Goal: Information Seeking & Learning: Find specific fact

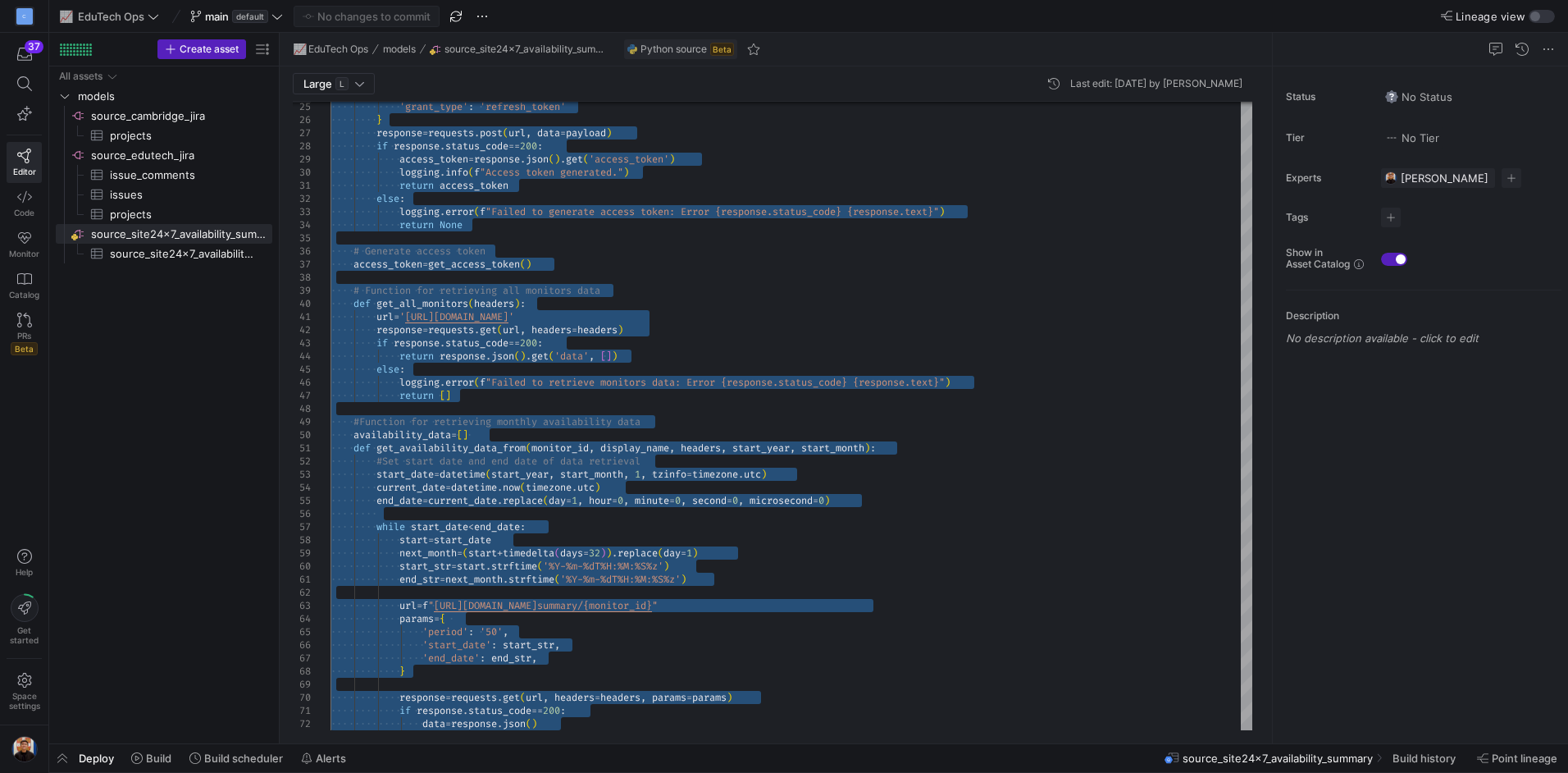
type textarea "url = 'https://www.site24x7.com/api/monitors' response = requests.get(url, head…"
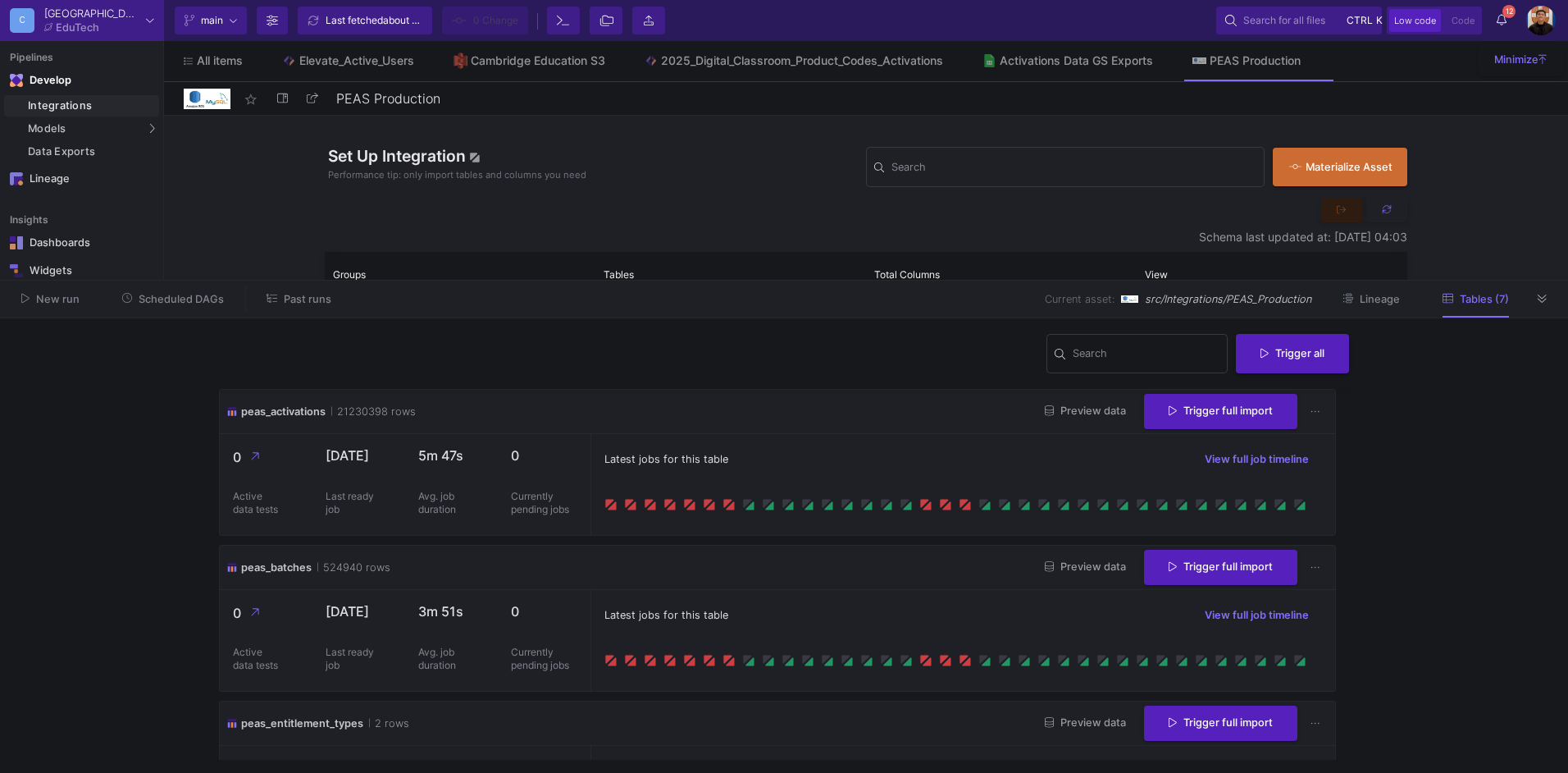
scroll to position [219, 0]
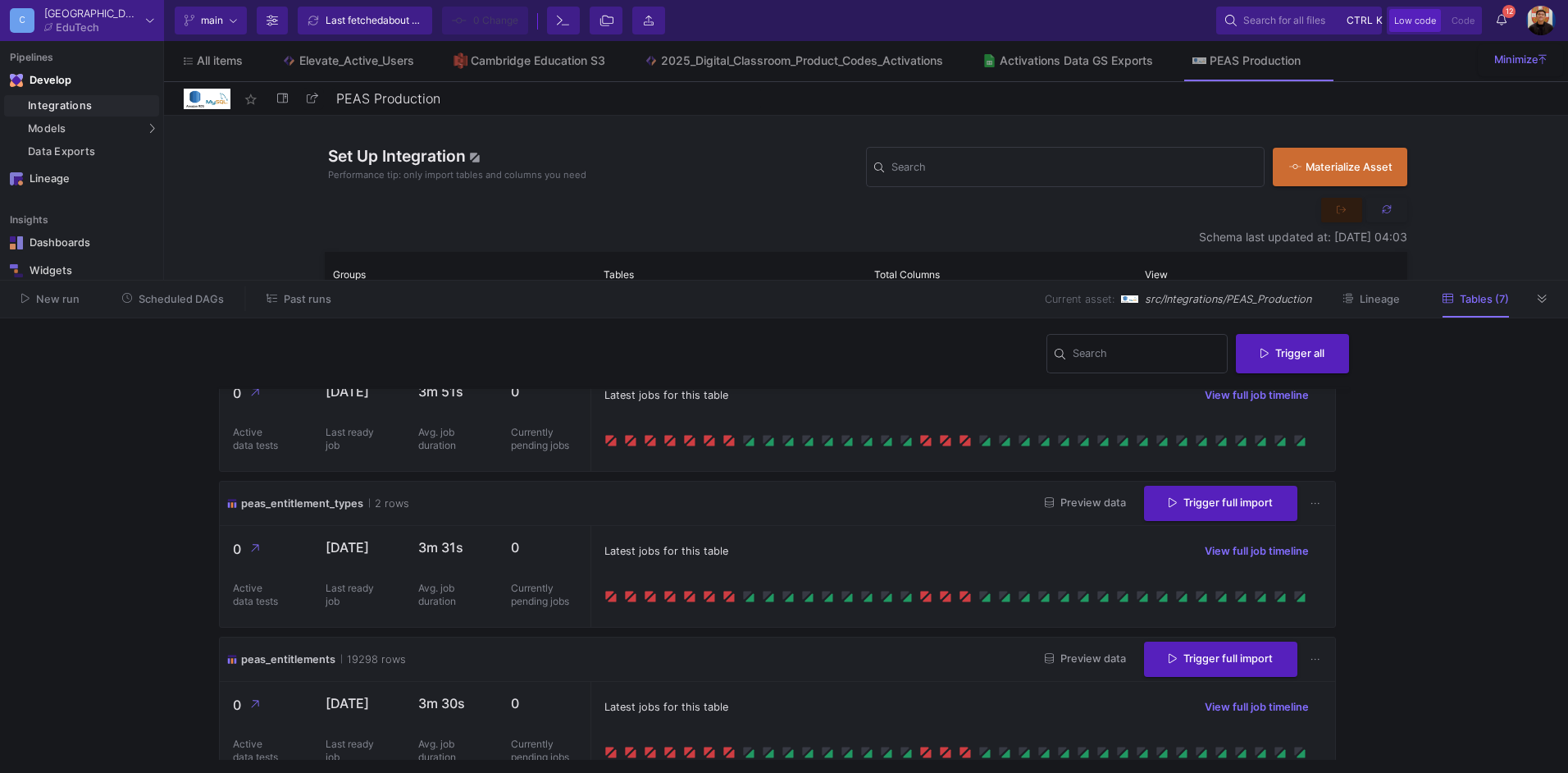
click at [289, 296] on span "Past runs" at bounding box center [308, 299] width 48 height 12
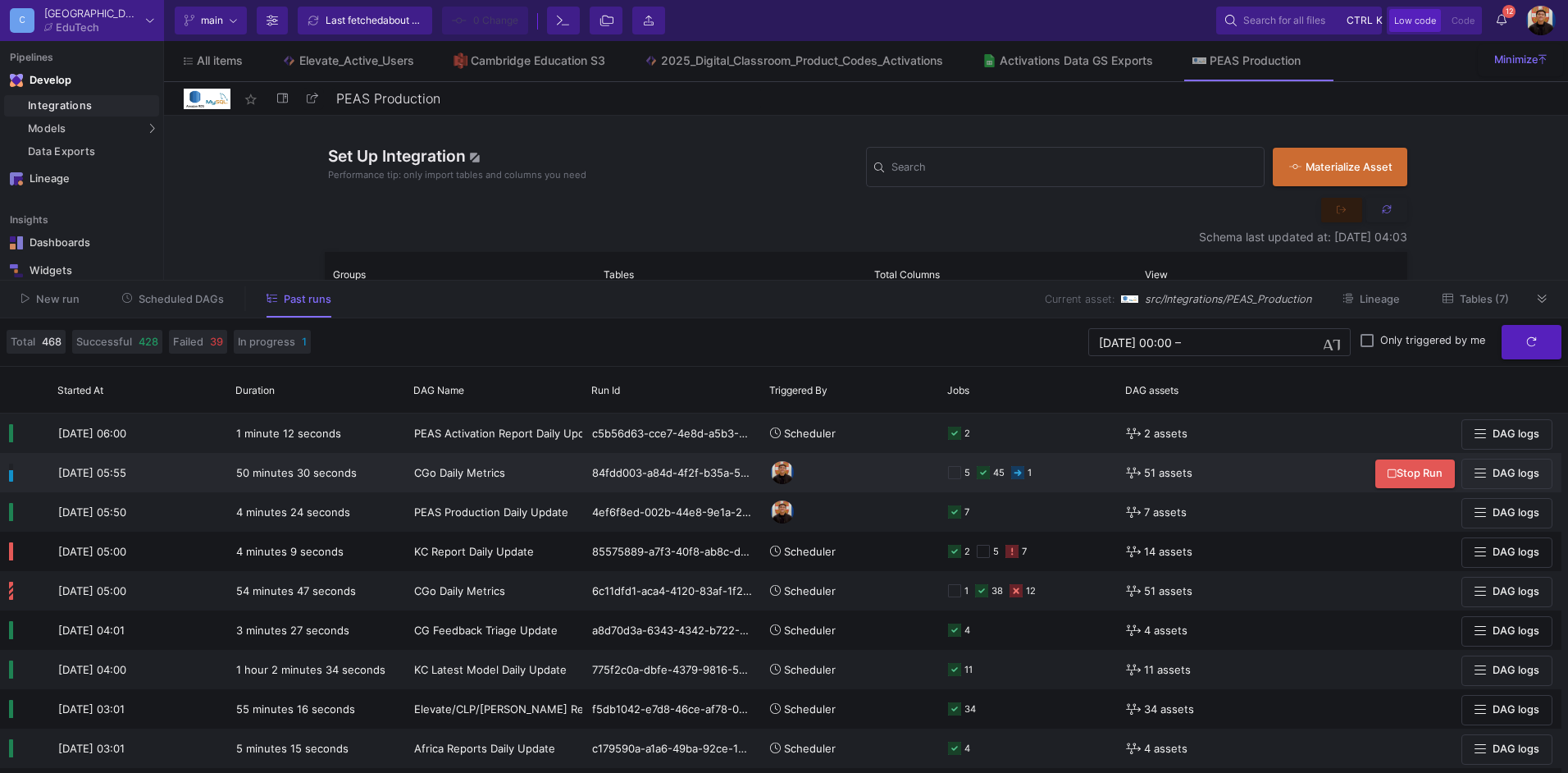
click at [1095, 460] on div "5 45 1" at bounding box center [1028, 472] width 160 height 38
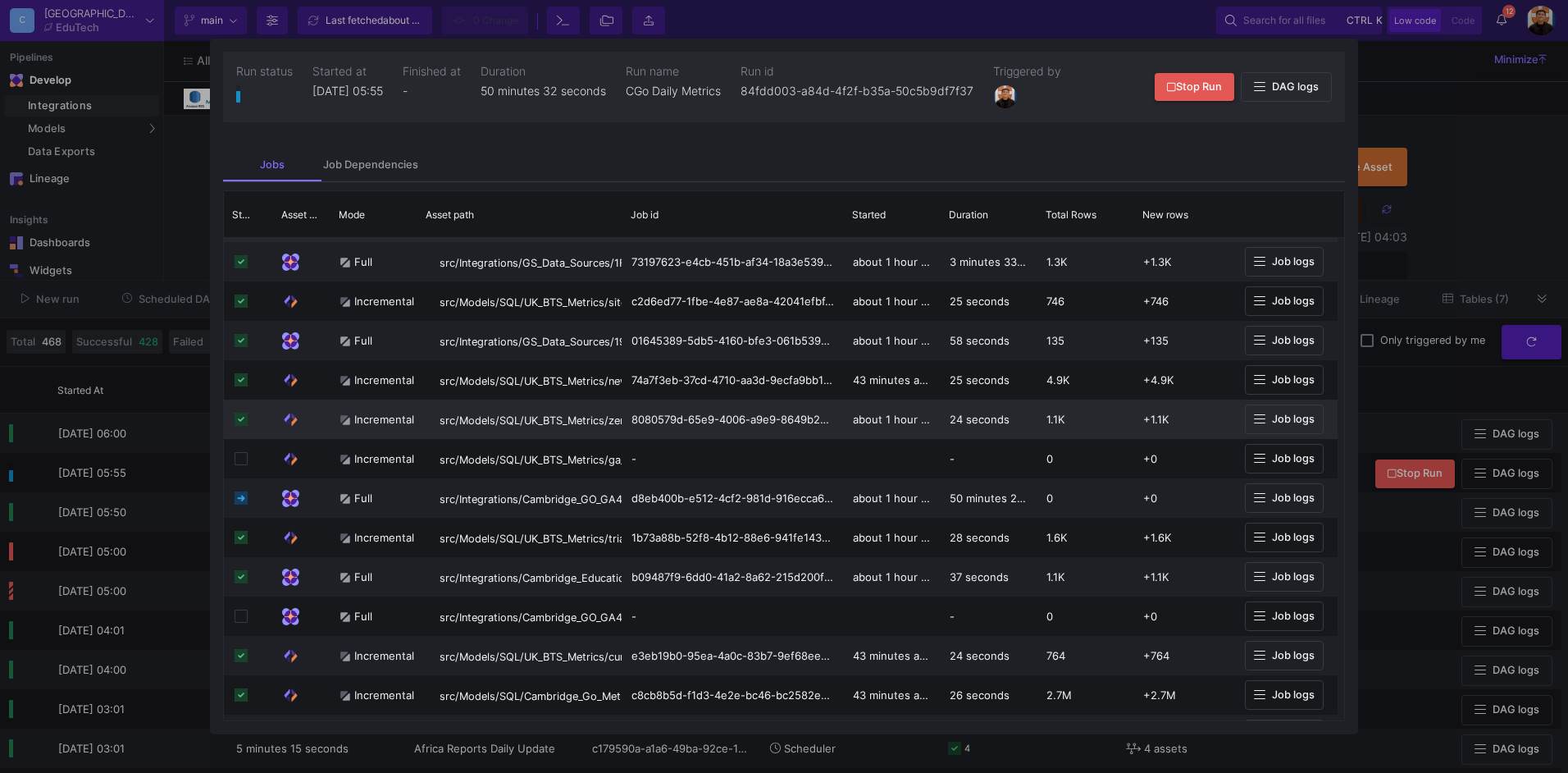
scroll to position [246, 0]
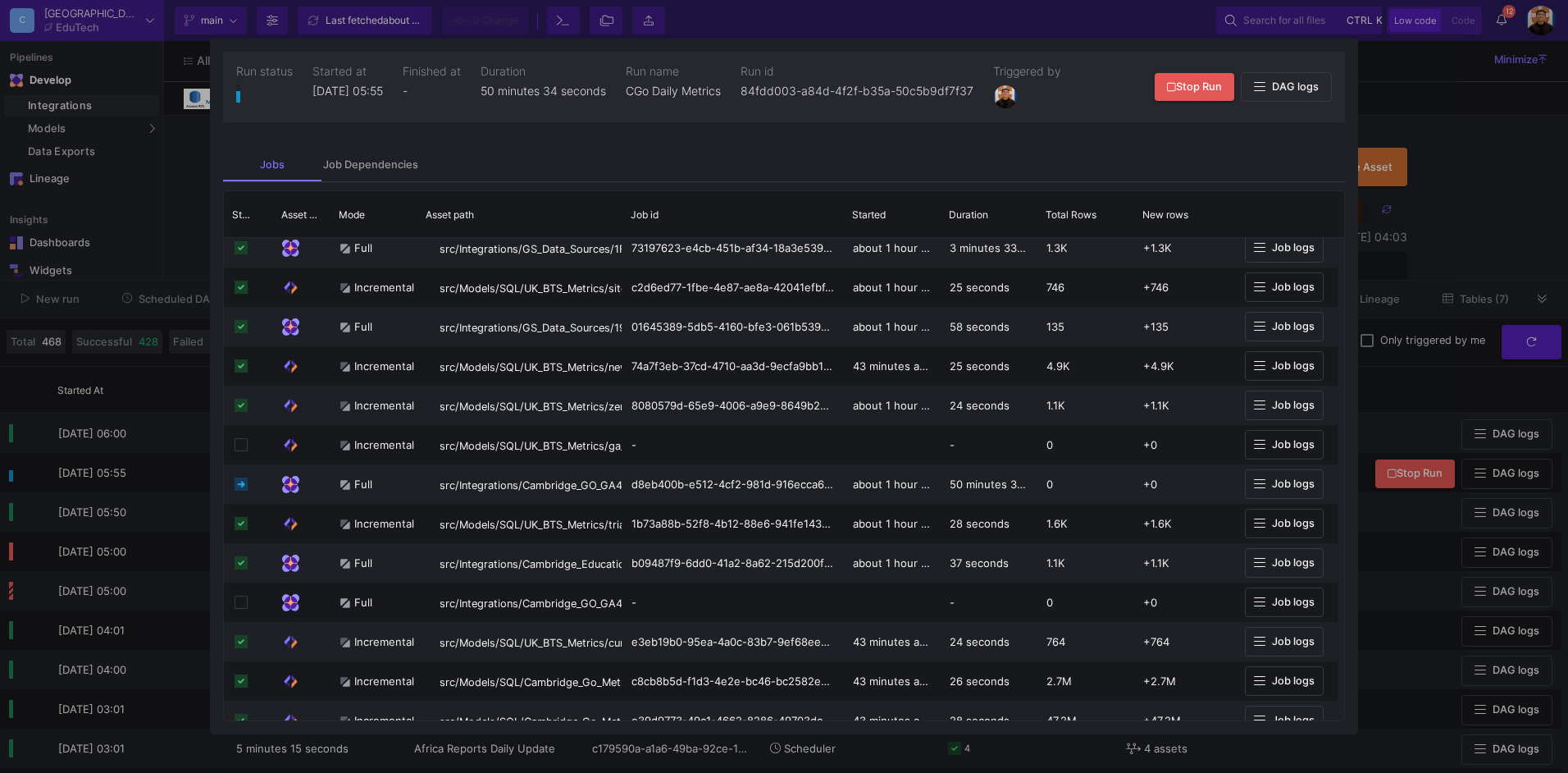
click at [1450, 252] on div at bounding box center [784, 386] width 1568 height 773
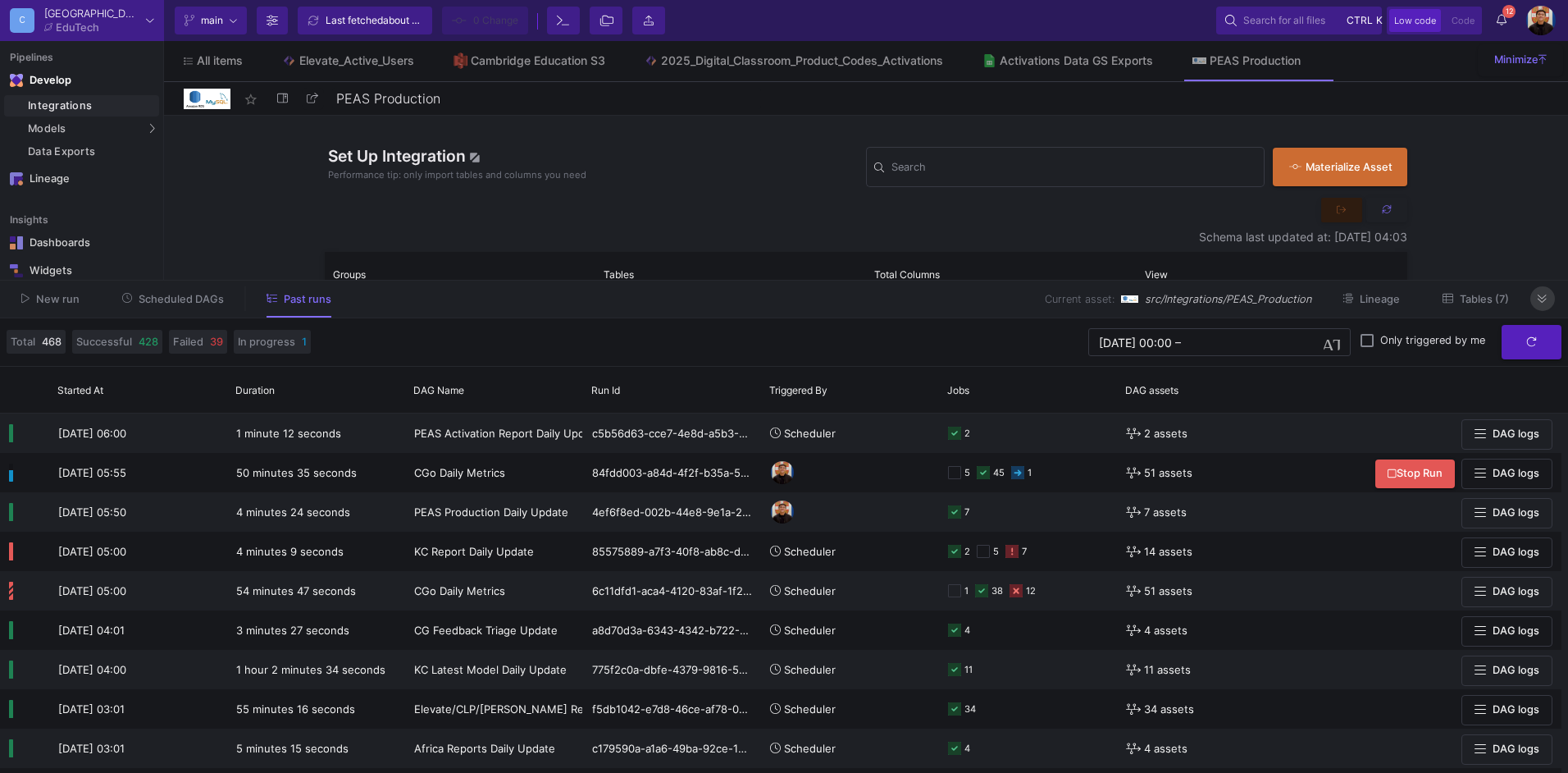
click at [1551, 289] on button at bounding box center [1542, 299] width 25 height 25
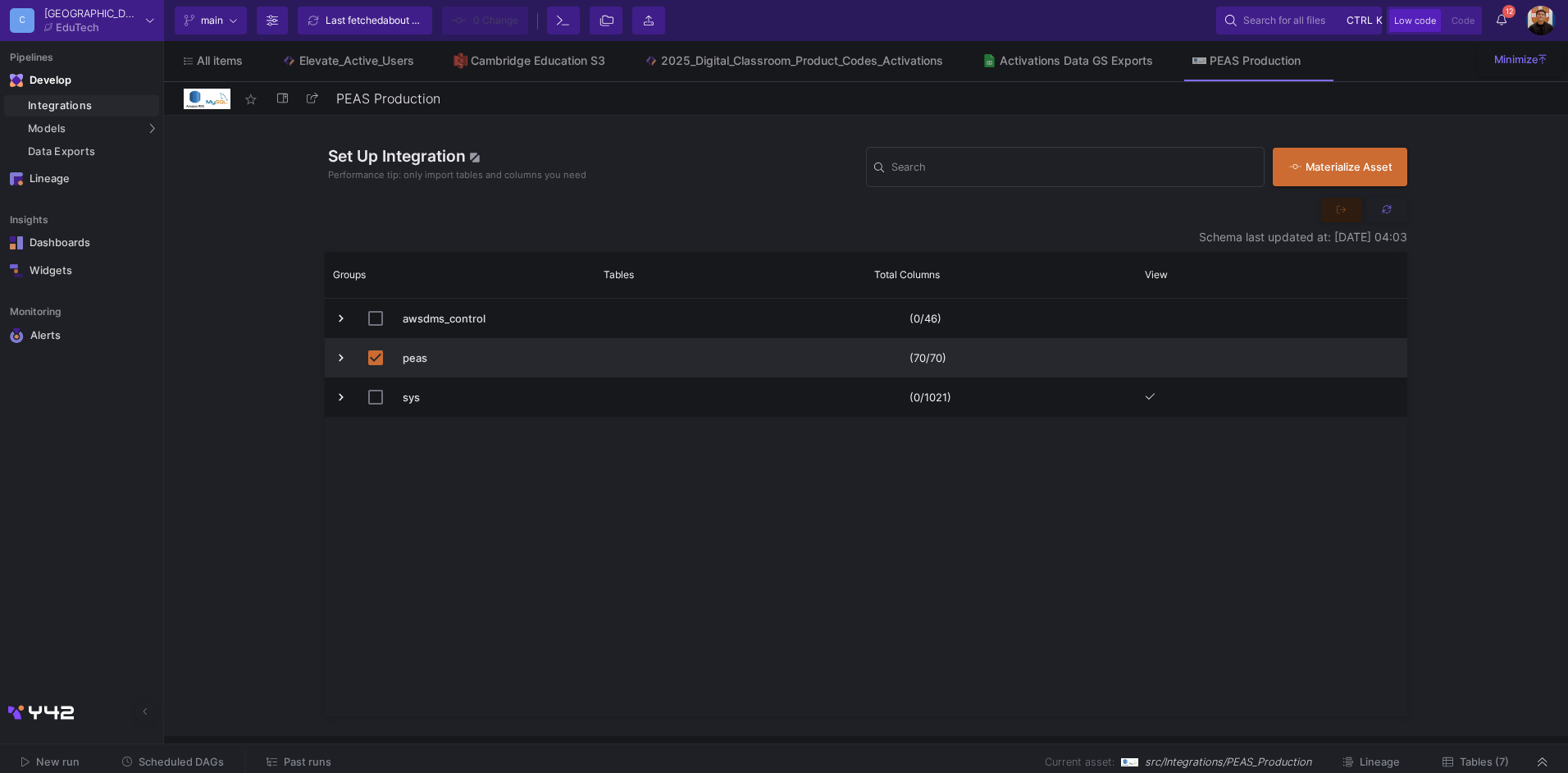
drag, startPoint x: 58, startPoint y: 102, endPoint x: 89, endPoint y: 97, distance: 31.4
click at [58, 102] on div "Integrations" at bounding box center [92, 106] width 127 height 13
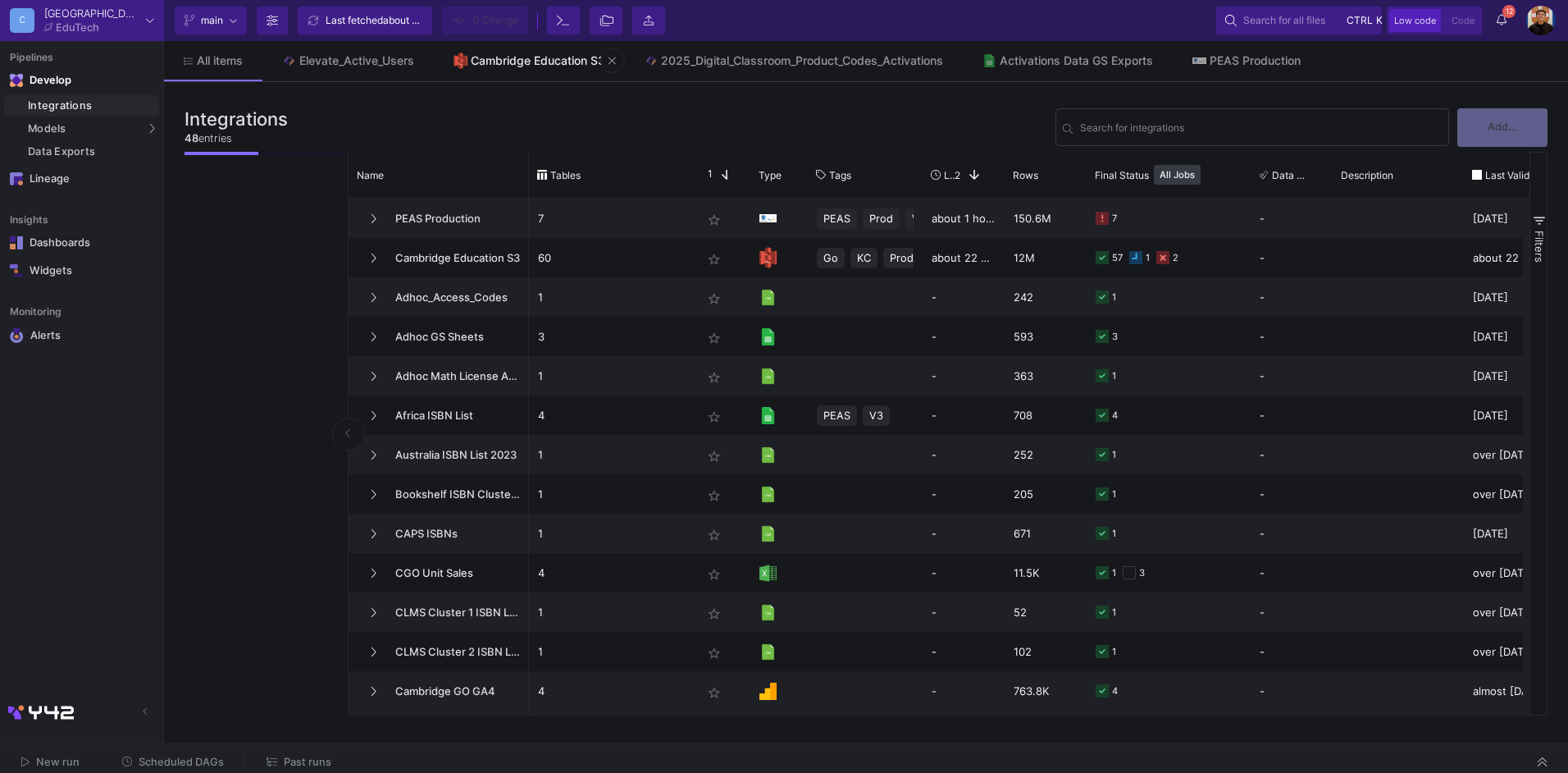
drag, startPoint x: 509, startPoint y: 56, endPoint x: 519, endPoint y: 61, distance: 11.2
click at [509, 56] on div "Cambridge Education S3" at bounding box center [538, 60] width 135 height 13
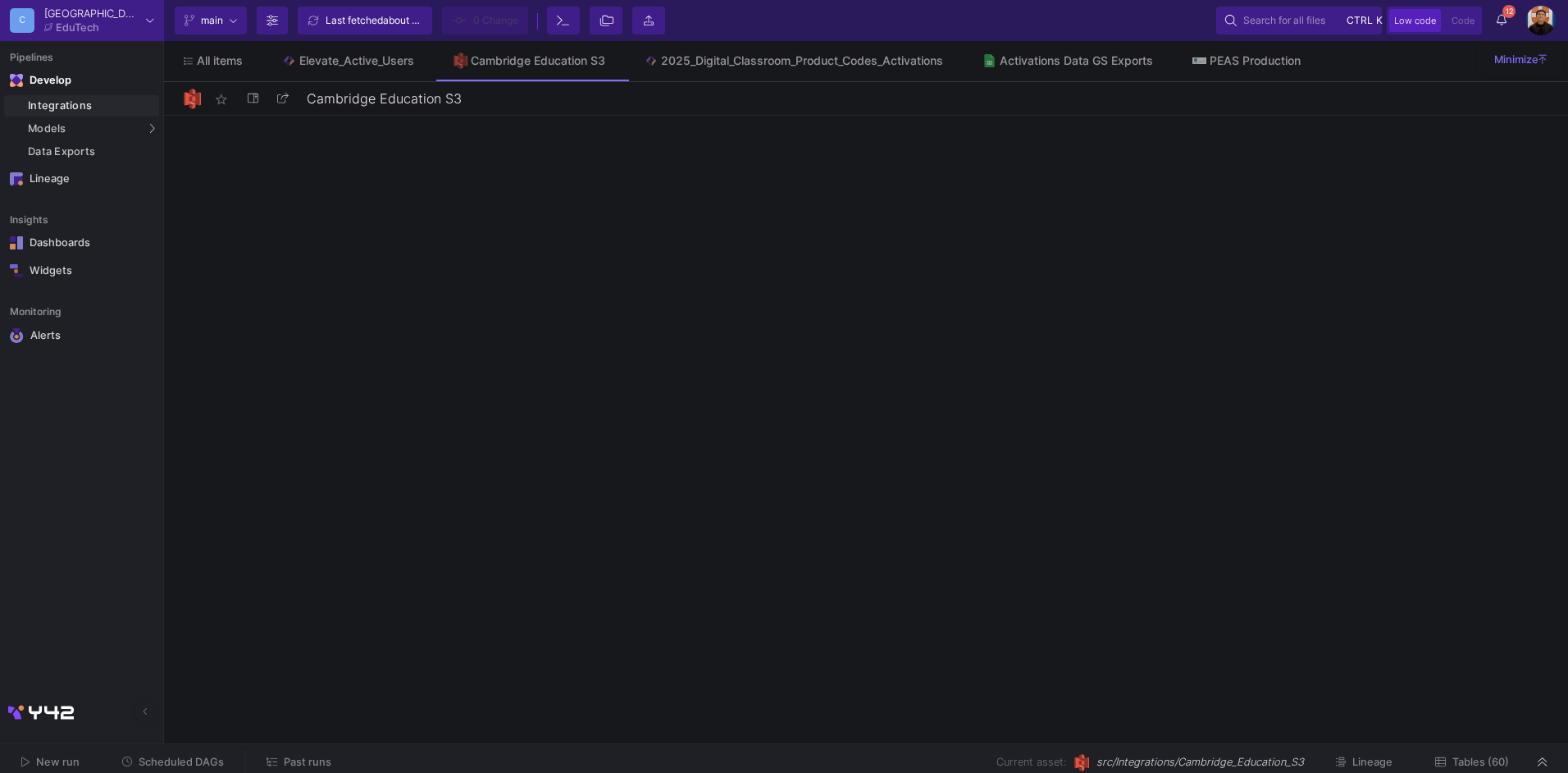
click at [1456, 764] on span "Tables (60)" at bounding box center [1481, 762] width 56 height 12
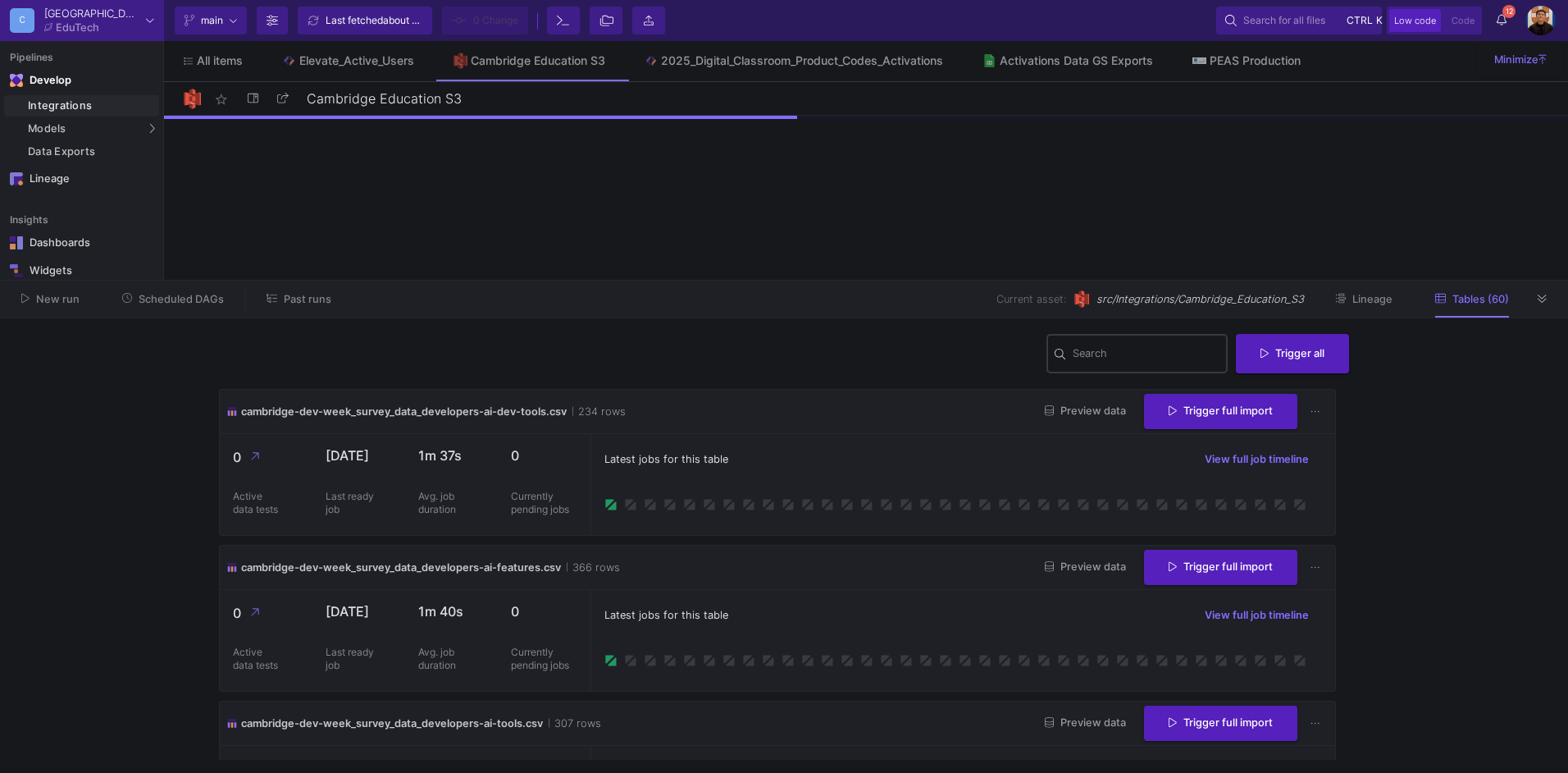
drag, startPoint x: 1123, startPoint y: 372, endPoint x: 1129, endPoint y: 363, distance: 10.8
click at [1129, 363] on div "Search" at bounding box center [1146, 353] width 147 height 42
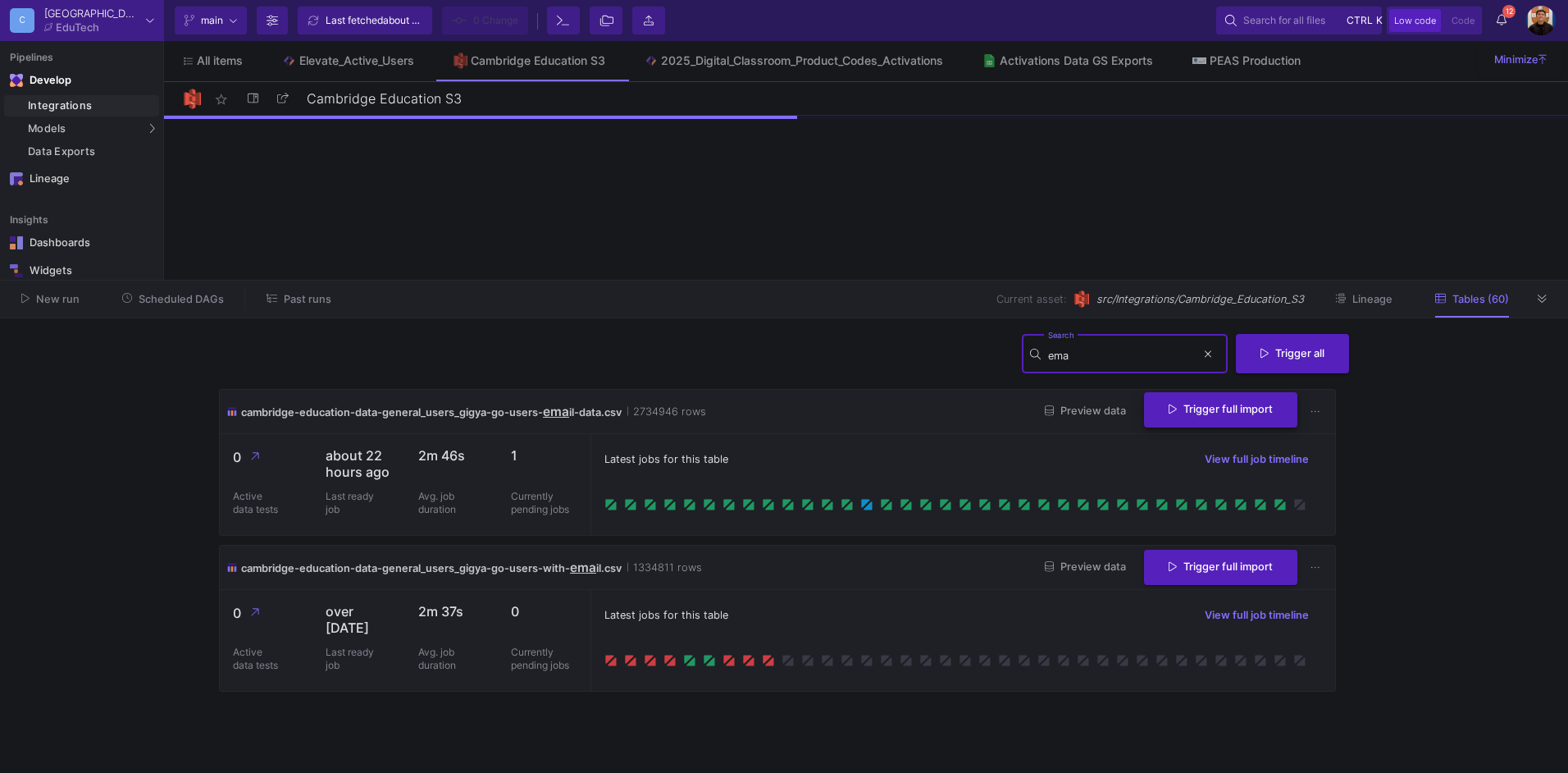
type input "ema"
click at [1231, 410] on span "Trigger full import" at bounding box center [1221, 409] width 104 height 12
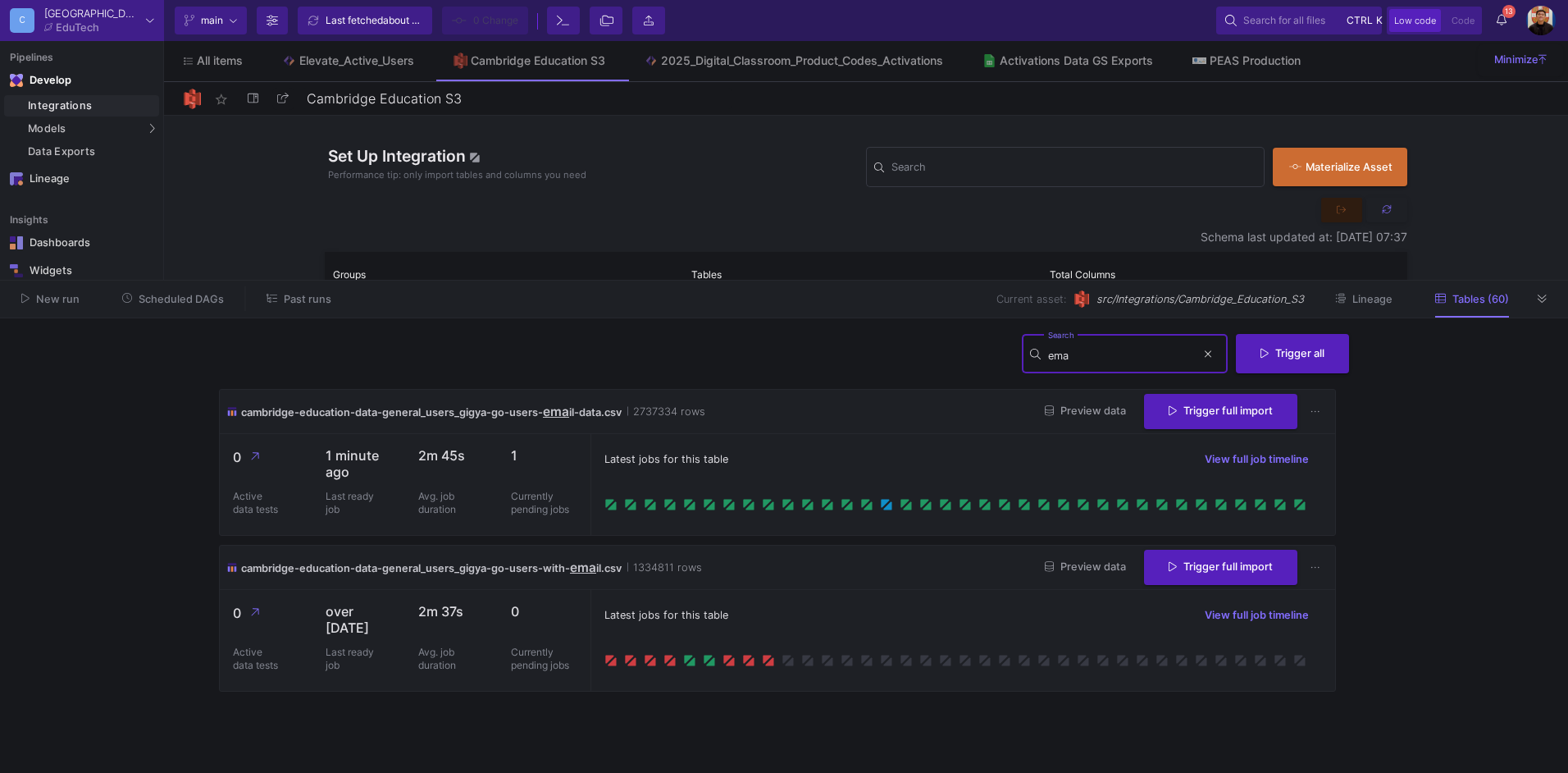
drag, startPoint x: 1112, startPoint y: 361, endPoint x: 1007, endPoint y: 358, distance: 105.0
click at [1007, 358] on div "ema Search Trigger all" at bounding box center [784, 360] width 1130 height 58
click at [1244, 60] on div "PEAS Production" at bounding box center [1255, 60] width 91 height 13
type input "PEAS Production"
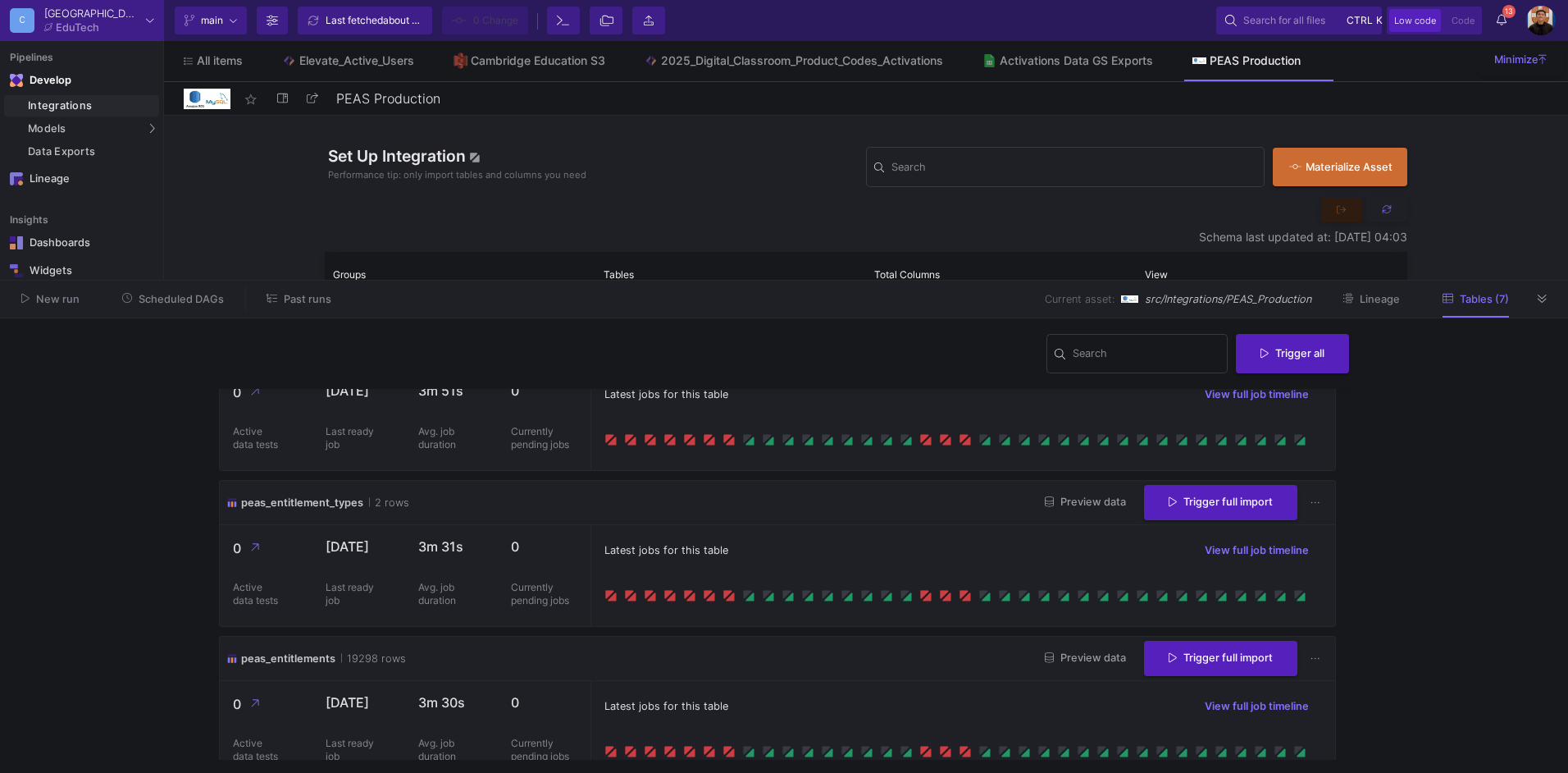
scroll to position [246, 0]
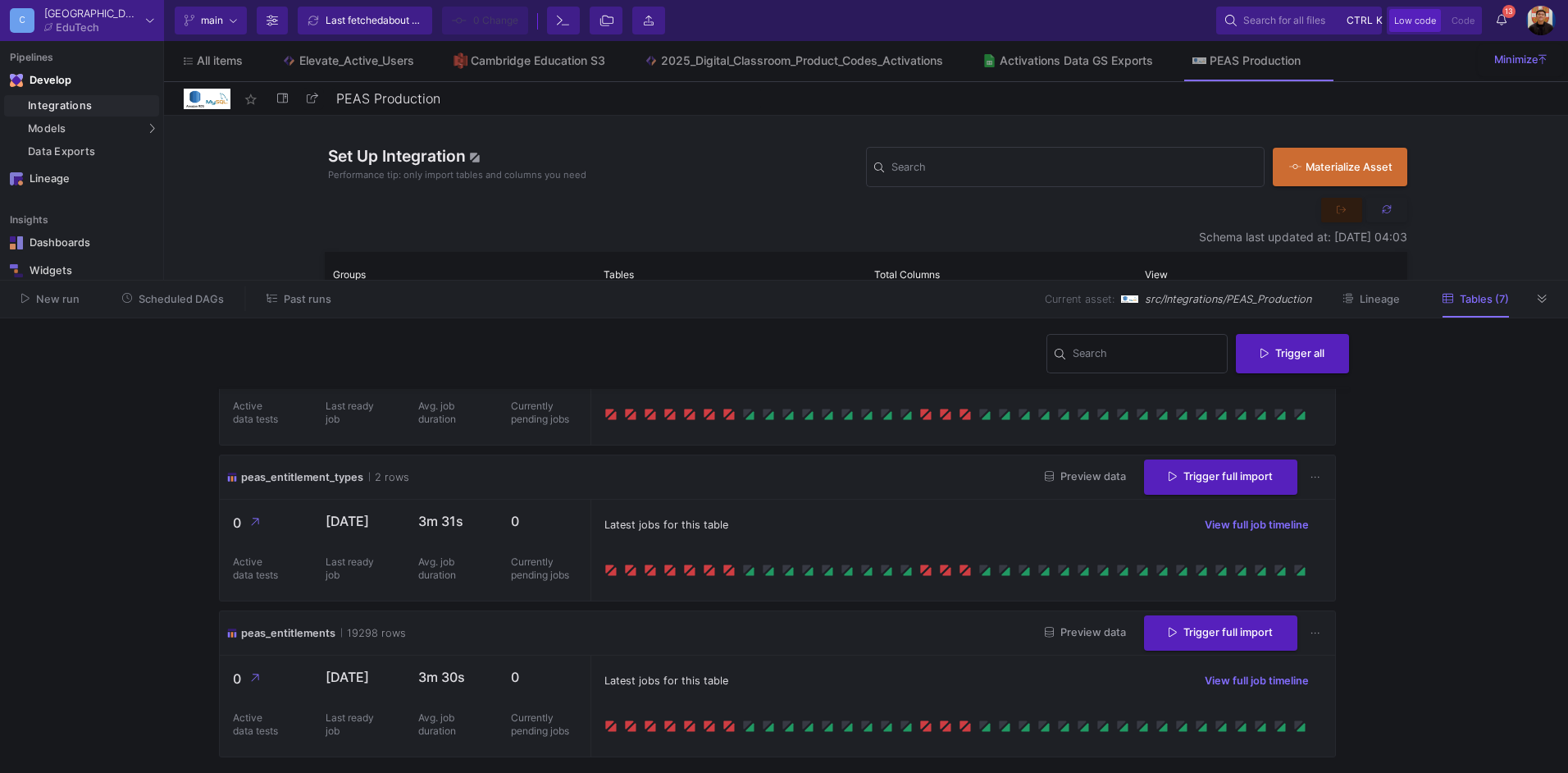
click at [1077, 622] on button "Preview data" at bounding box center [1086, 632] width 108 height 26
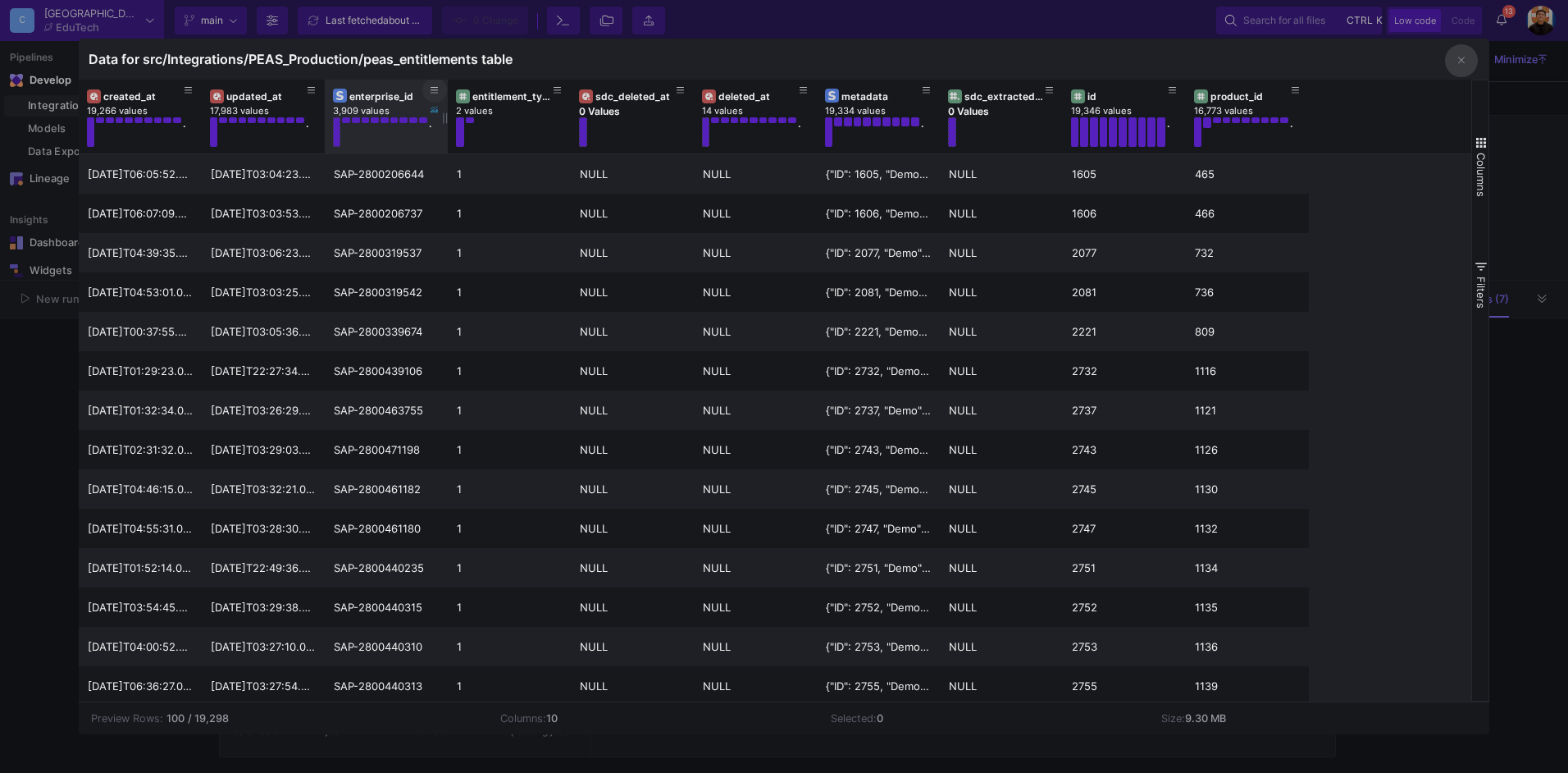
click at [436, 86] on icon at bounding box center [435, 91] width 8 height 9
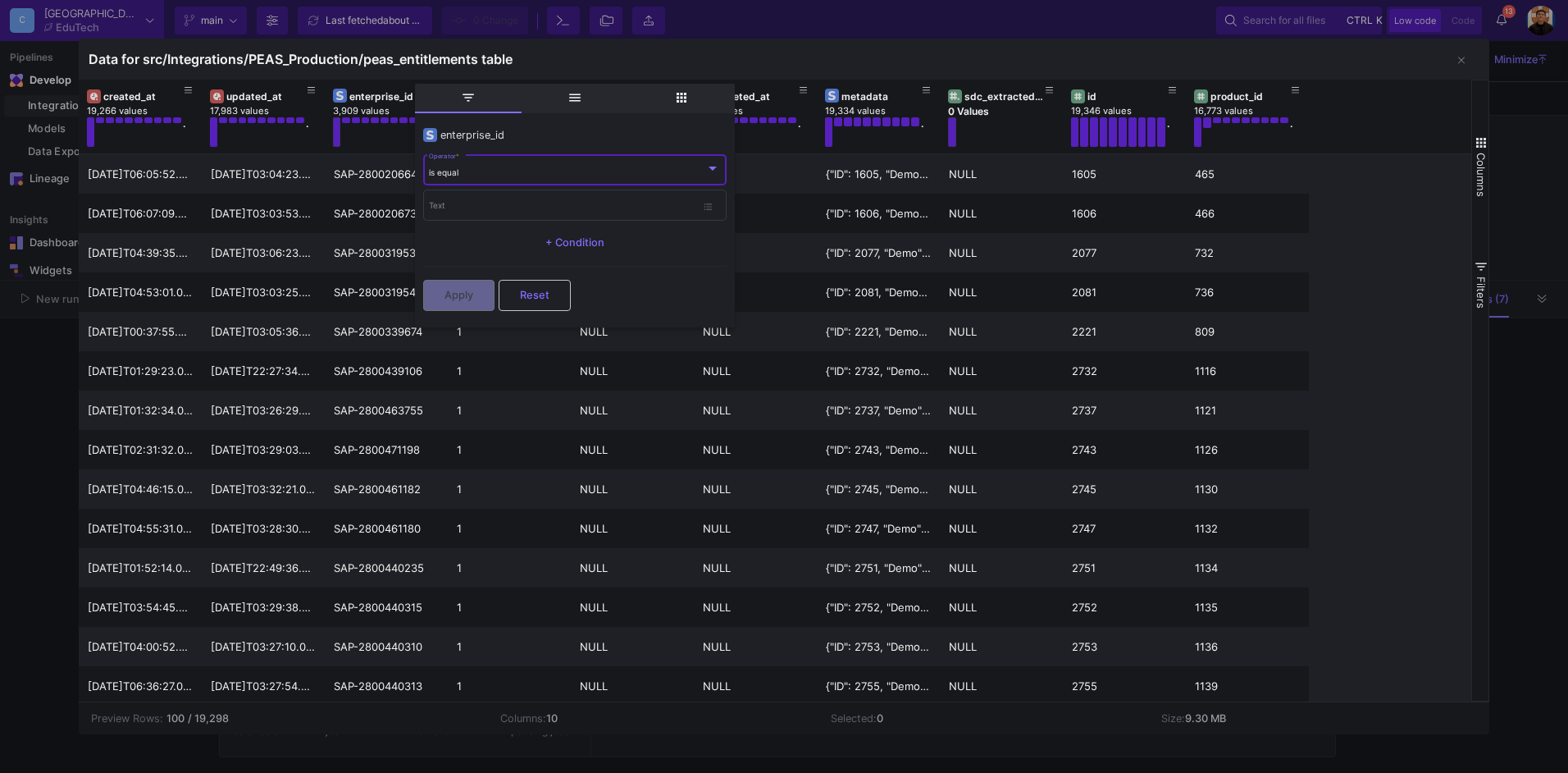
click at [509, 167] on div "is equal" at bounding box center [568, 173] width 277 height 11
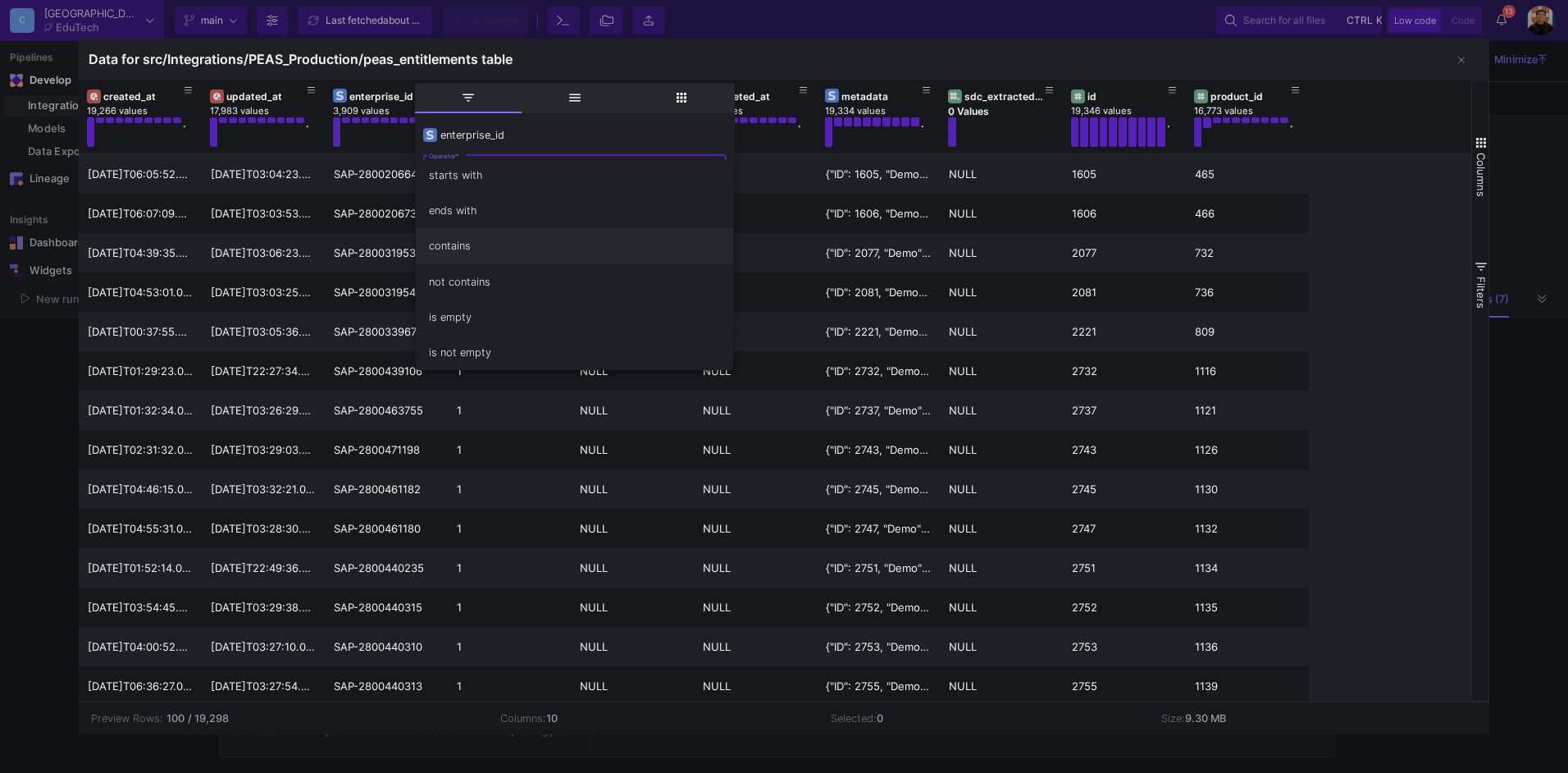
click at [471, 242] on span "contains" at bounding box center [575, 246] width 291 height 35
click at [456, 206] on input "Text" at bounding box center [562, 208] width 266 height 11
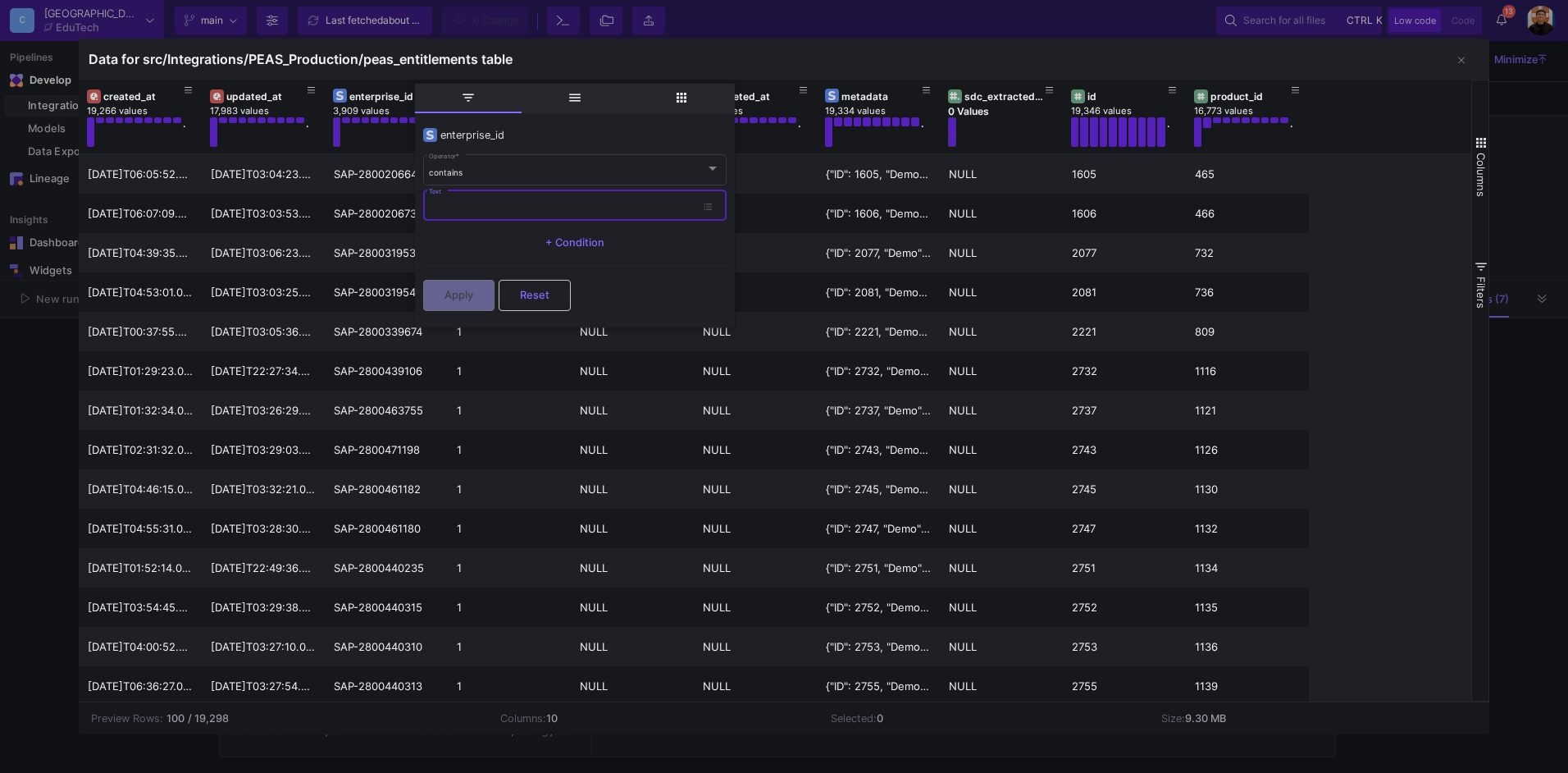
paste input "79994646"
type input "79994646"
click at [475, 294] on button "Apply" at bounding box center [458, 293] width 71 height 31
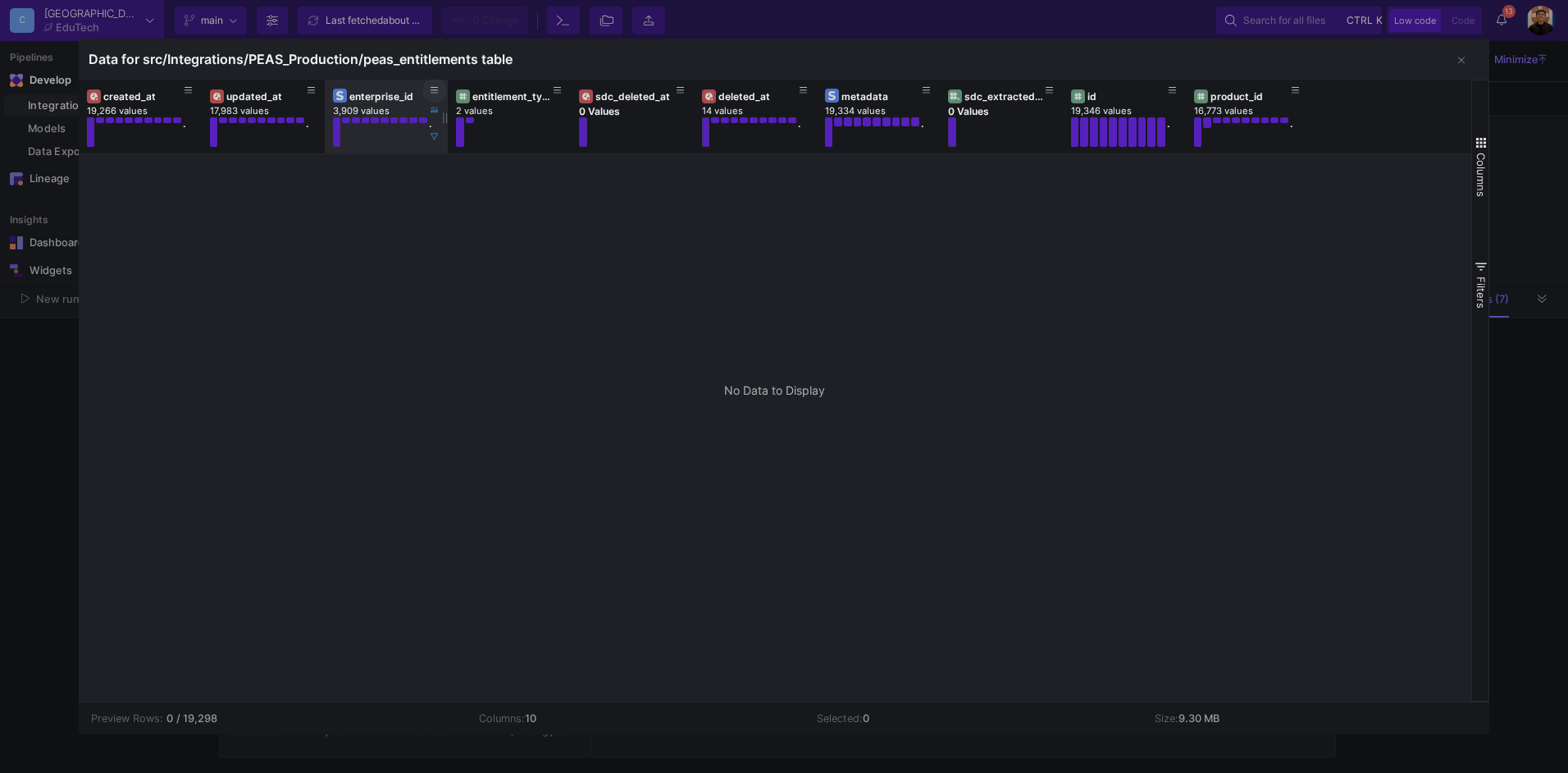
click at [438, 92] on icon at bounding box center [435, 91] width 8 height 9
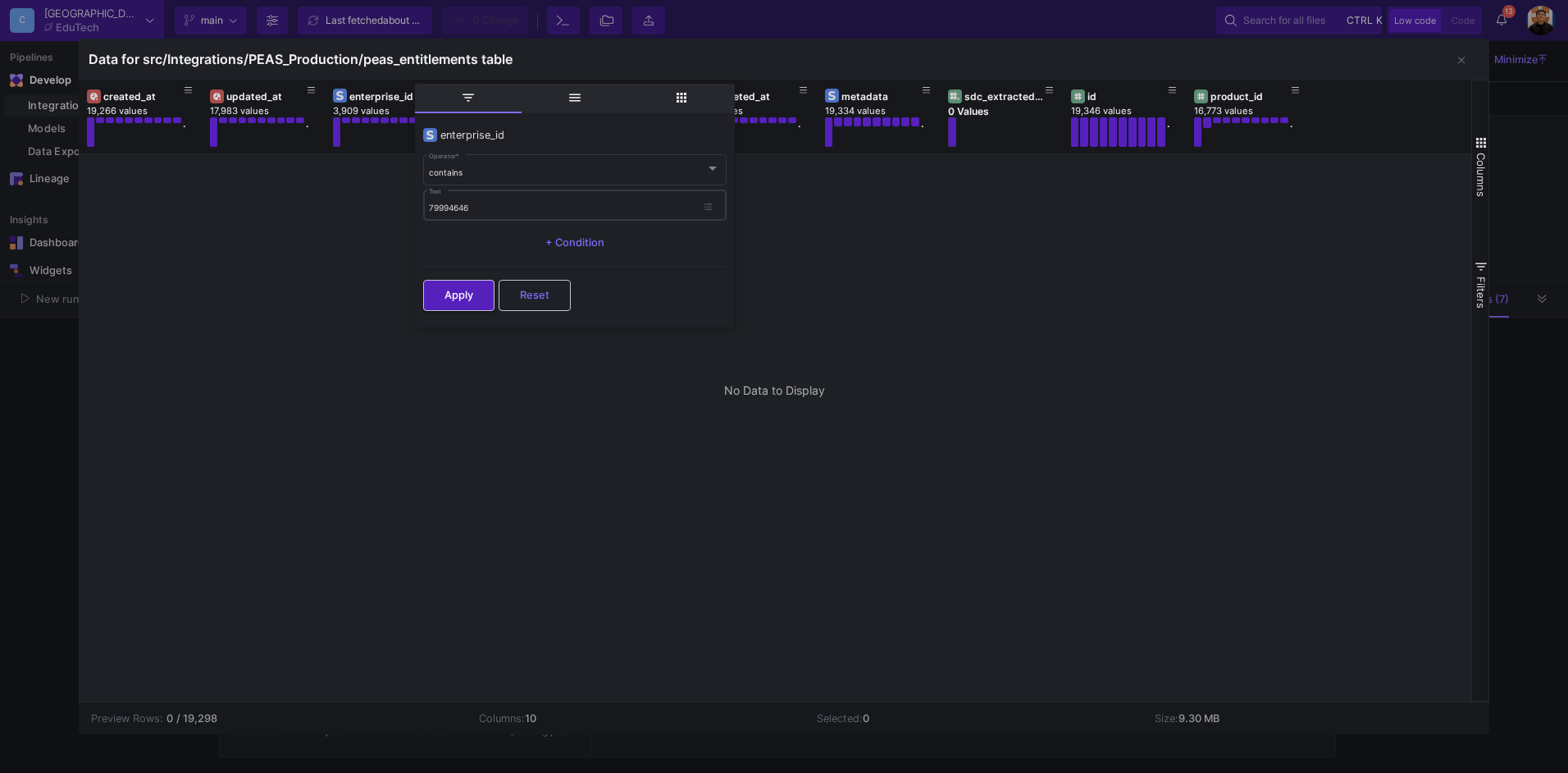
click at [502, 199] on div "79994646 Text" at bounding box center [562, 204] width 266 height 33
paste input "2800487491"
type input "2800487491"
click at [483, 293] on button "Apply" at bounding box center [458, 293] width 71 height 31
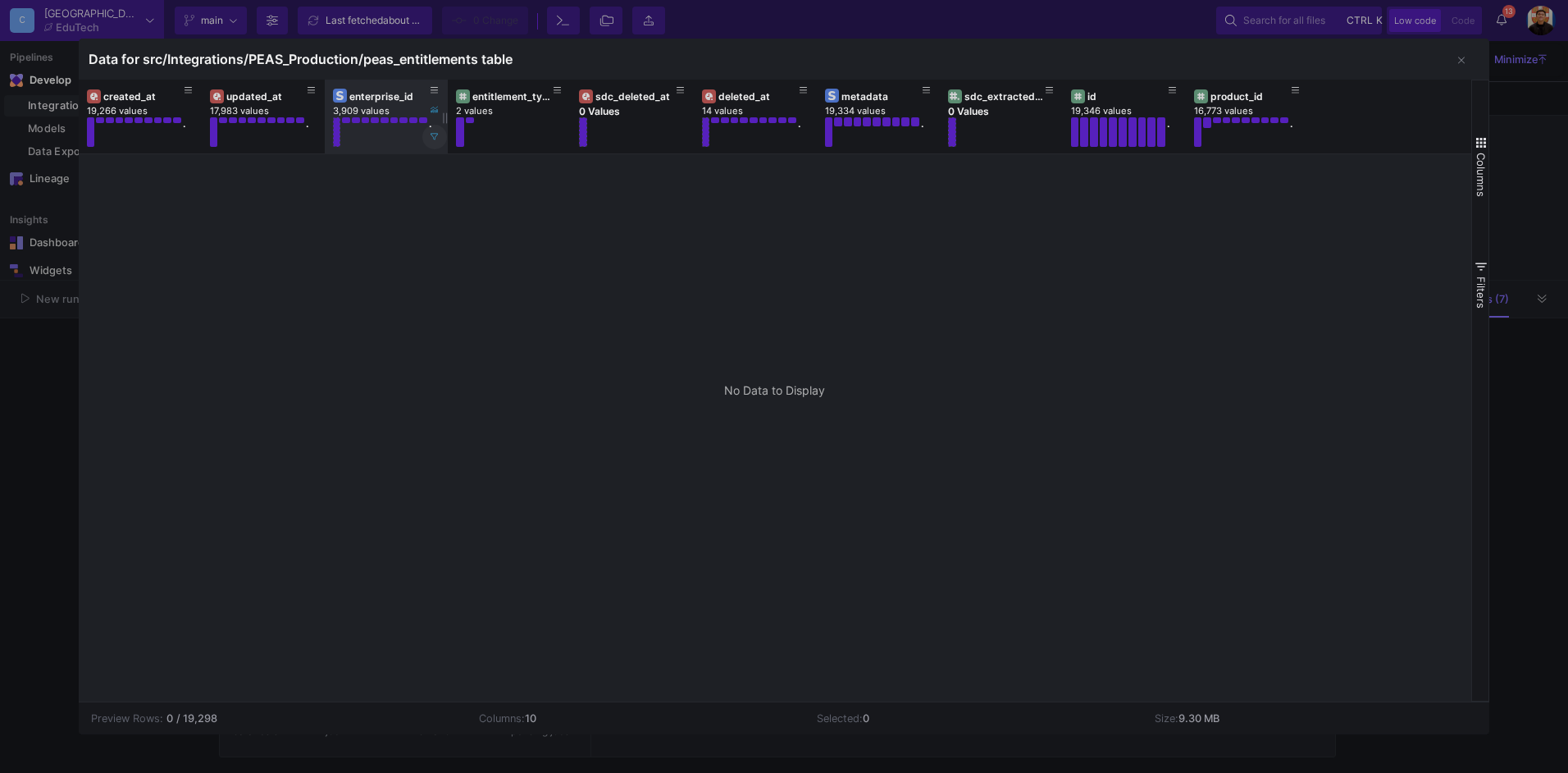
click at [435, 136] on icon at bounding box center [435, 137] width 8 height 8
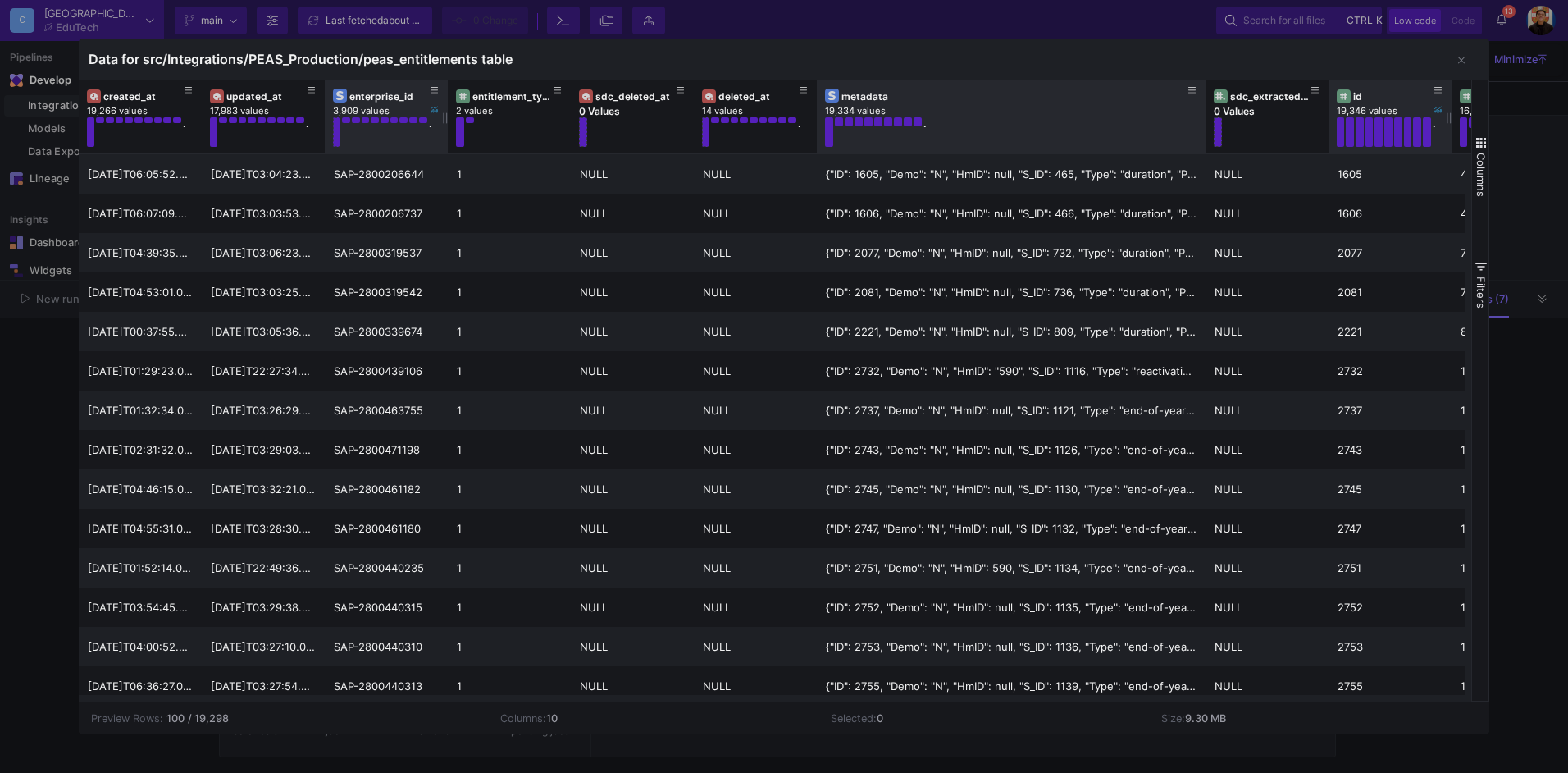
drag, startPoint x: 936, startPoint y: 119, endPoint x: 1373, endPoint y: 119, distance: 437.0
click at [1373, 119] on div "created_at 19,266 values . updated_at 17,983 values . enterprise_id 3,909 value…" at bounding box center [826, 116] width 1496 height 74
click at [1191, 93] on icon at bounding box center [1192, 91] width 8 height 9
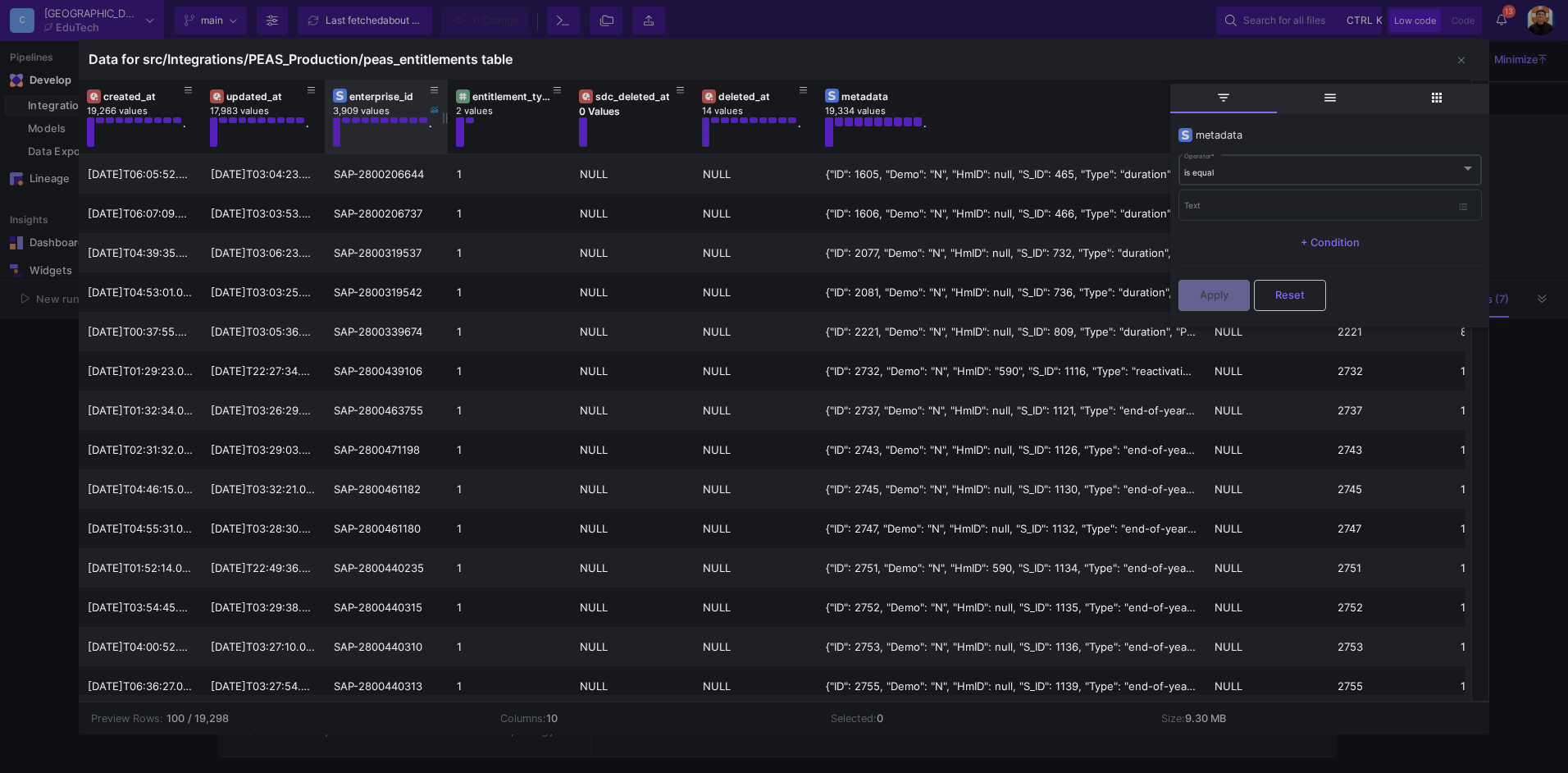
click at [1237, 180] on div "is equal Operator *" at bounding box center [1330, 169] width 291 height 33
click at [1226, 309] on span "contains" at bounding box center [1330, 308] width 291 height 35
click at [1222, 212] on input "Text" at bounding box center [1318, 208] width 266 height 11
paste input "2800487491"
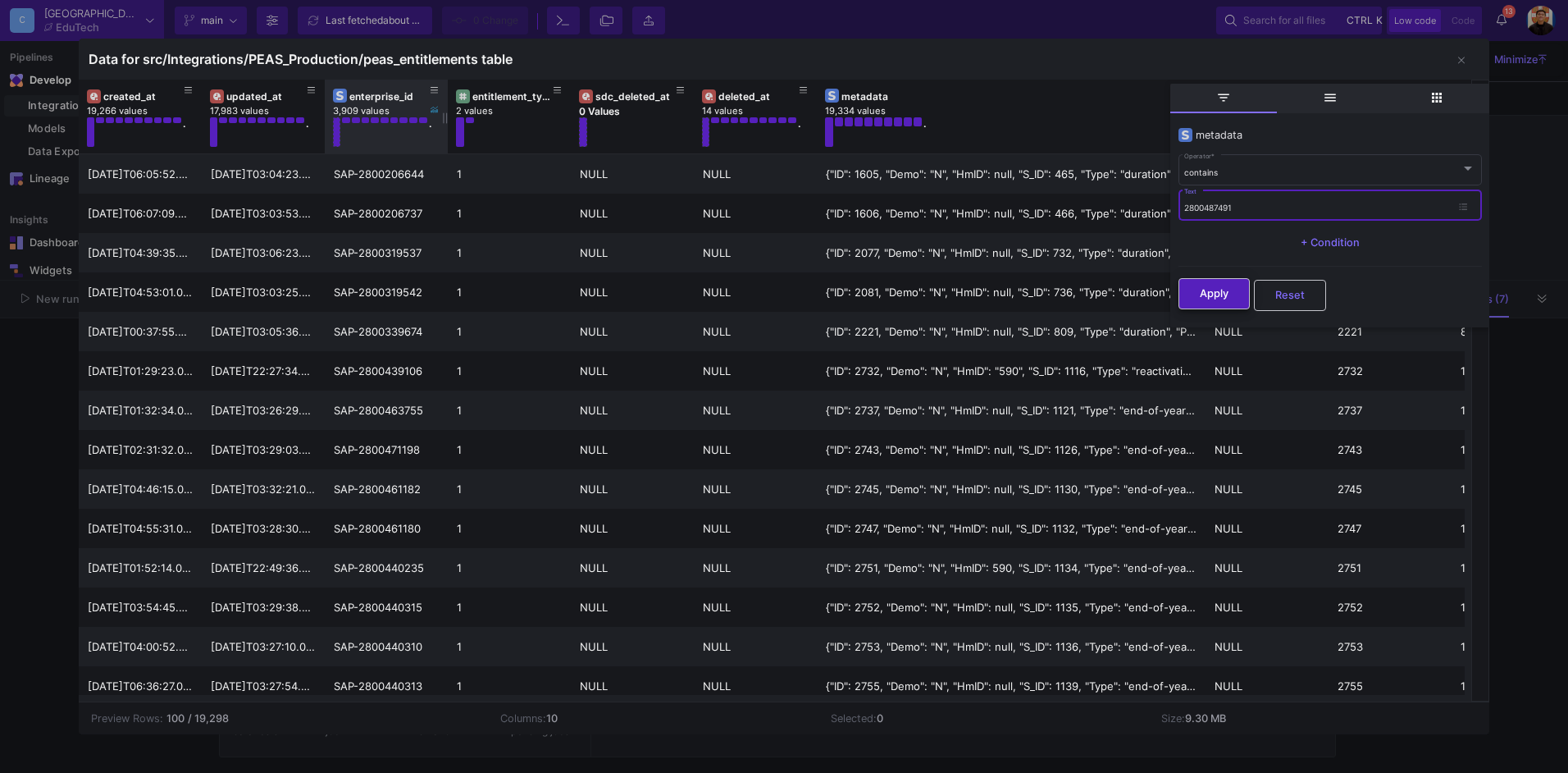
type input "2800487491"
click at [1211, 292] on span "Apply" at bounding box center [1214, 294] width 29 height 12
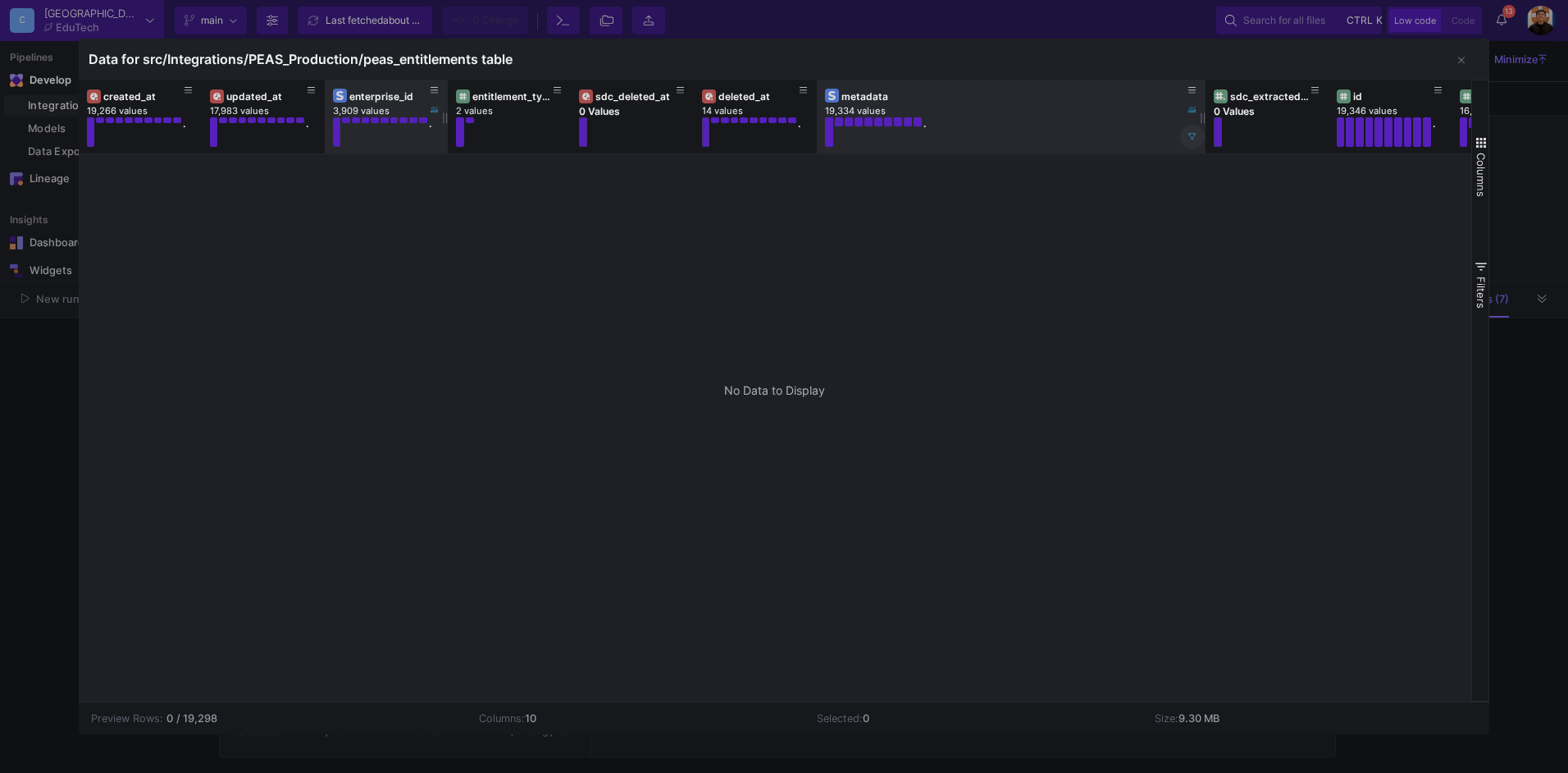
click at [1190, 145] on button at bounding box center [1193, 137] width 25 height 25
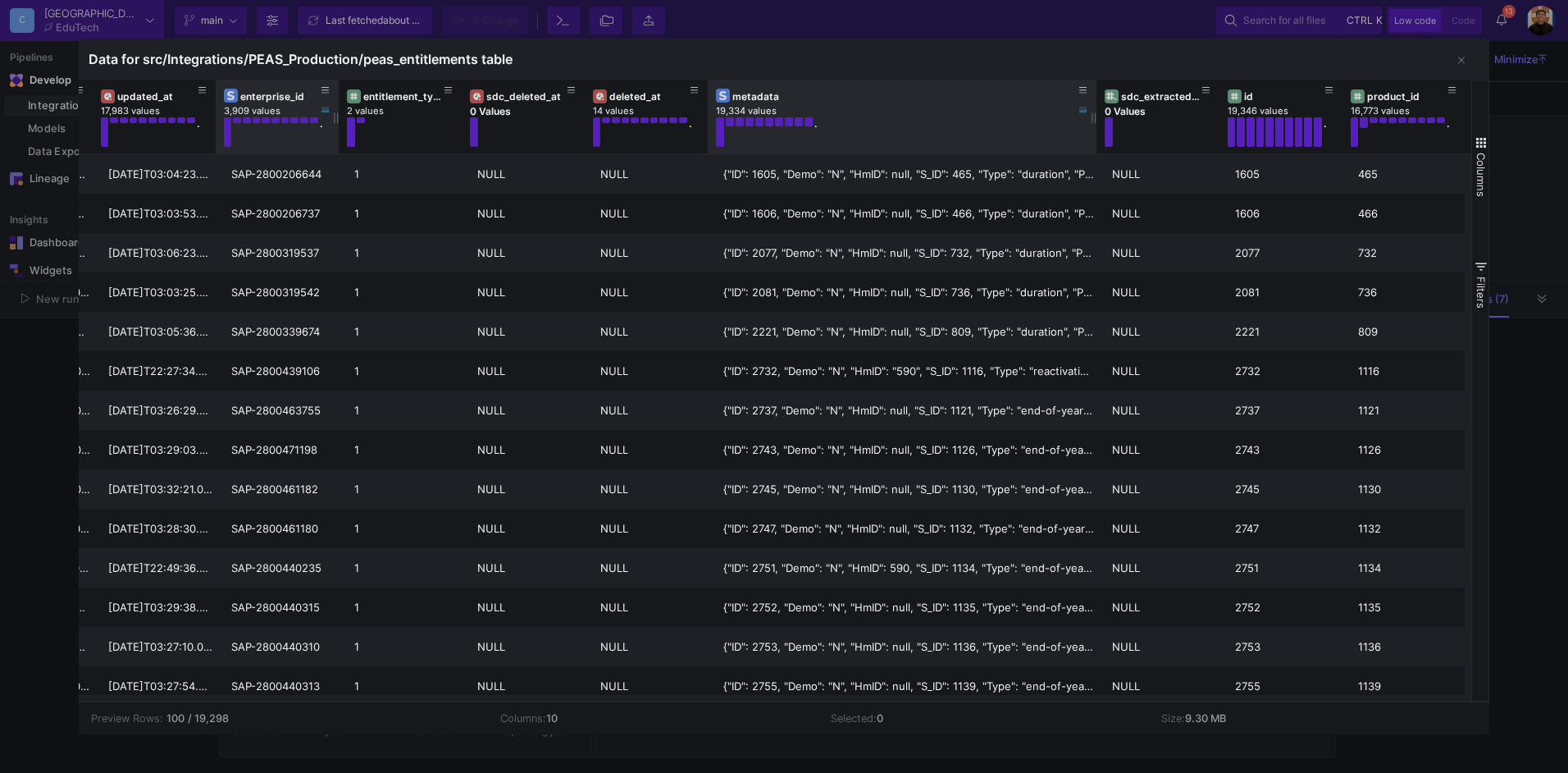
scroll to position [0, 0]
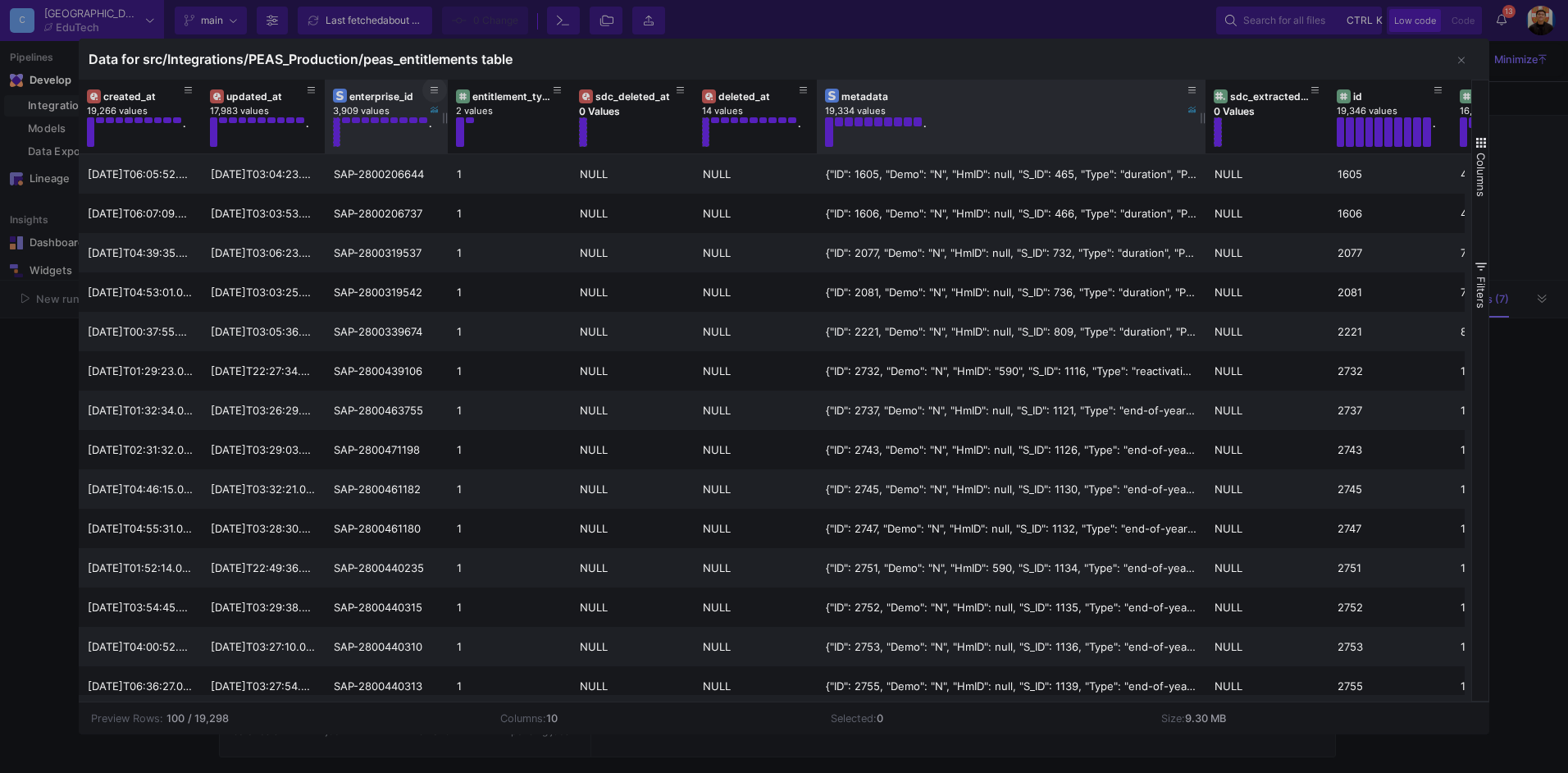
click at [437, 88] on icon at bounding box center [435, 91] width 8 height 9
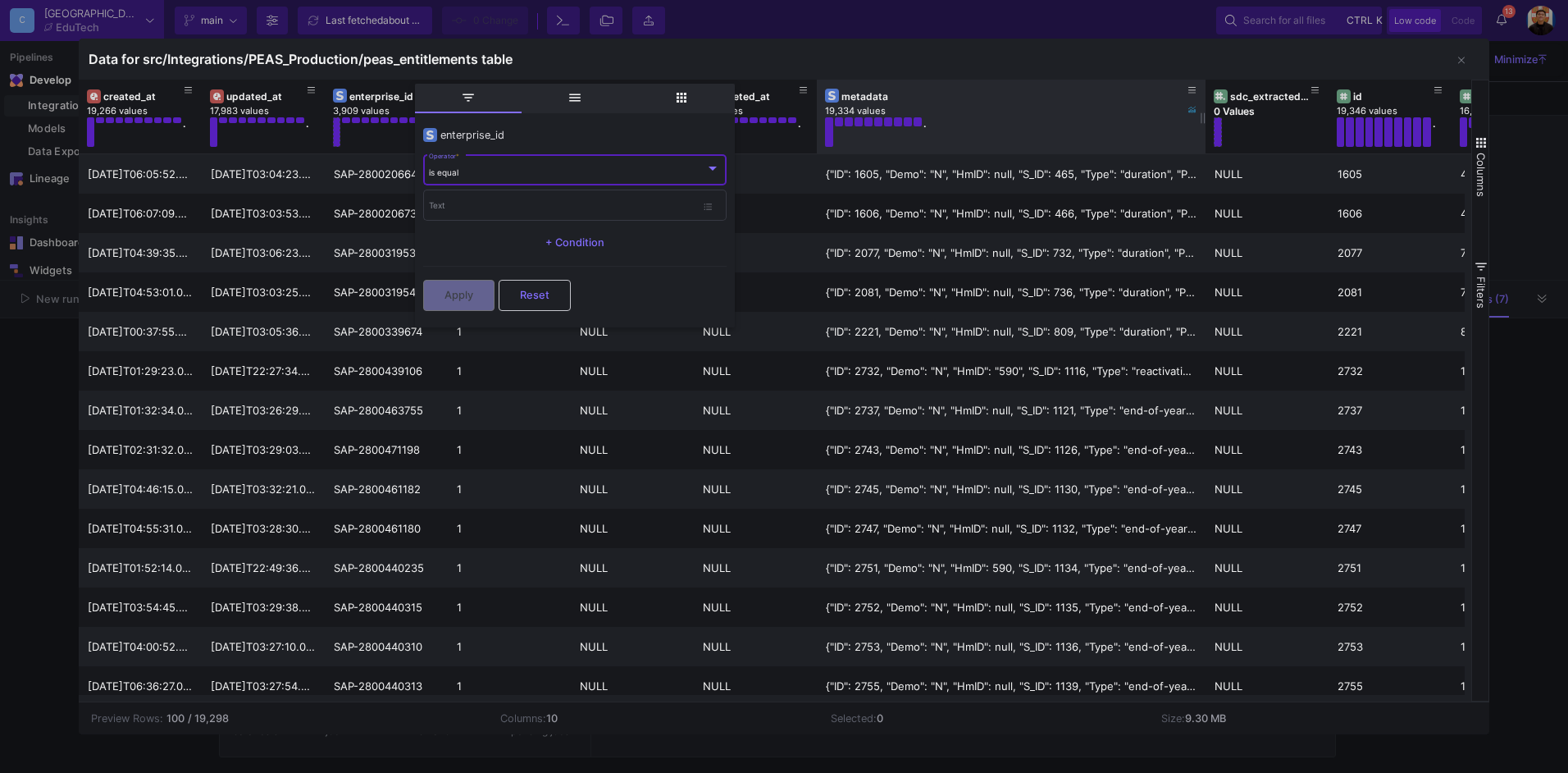
click at [547, 167] on div "is equal" at bounding box center [568, 173] width 277 height 11
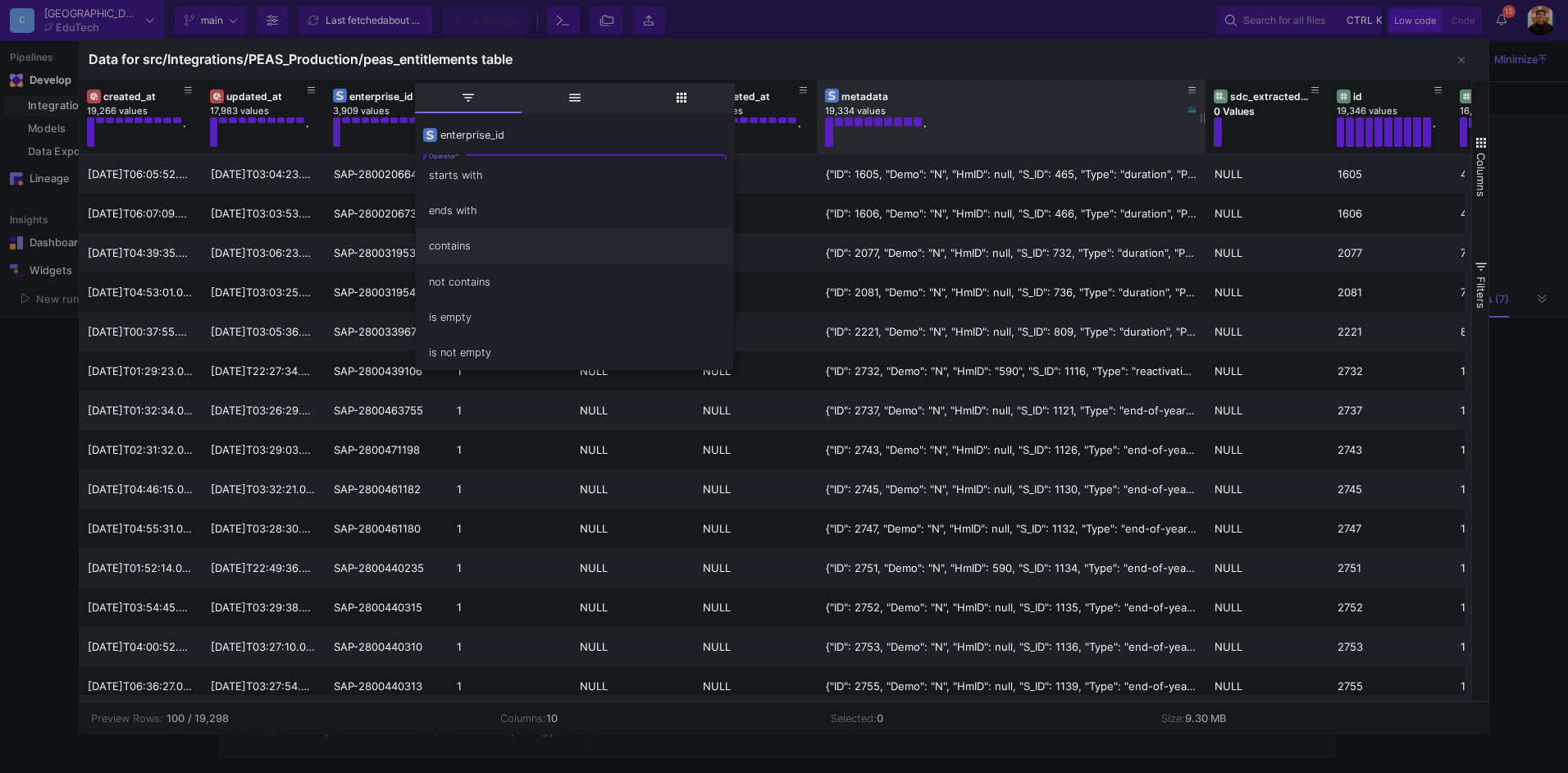
click at [475, 249] on span "contains" at bounding box center [575, 246] width 291 height 35
click at [475, 205] on input "Text" at bounding box center [562, 208] width 266 height 11
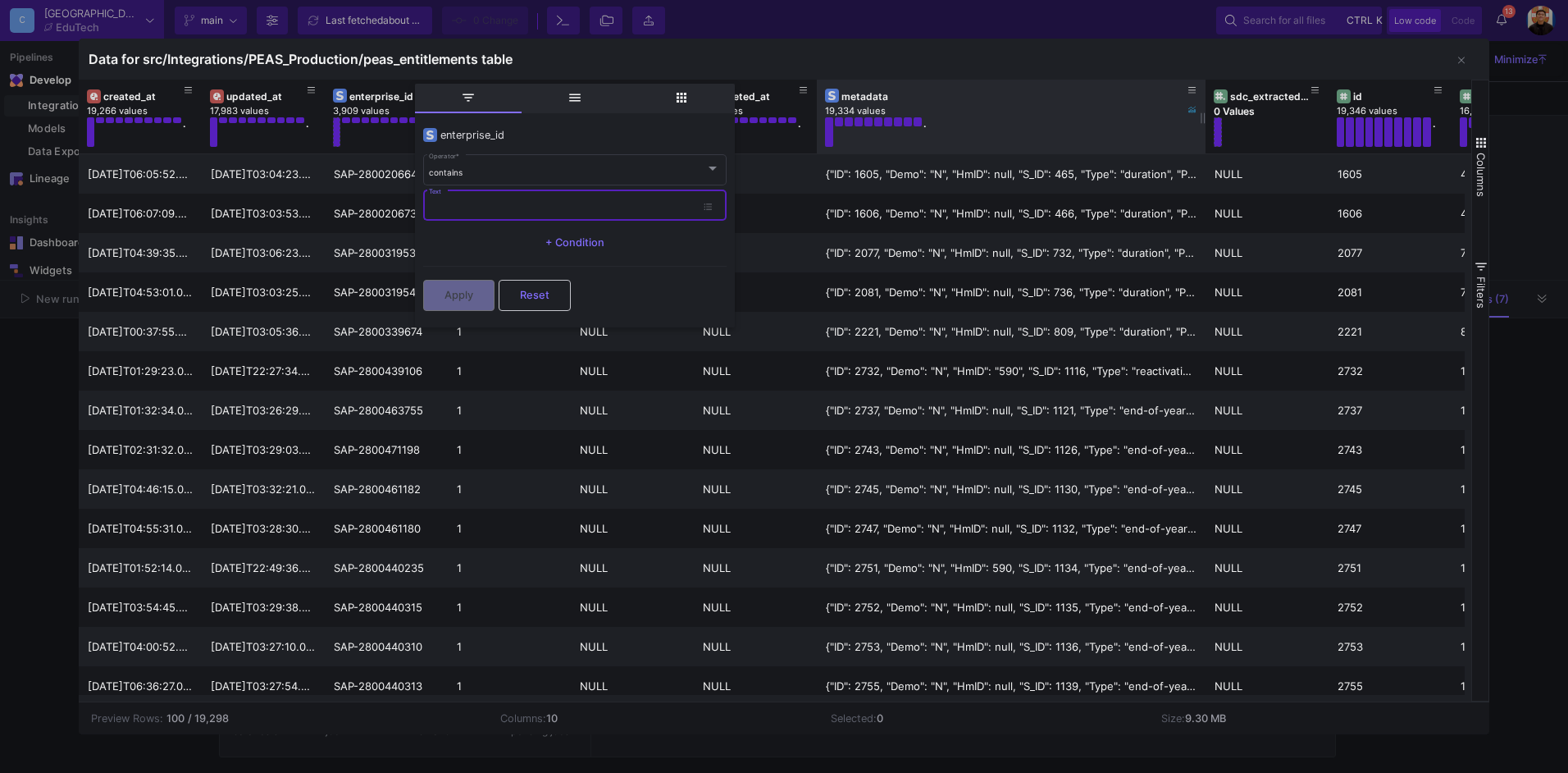
paste input "ORDER_IFC121"
click at [521, 203] on input "ORDER_IFC121" at bounding box center [562, 208] width 266 height 11
paste input "00025095"
type input "0002509521"
click at [456, 301] on button "Apply" at bounding box center [458, 293] width 71 height 31
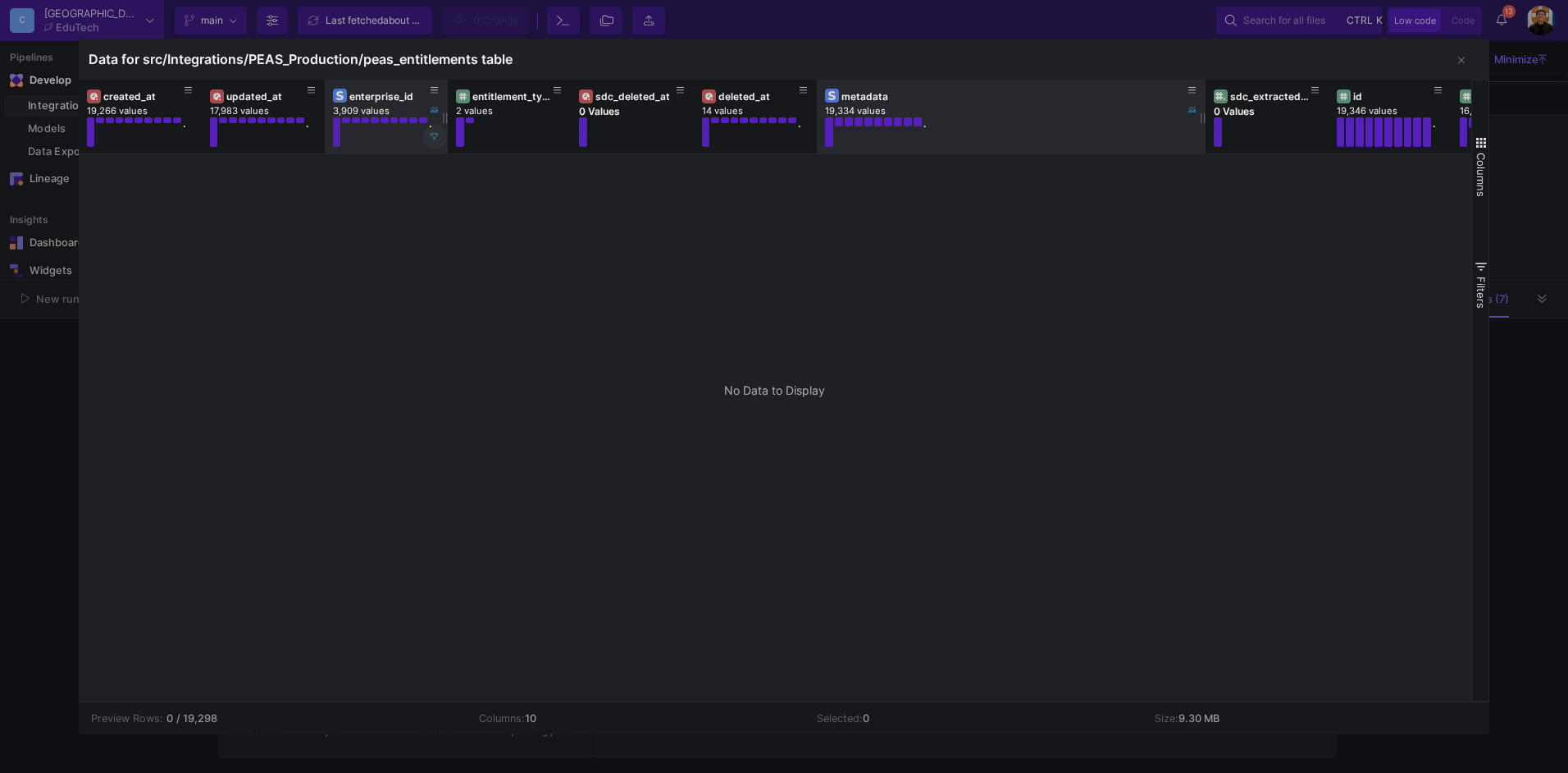
click at [436, 133] on icon at bounding box center [435, 137] width 8 height 8
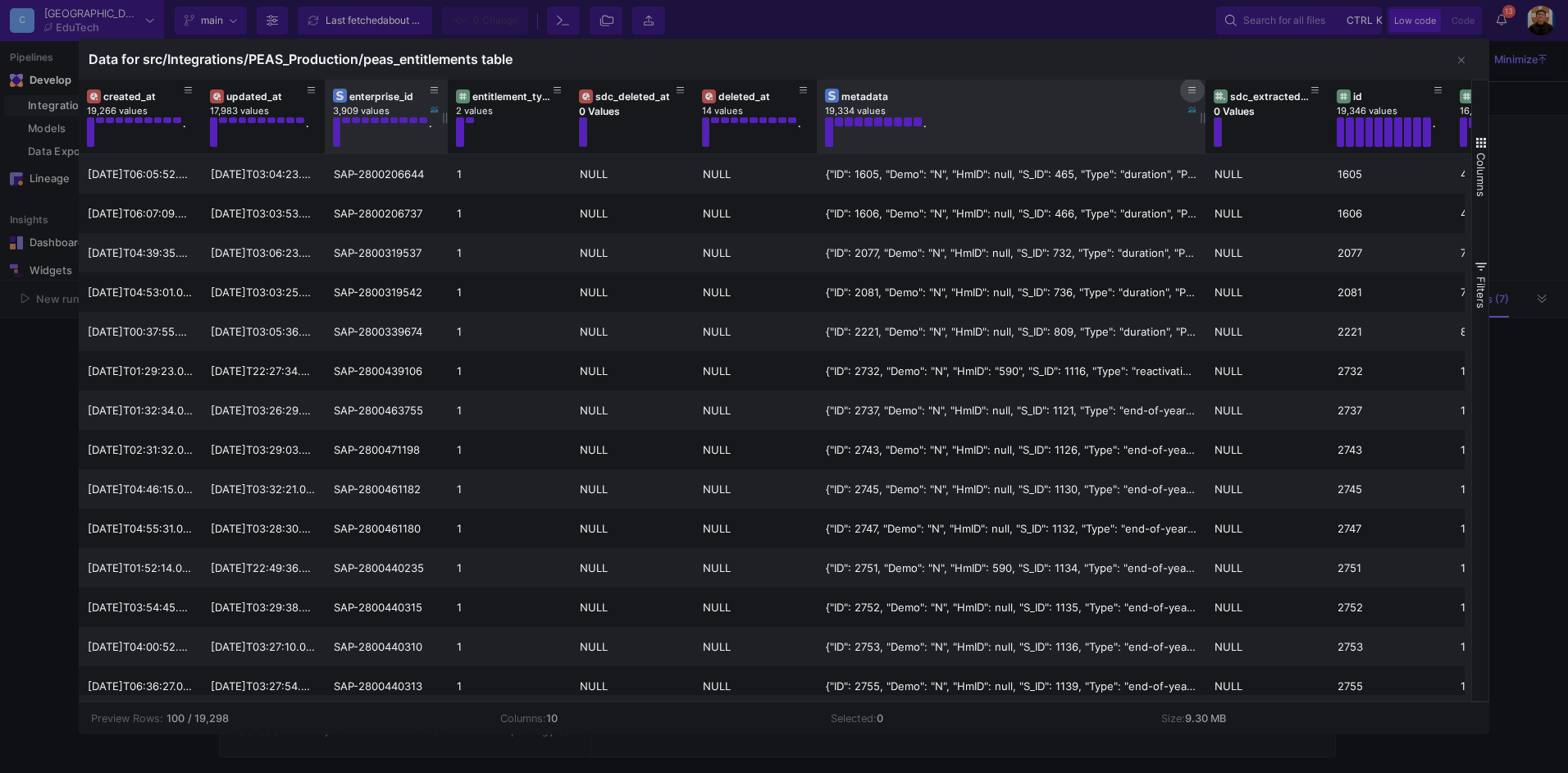
click at [1200, 92] on button at bounding box center [1193, 90] width 25 height 25
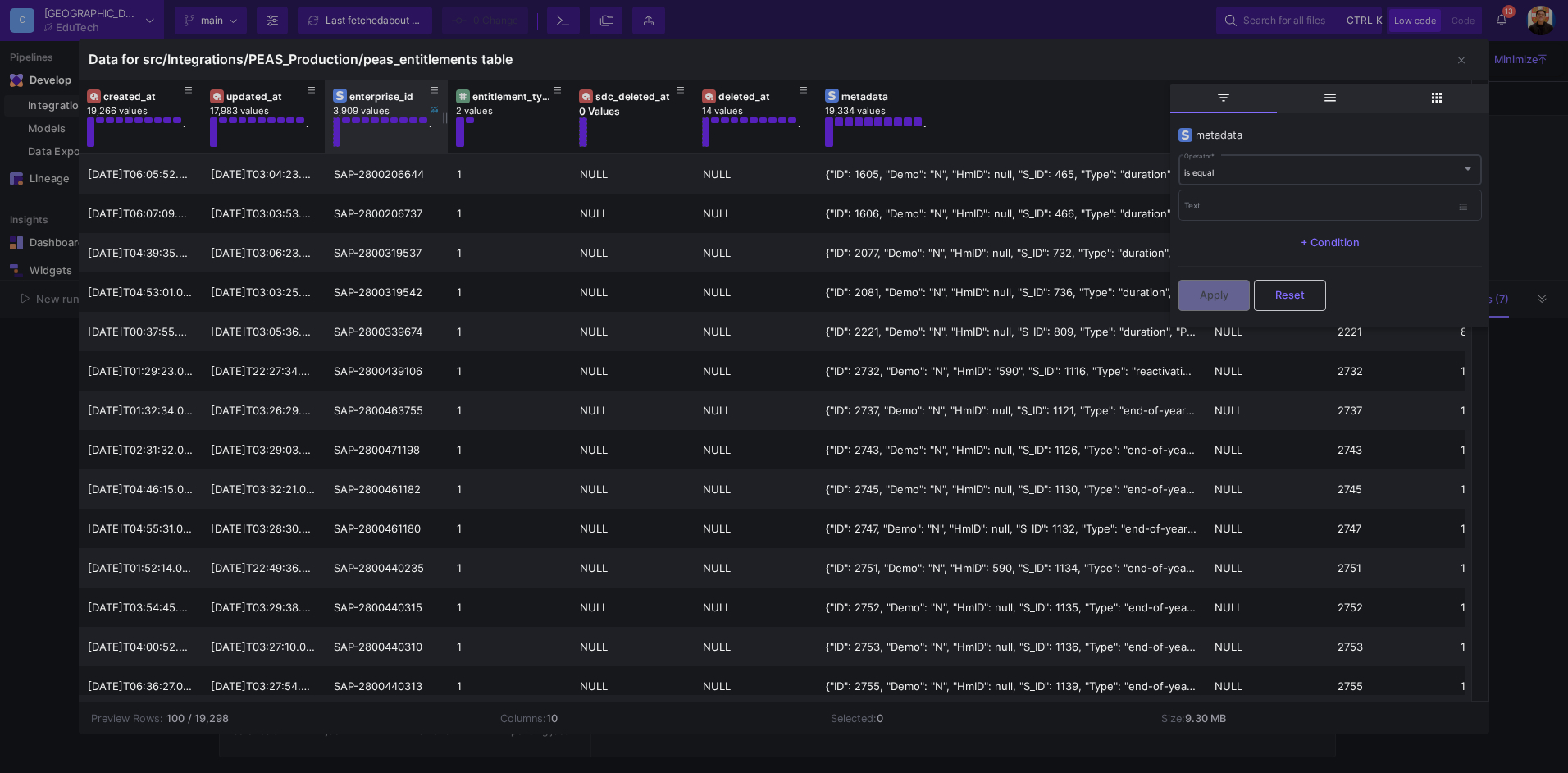
click at [1269, 182] on div "is equal Operator *" at bounding box center [1330, 169] width 291 height 33
click at [1232, 250] on span "contains" at bounding box center [1330, 246] width 291 height 35
click at [1215, 211] on input "Text" at bounding box center [1318, 208] width 266 height 11
paste input "0002509521"
type input "0002509521"
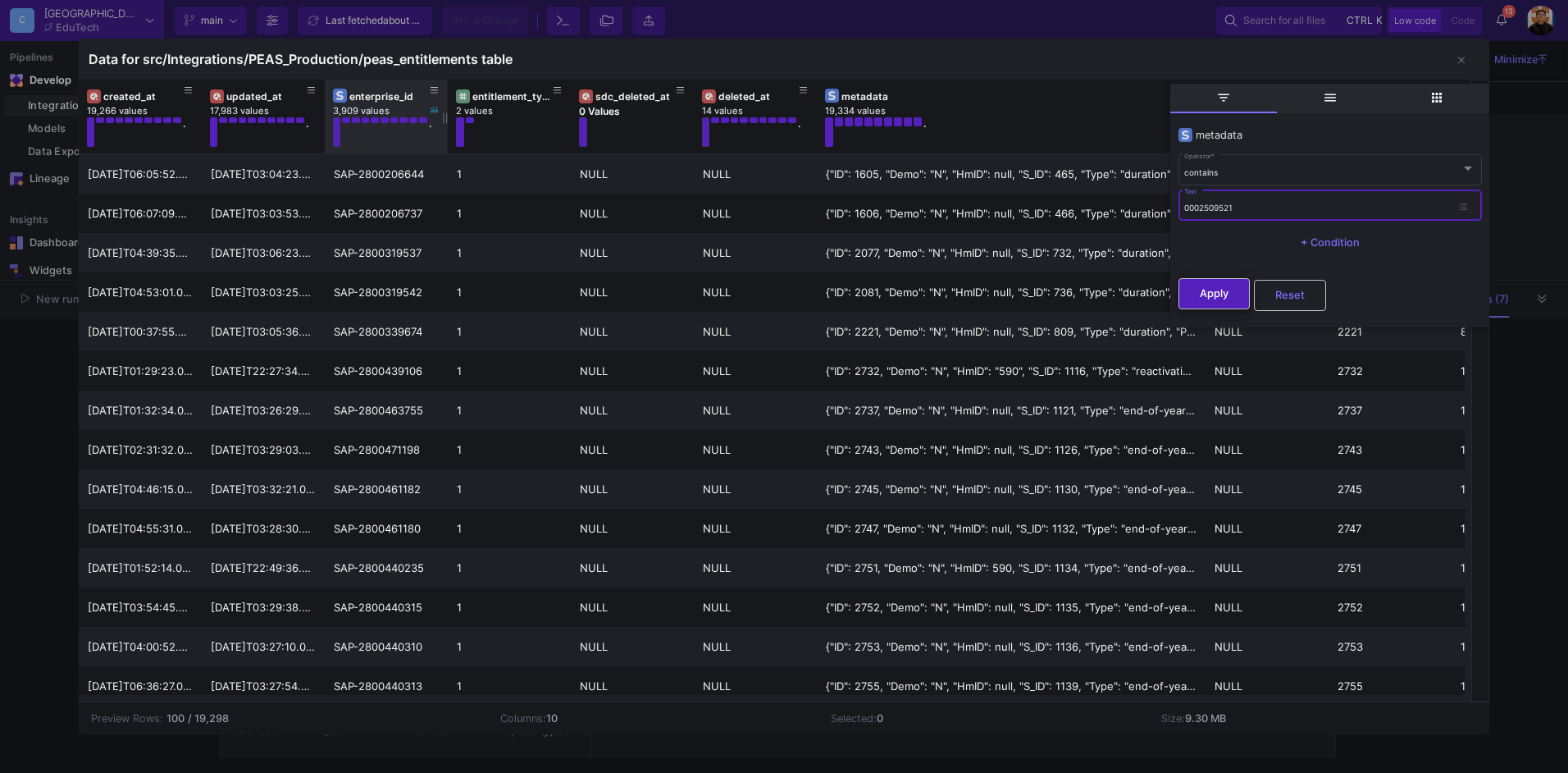
click at [1224, 293] on span "Apply" at bounding box center [1214, 294] width 29 height 12
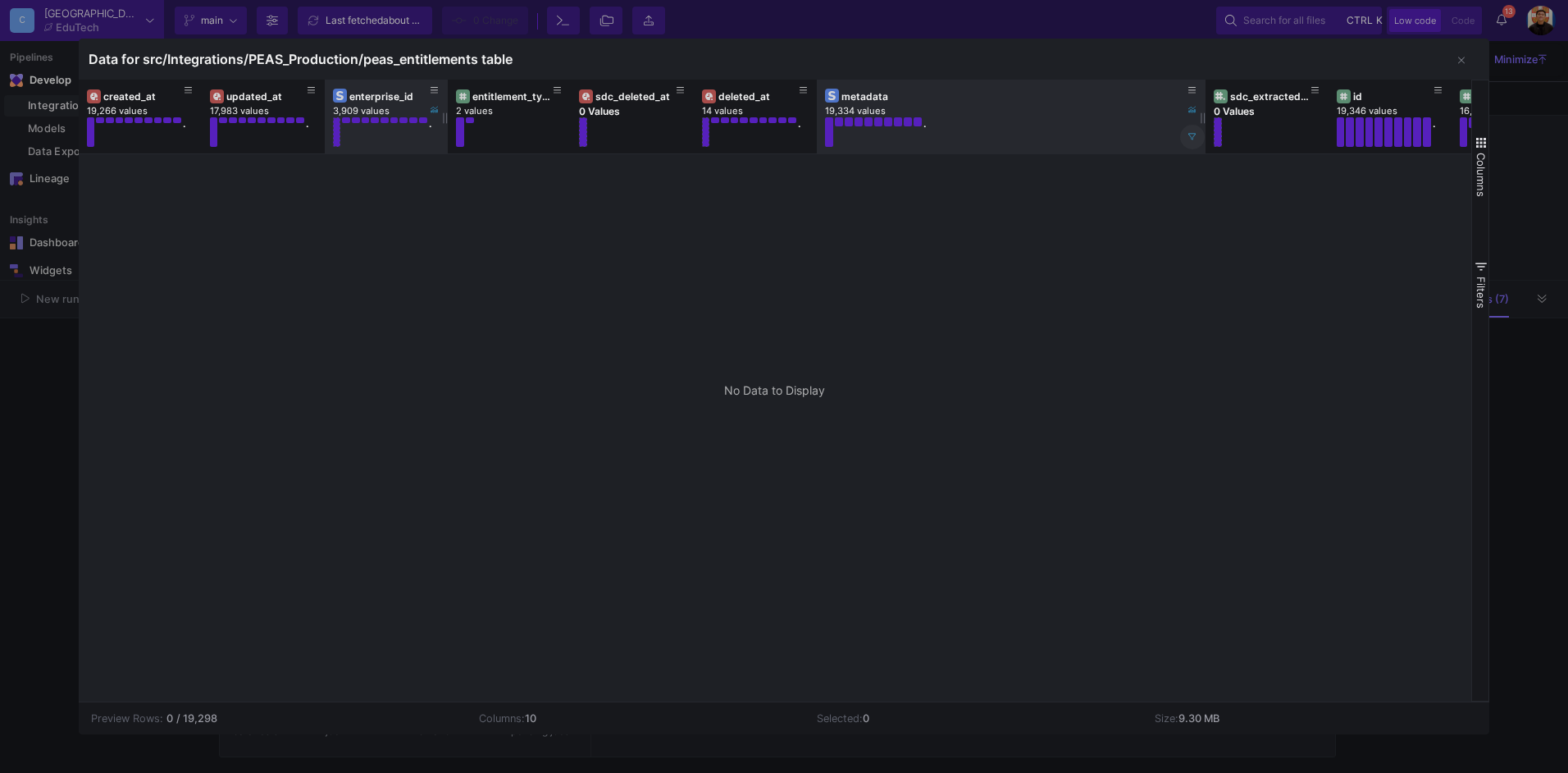
click at [1193, 140] on icon at bounding box center [1192, 137] width 8 height 8
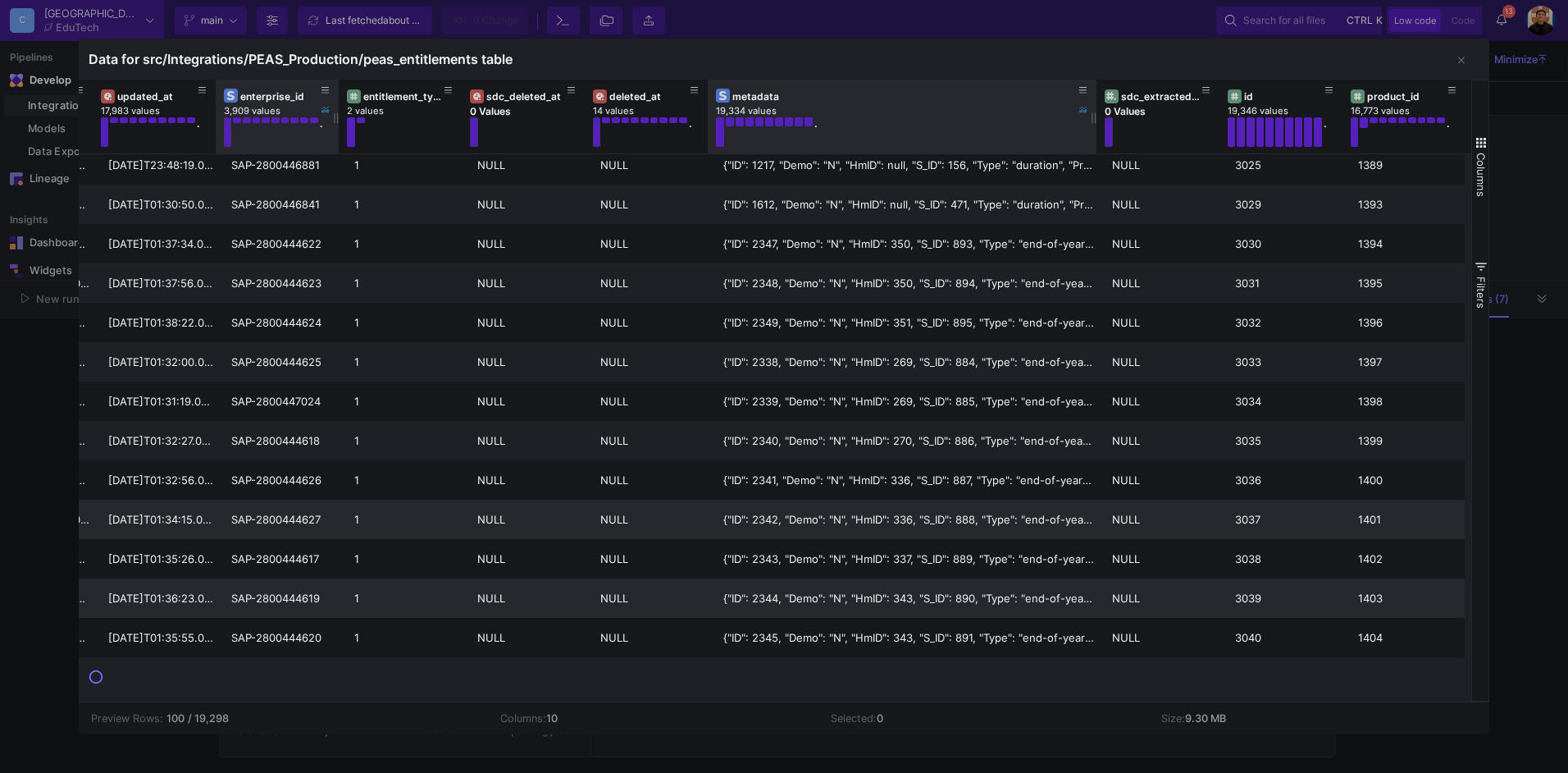
scroll to position [0, 0]
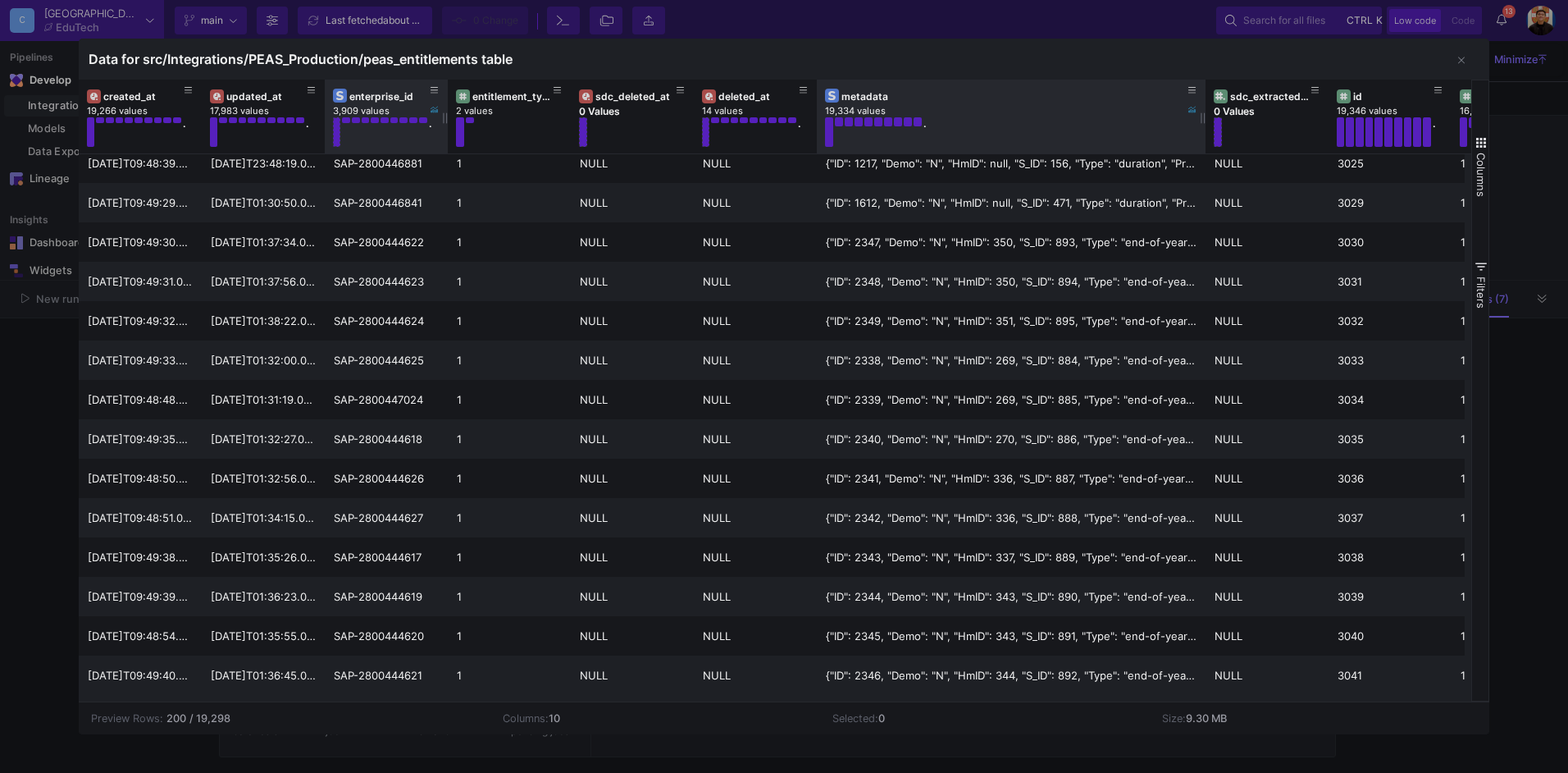
click at [48, 431] on div at bounding box center [784, 386] width 1568 height 773
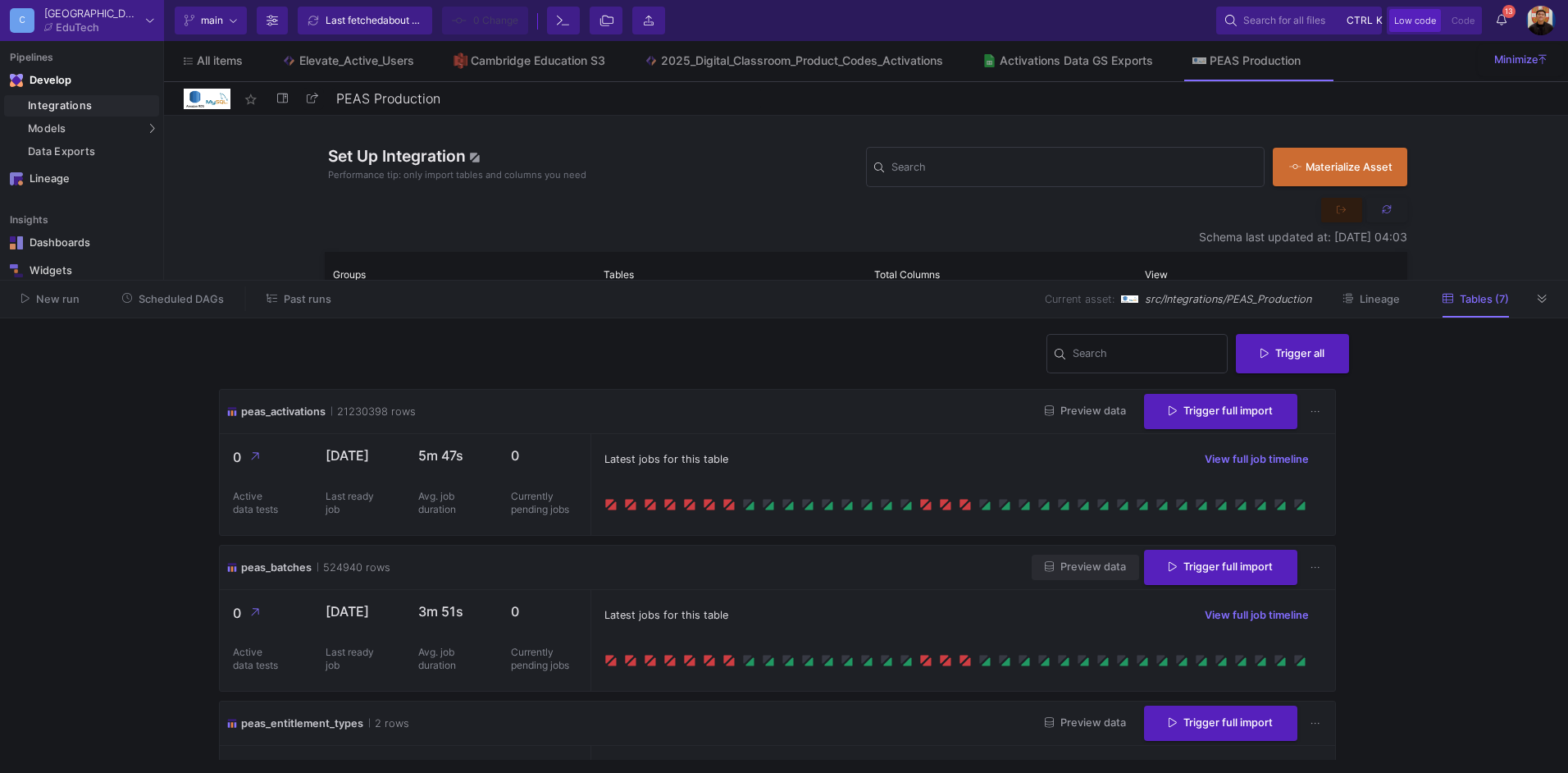
click at [1085, 561] on span "Preview data" at bounding box center [1085, 567] width 81 height 12
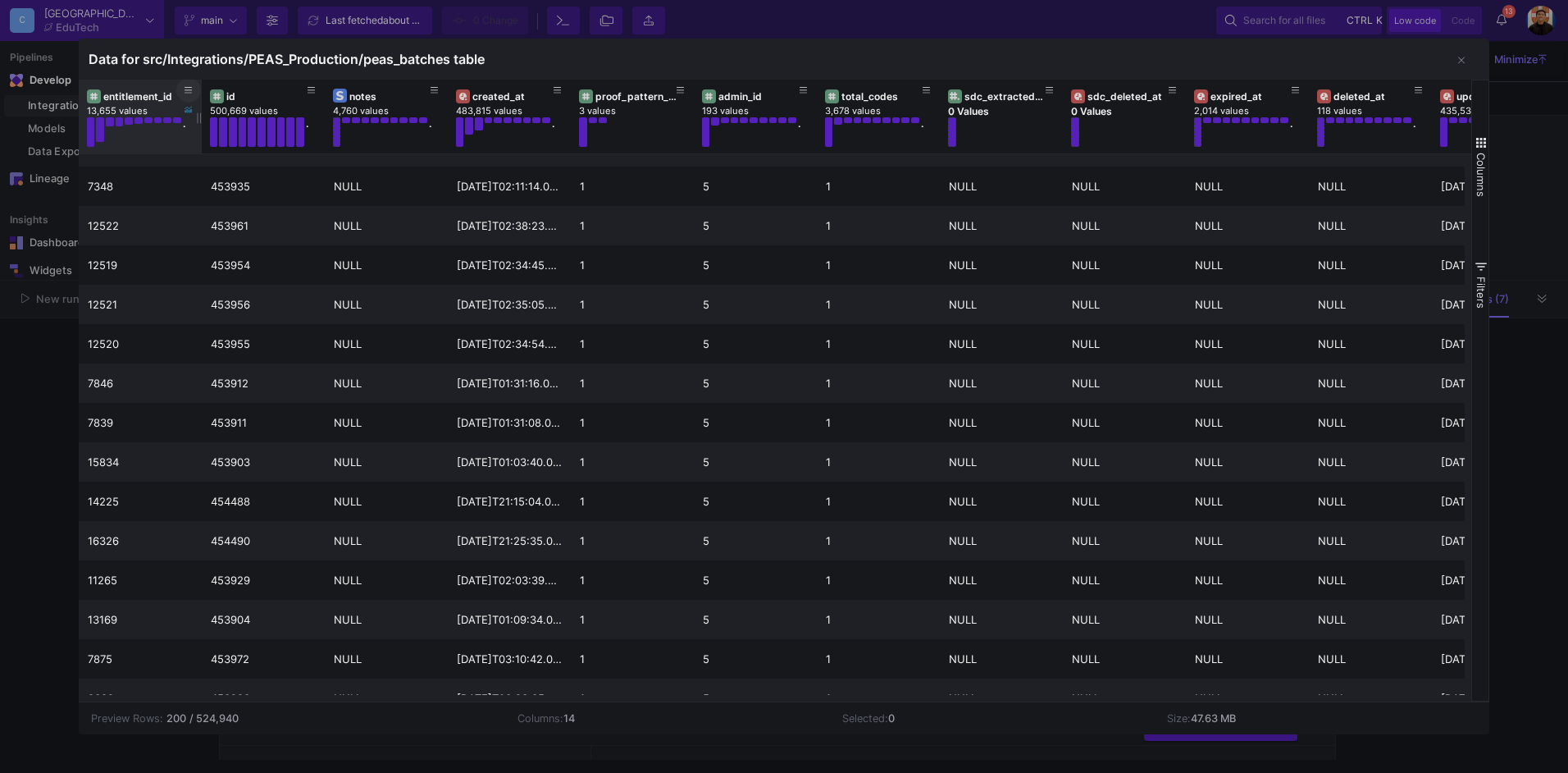
click at [195, 85] on button at bounding box center [189, 90] width 25 height 25
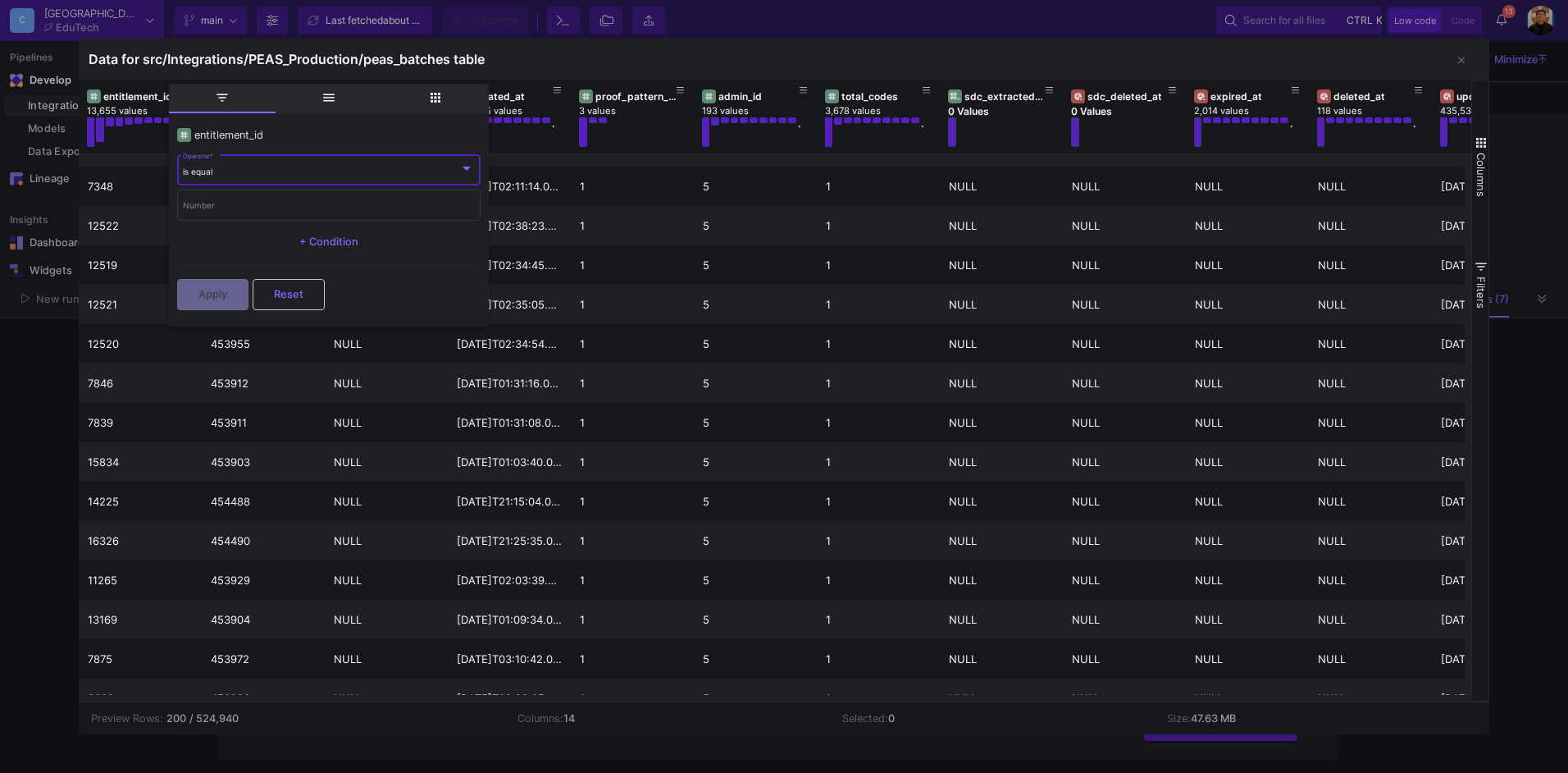
click at [278, 159] on div "is equal Operator *" at bounding box center [329, 168] width 291 height 33
click at [278, 159] on div at bounding box center [784, 386] width 1568 height 773
click at [264, 166] on div "is equal Operator *" at bounding box center [329, 168] width 291 height 33
click at [773, 734] on div at bounding box center [784, 386] width 1568 height 773
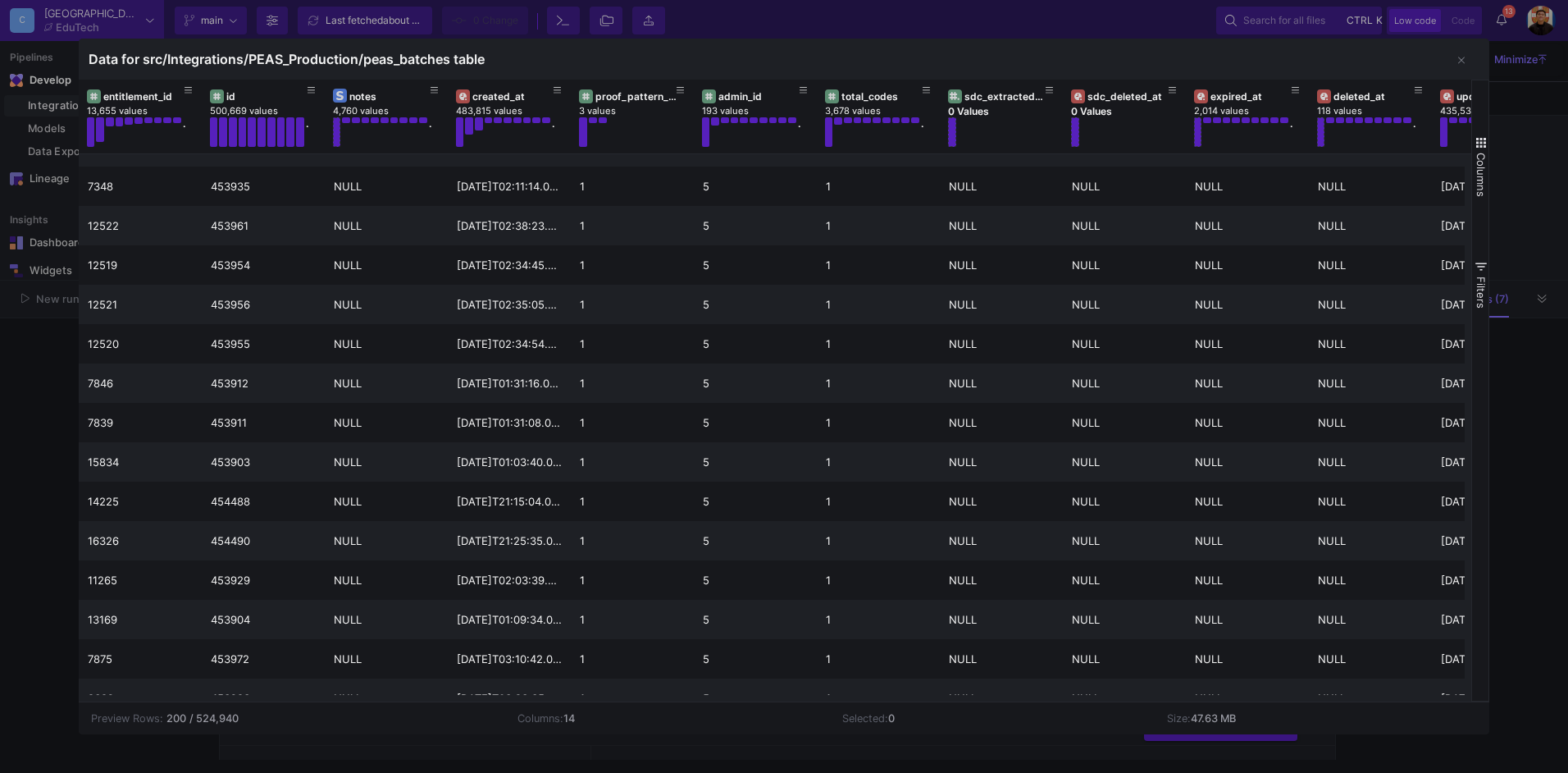
click at [712, 717] on td "Columns: 14" at bounding box center [667, 718] width 324 height 32
click at [314, 86] on icon at bounding box center [311, 91] width 8 height 9
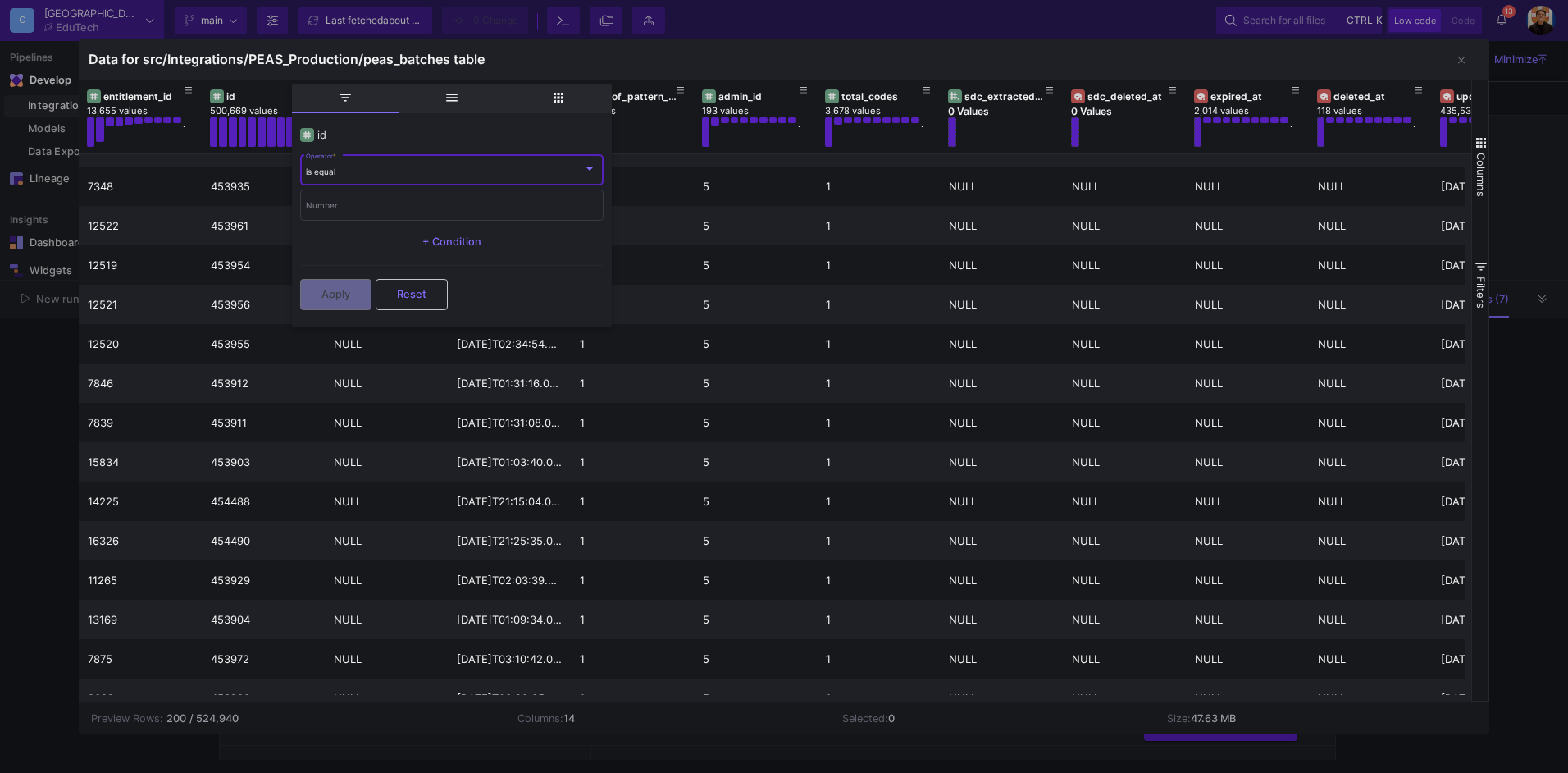
click at [406, 171] on div "is equal" at bounding box center [444, 172] width 277 height 11
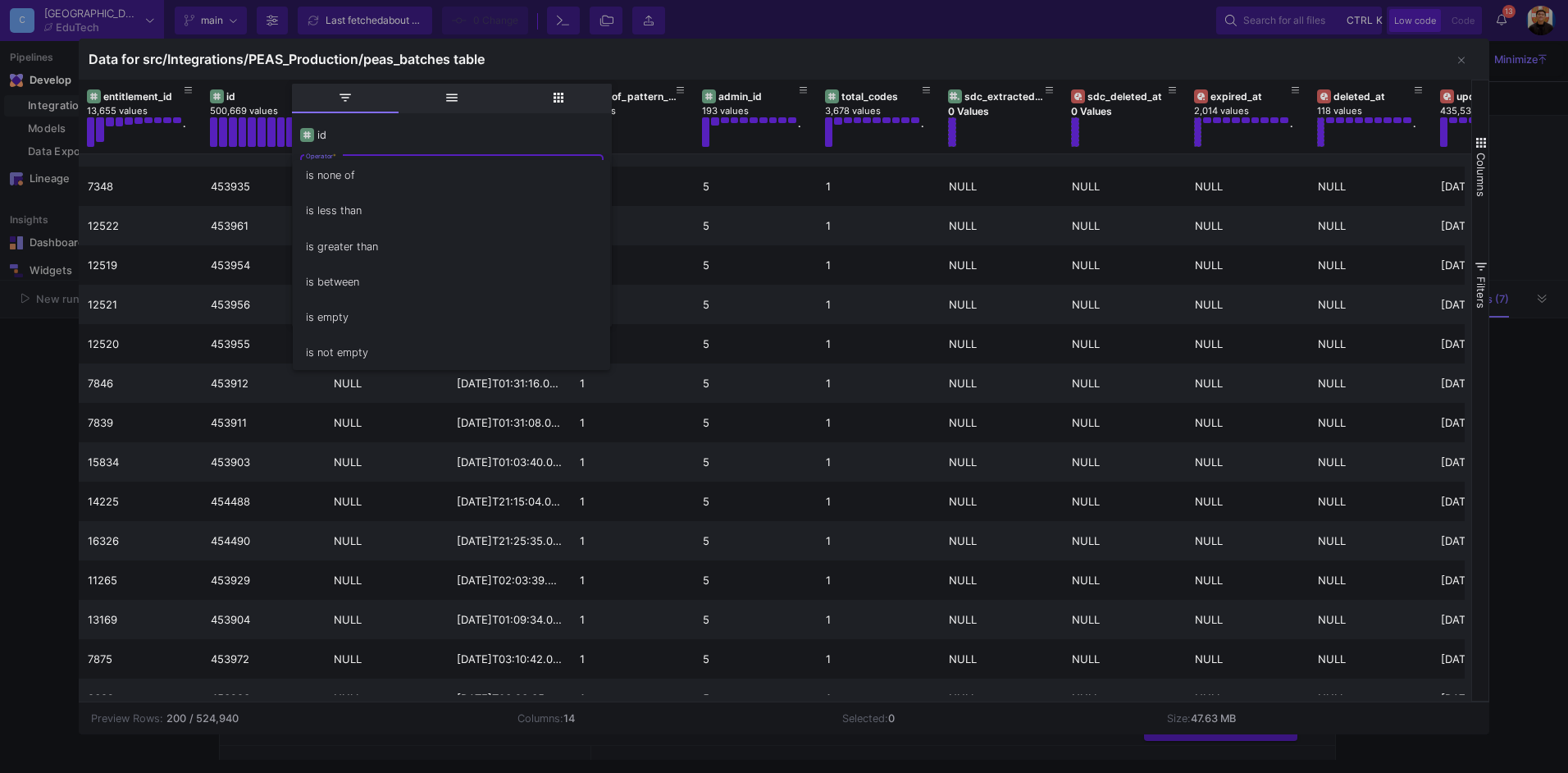
click at [598, 47] on div at bounding box center [784, 386] width 1568 height 773
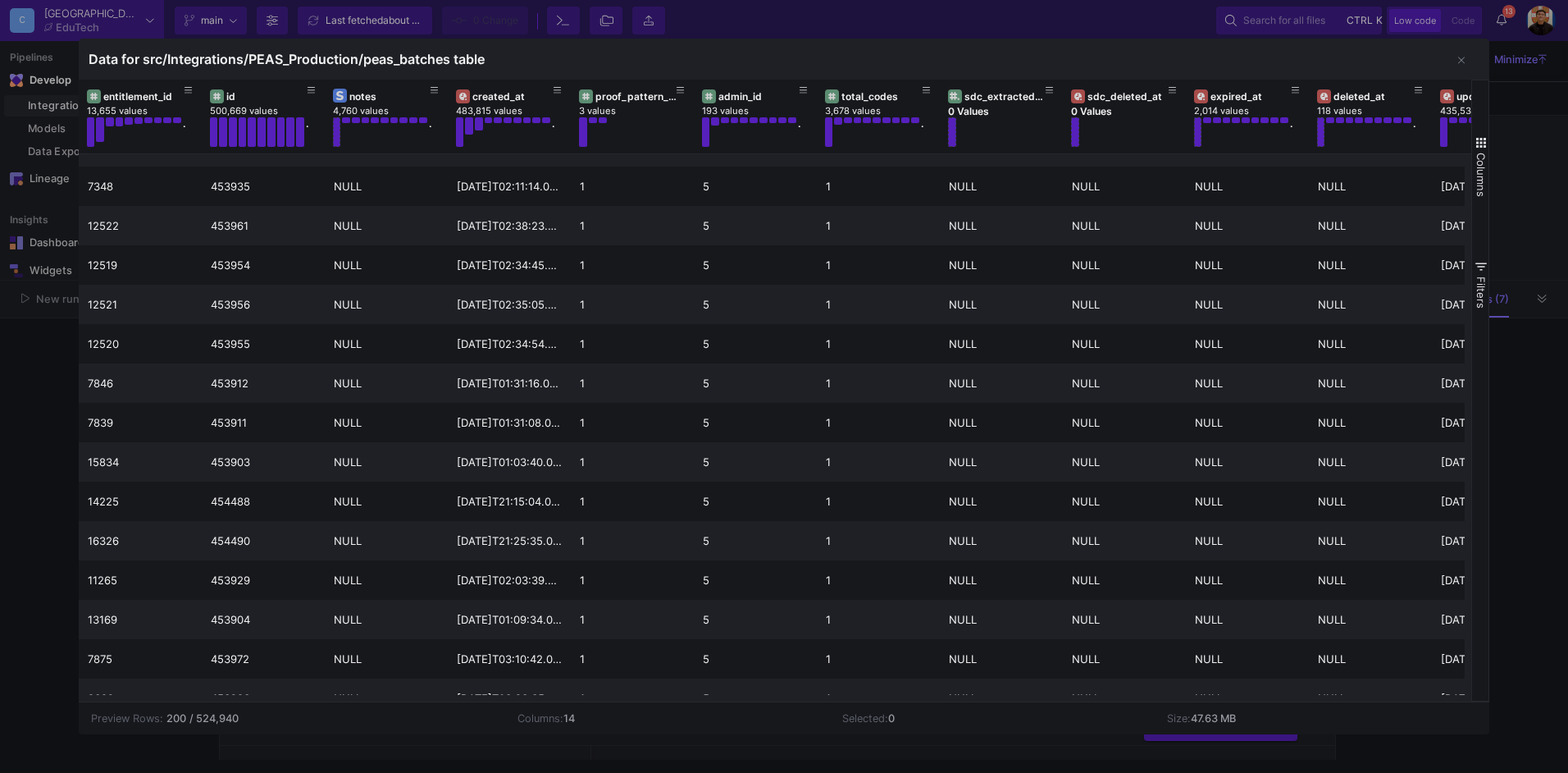
click at [590, 48] on div "Data for src/Integrations/PEAS_Production/peas_batches table" at bounding box center [784, 59] width 1411 height 41
click at [190, 88] on icon at bounding box center [188, 91] width 8 height 9
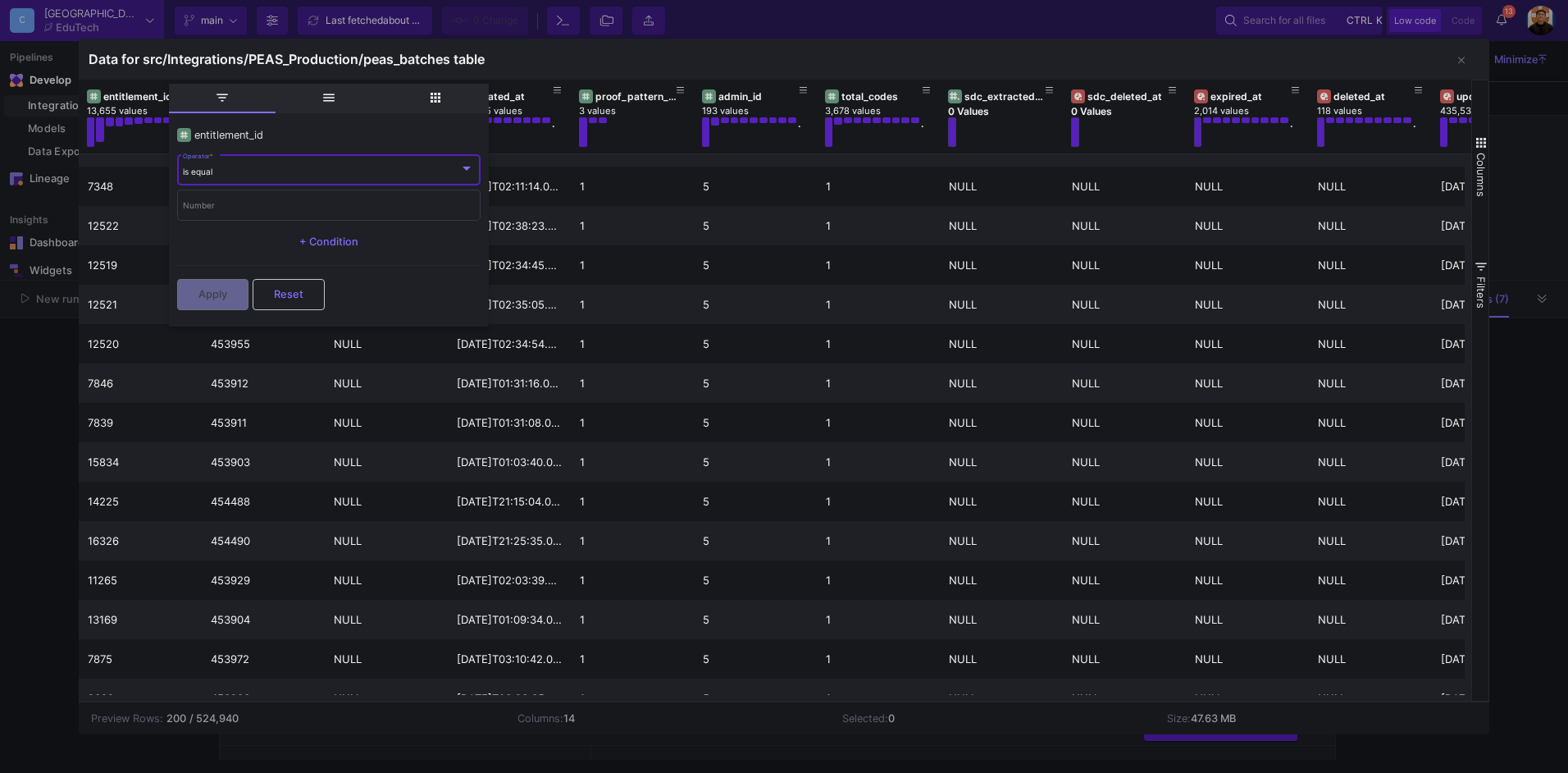
click at [270, 171] on div "is equal" at bounding box center [322, 172] width 277 height 11
click at [125, 86] on div at bounding box center [784, 386] width 1568 height 773
click at [35, 375] on div at bounding box center [784, 386] width 1568 height 773
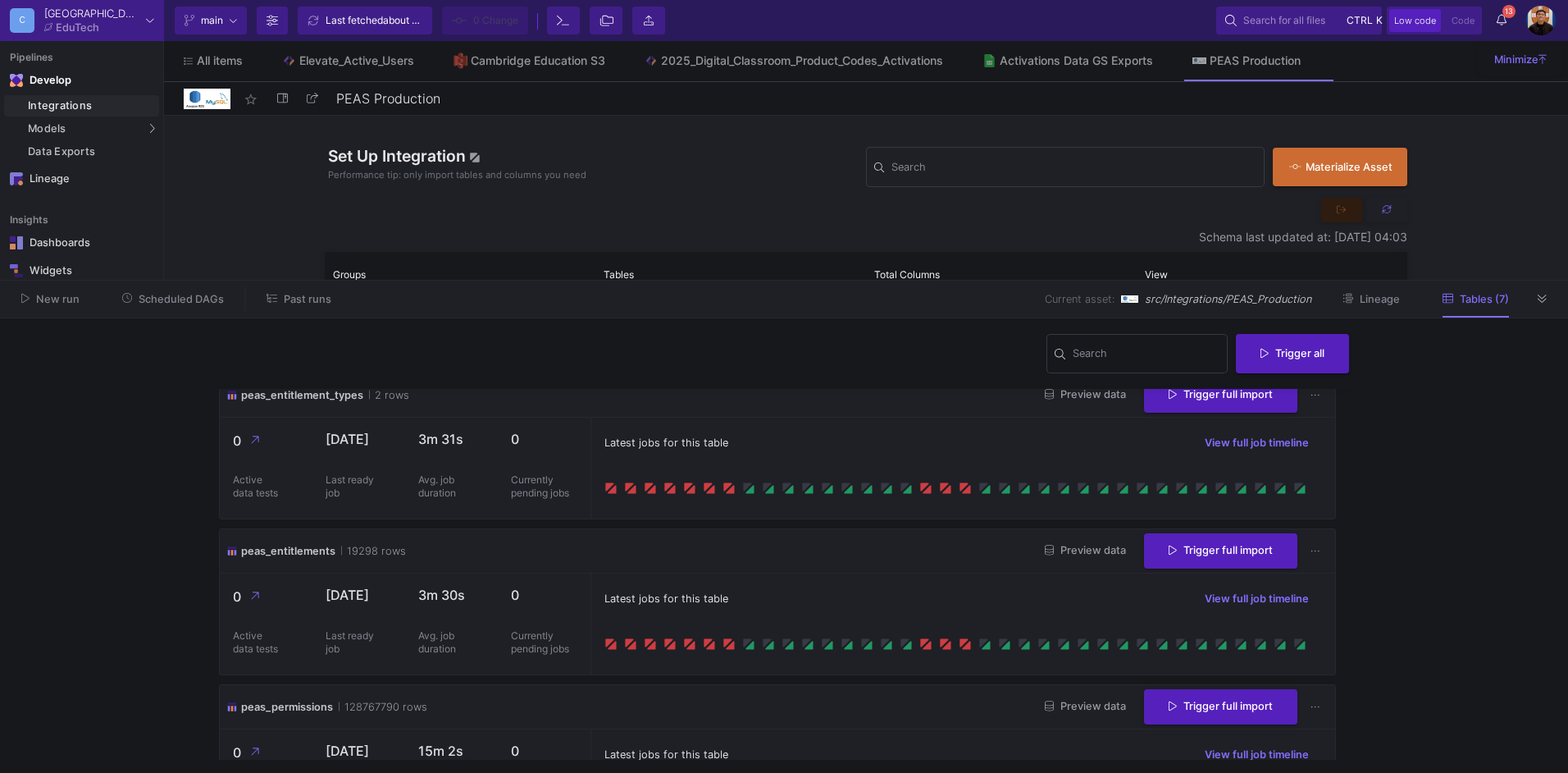
scroll to position [410, 0]
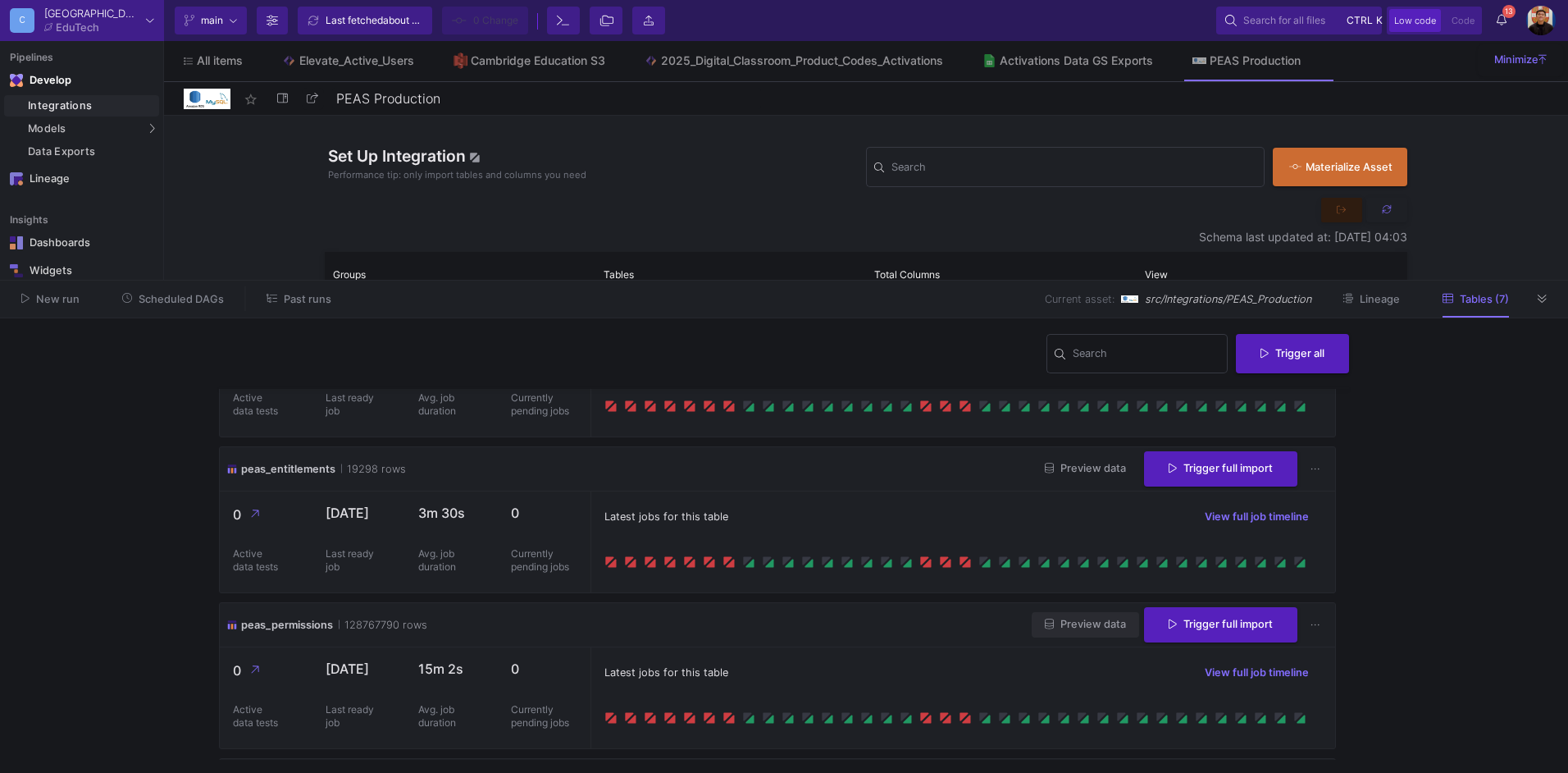
click at [1093, 626] on span "Preview data" at bounding box center [1085, 624] width 81 height 12
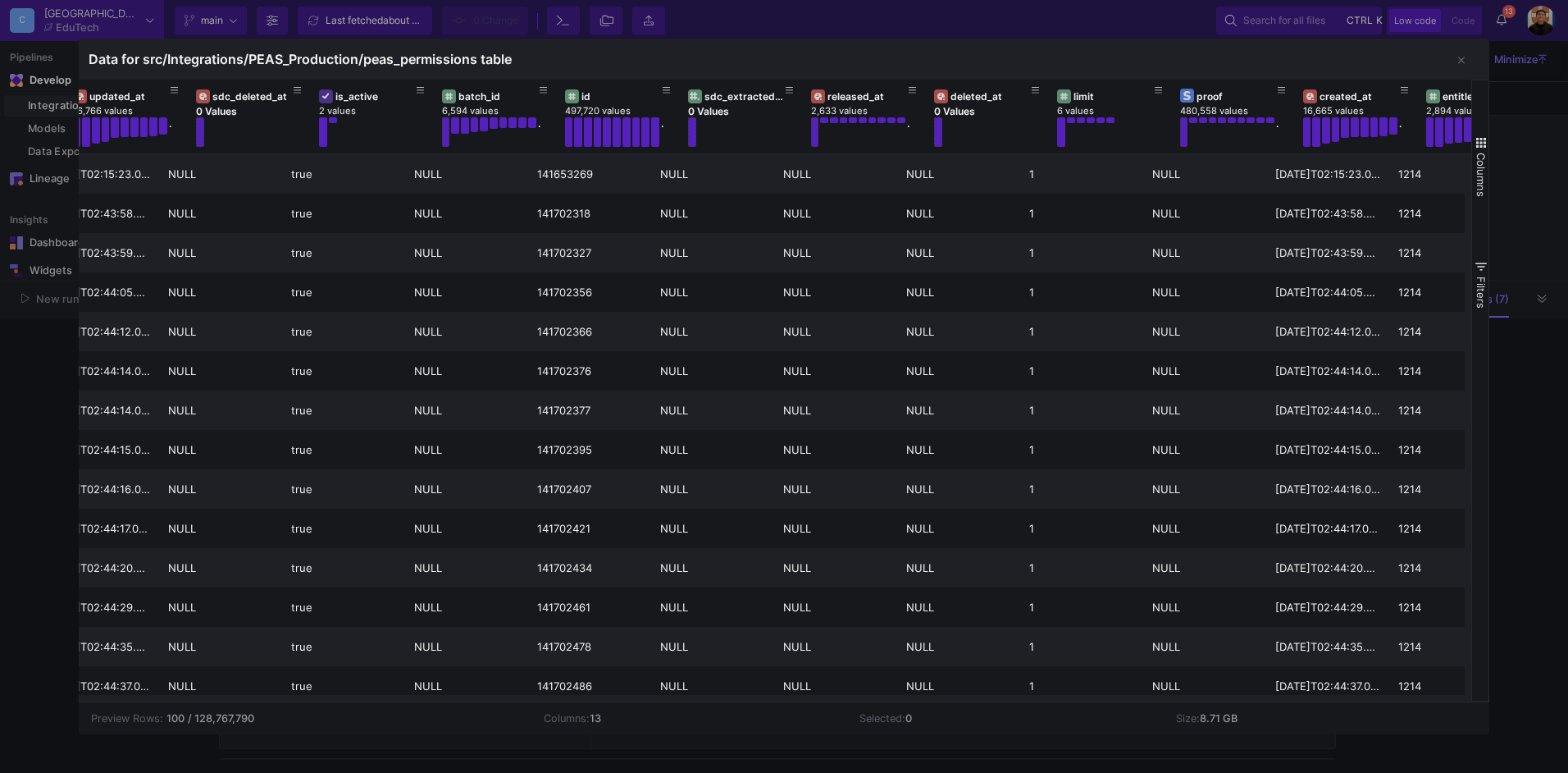
scroll to position [0, 65]
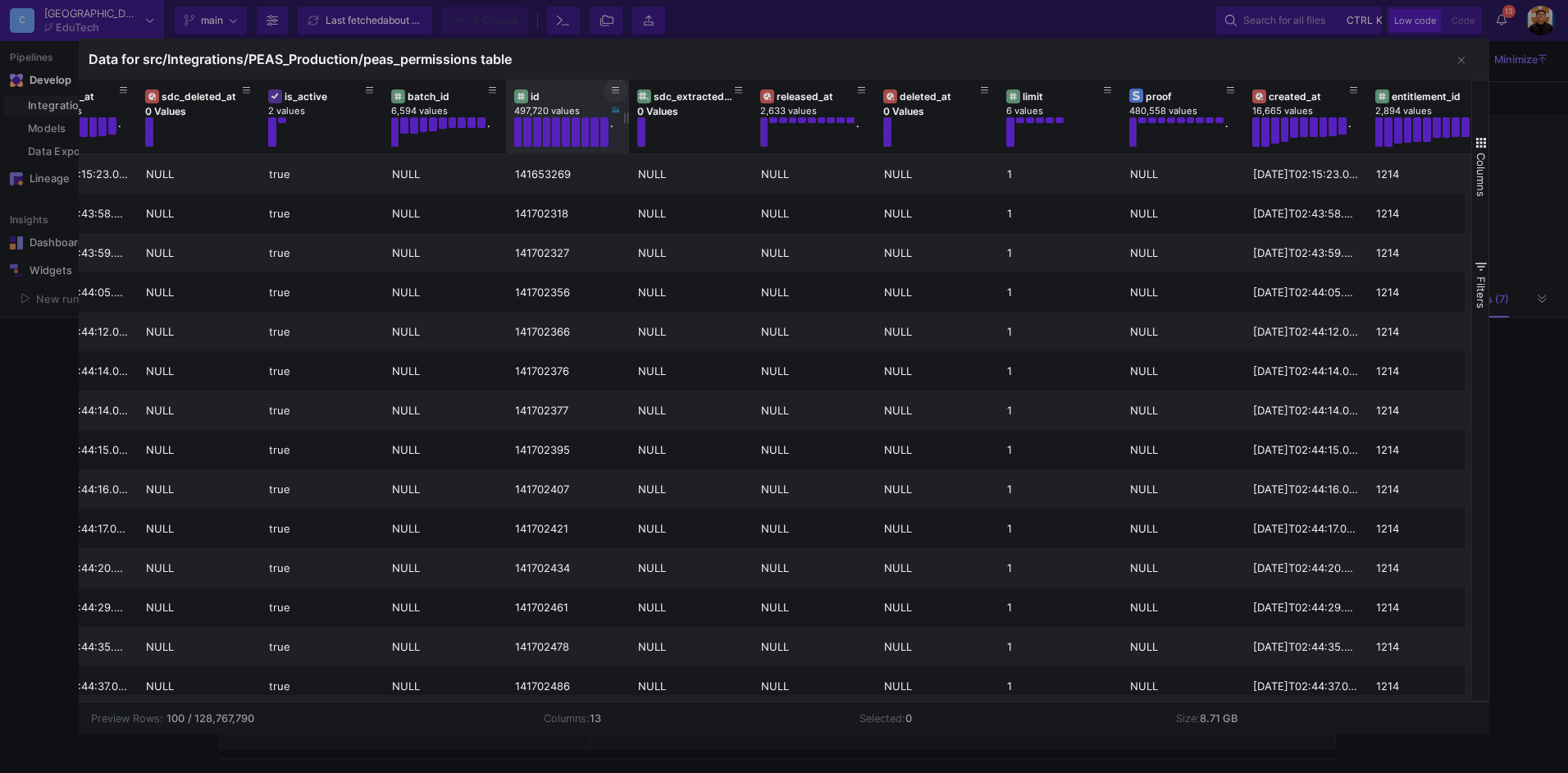
click at [622, 86] on button at bounding box center [616, 90] width 25 height 25
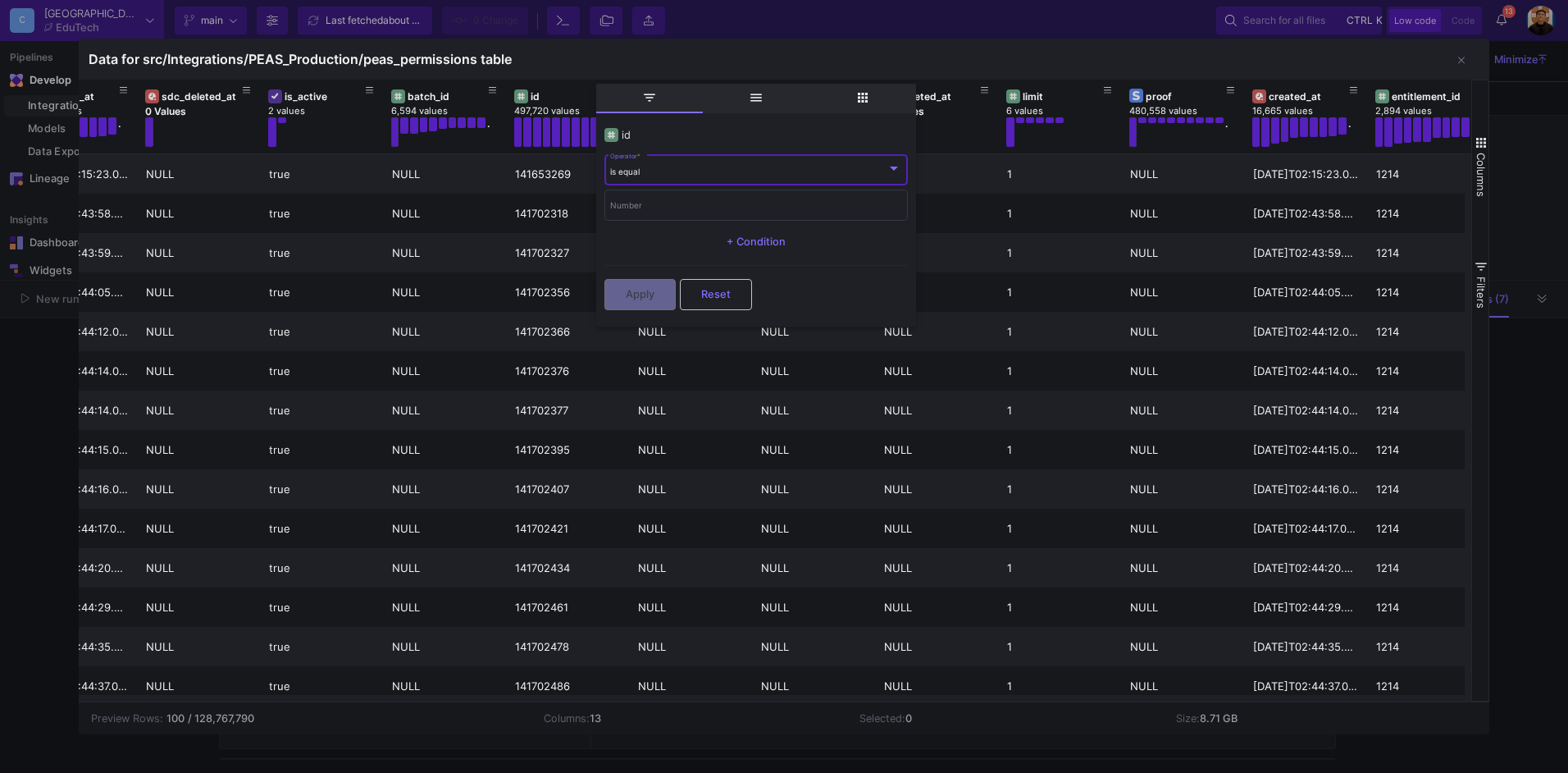
click at [698, 175] on div "is equal" at bounding box center [748, 172] width 277 height 11
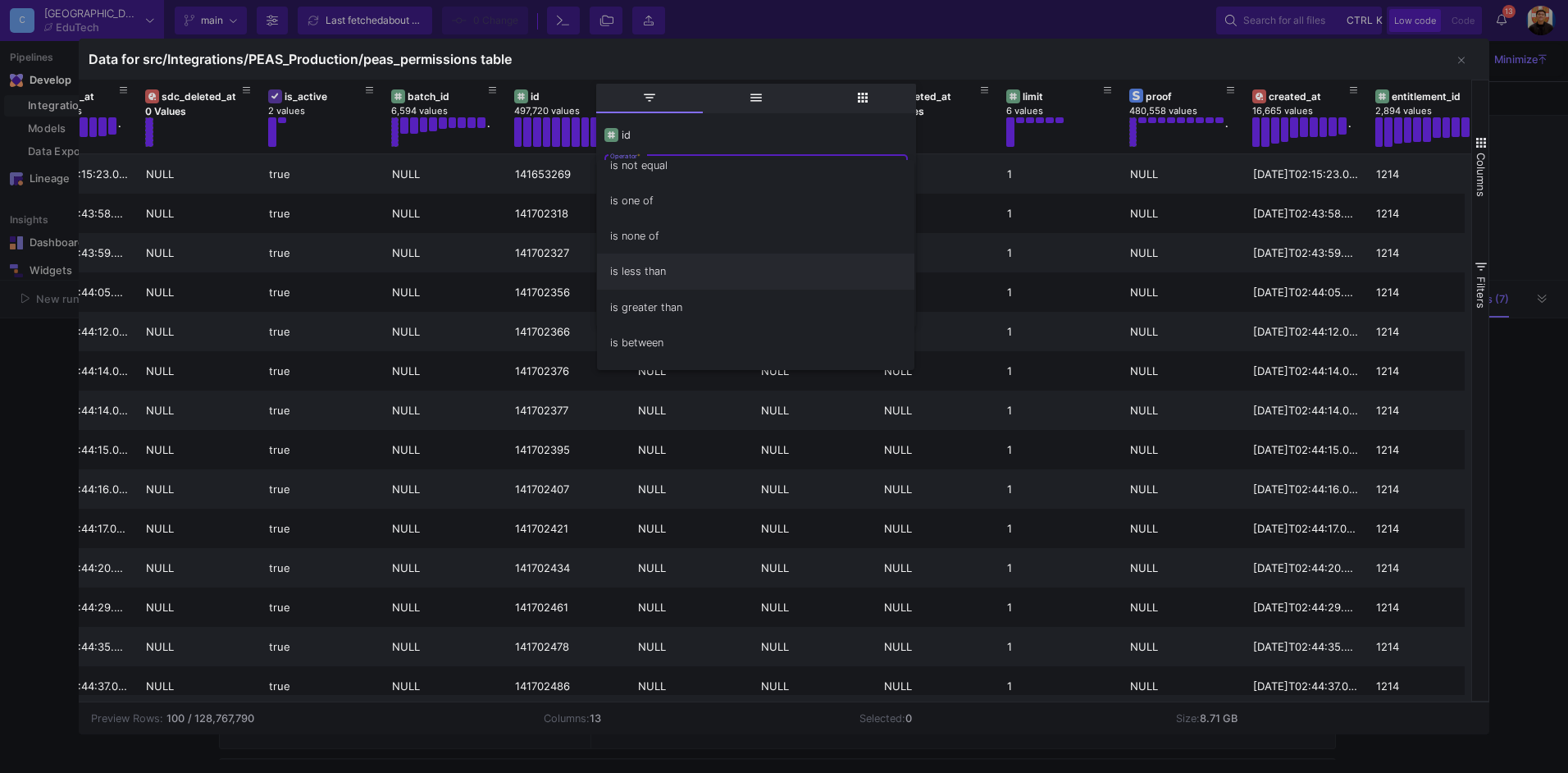
scroll to position [0, 0]
click at [658, 181] on span "is equal" at bounding box center [755, 177] width 291 height 35
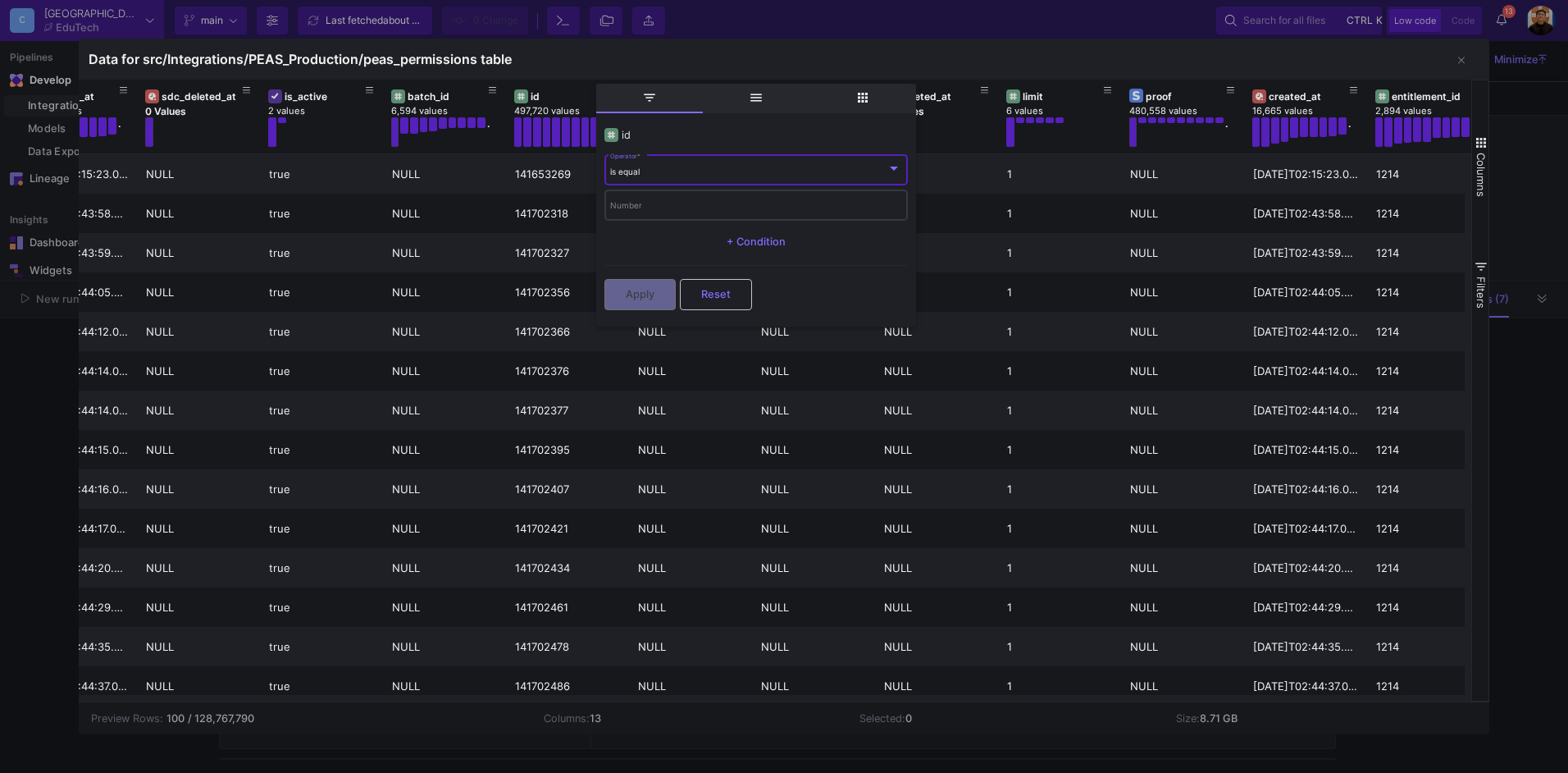
click at [665, 203] on input "Number" at bounding box center [755, 207] width 291 height 11
paste input "2800474895"
type input "2800474895"
click at [643, 293] on span "Apply" at bounding box center [640, 293] width 29 height 12
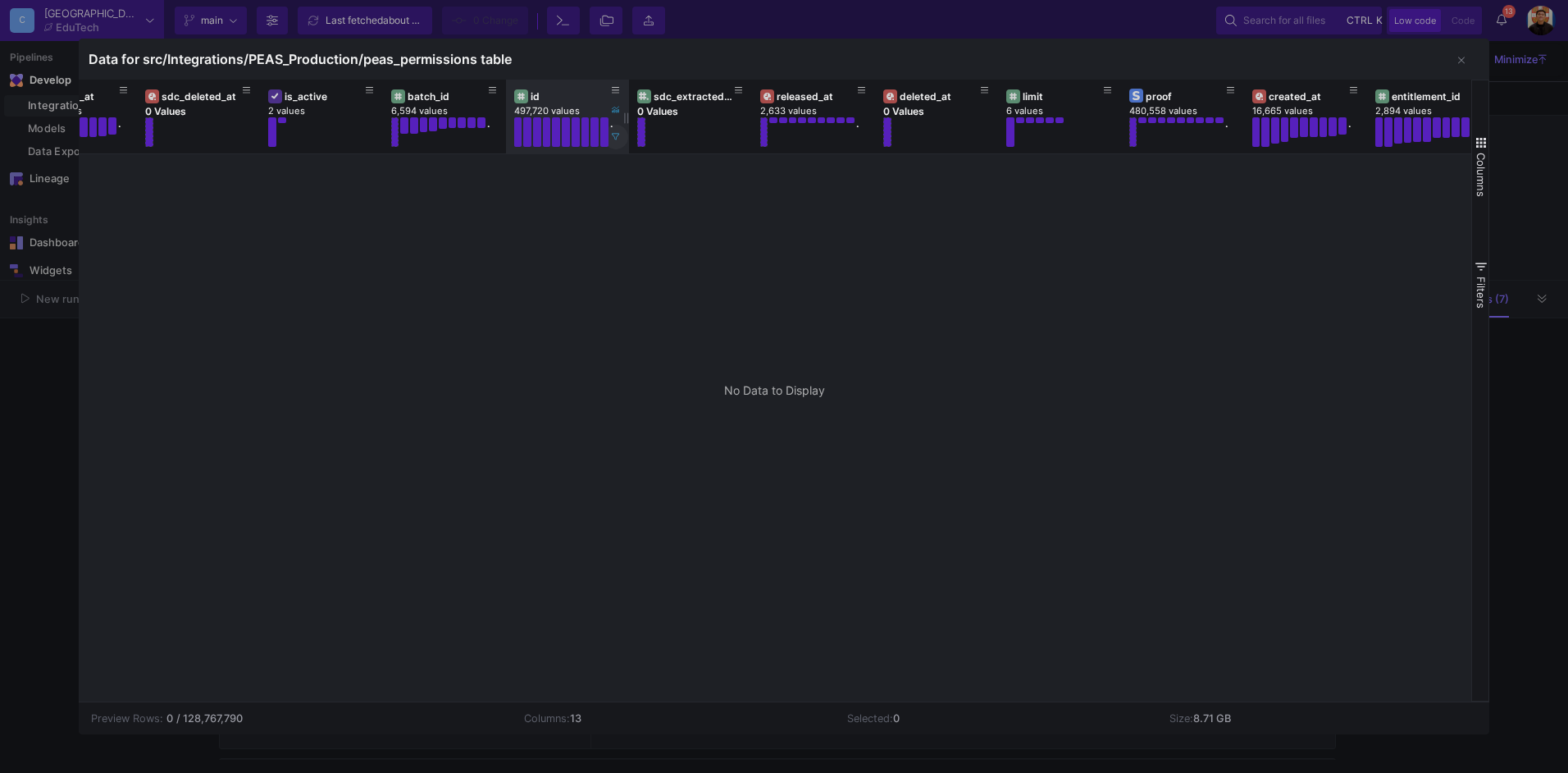
click at [621, 137] on button at bounding box center [616, 137] width 25 height 25
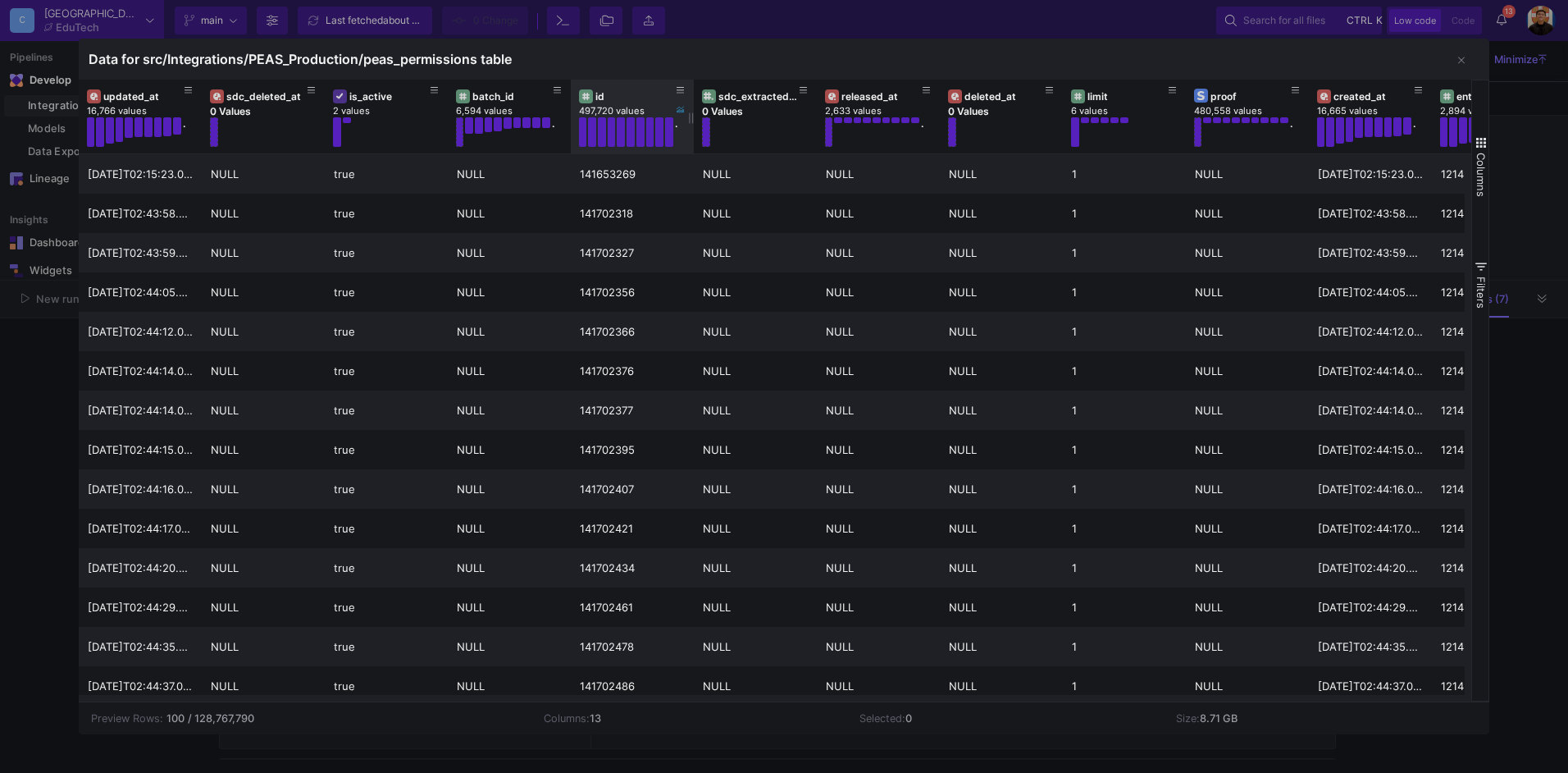
click at [5, 434] on div at bounding box center [784, 386] width 1568 height 773
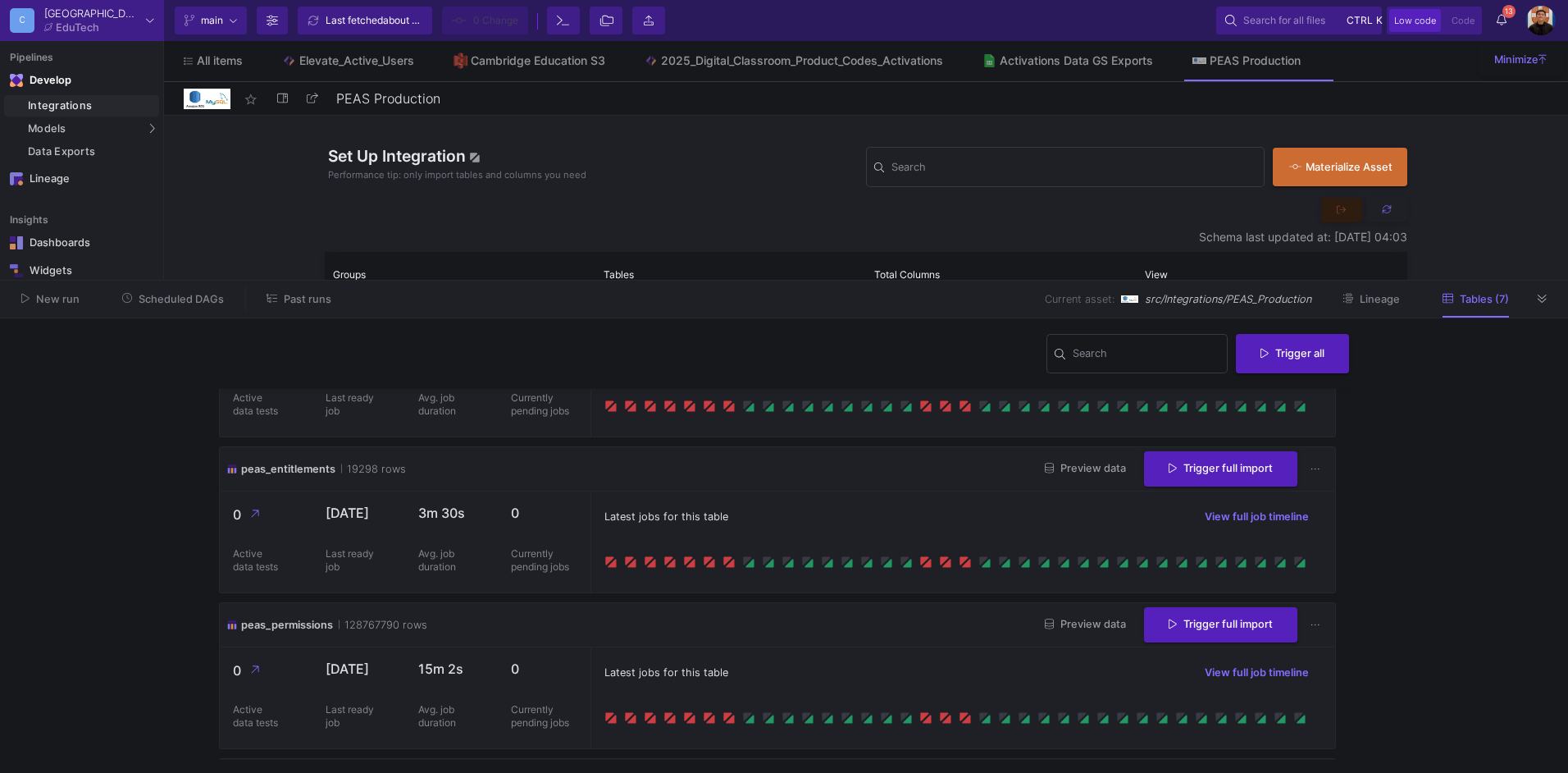
click at [1090, 472] on span "Preview data" at bounding box center [1085, 468] width 81 height 12
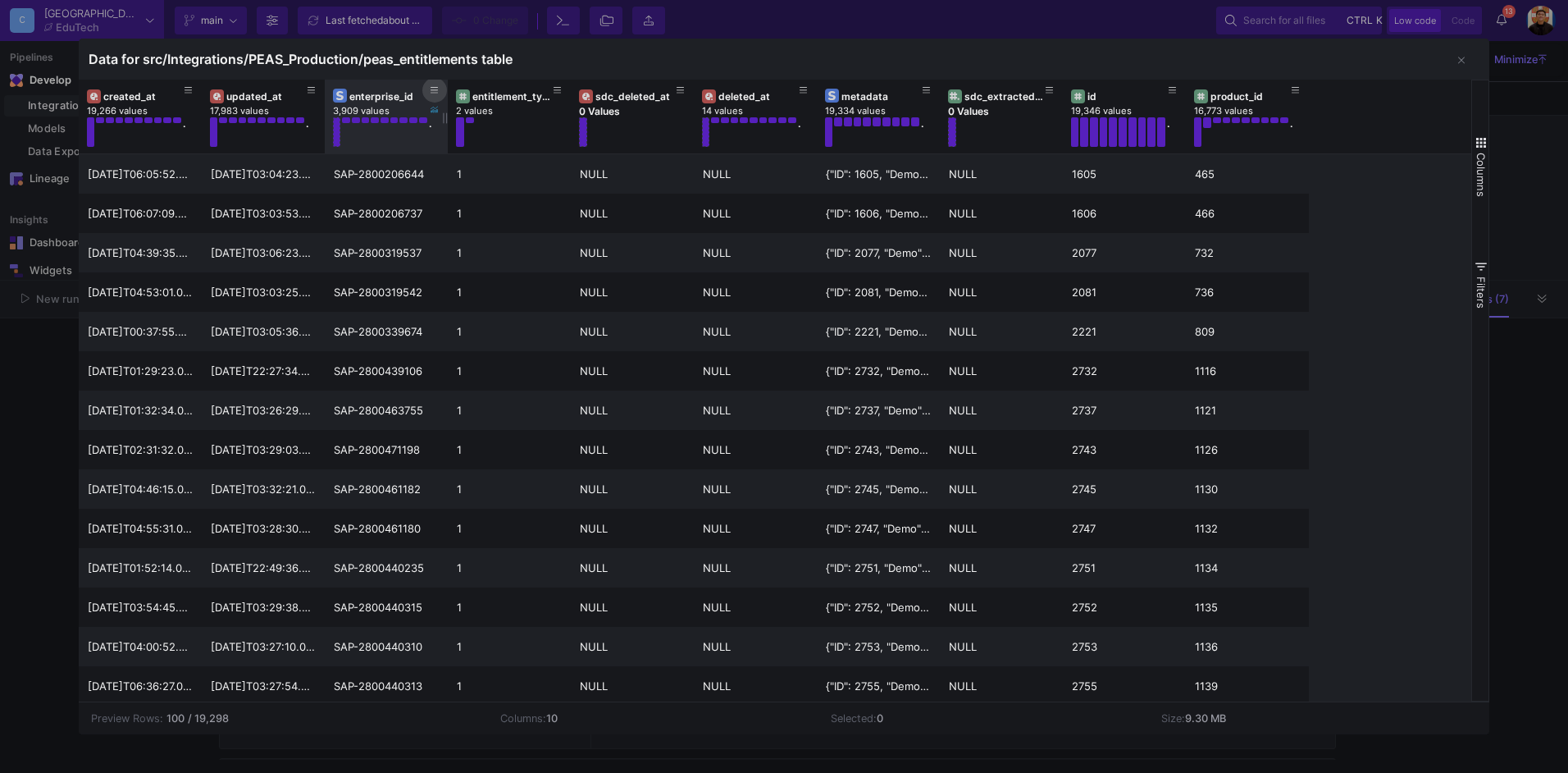
click at [432, 89] on icon at bounding box center [435, 91] width 8 height 9
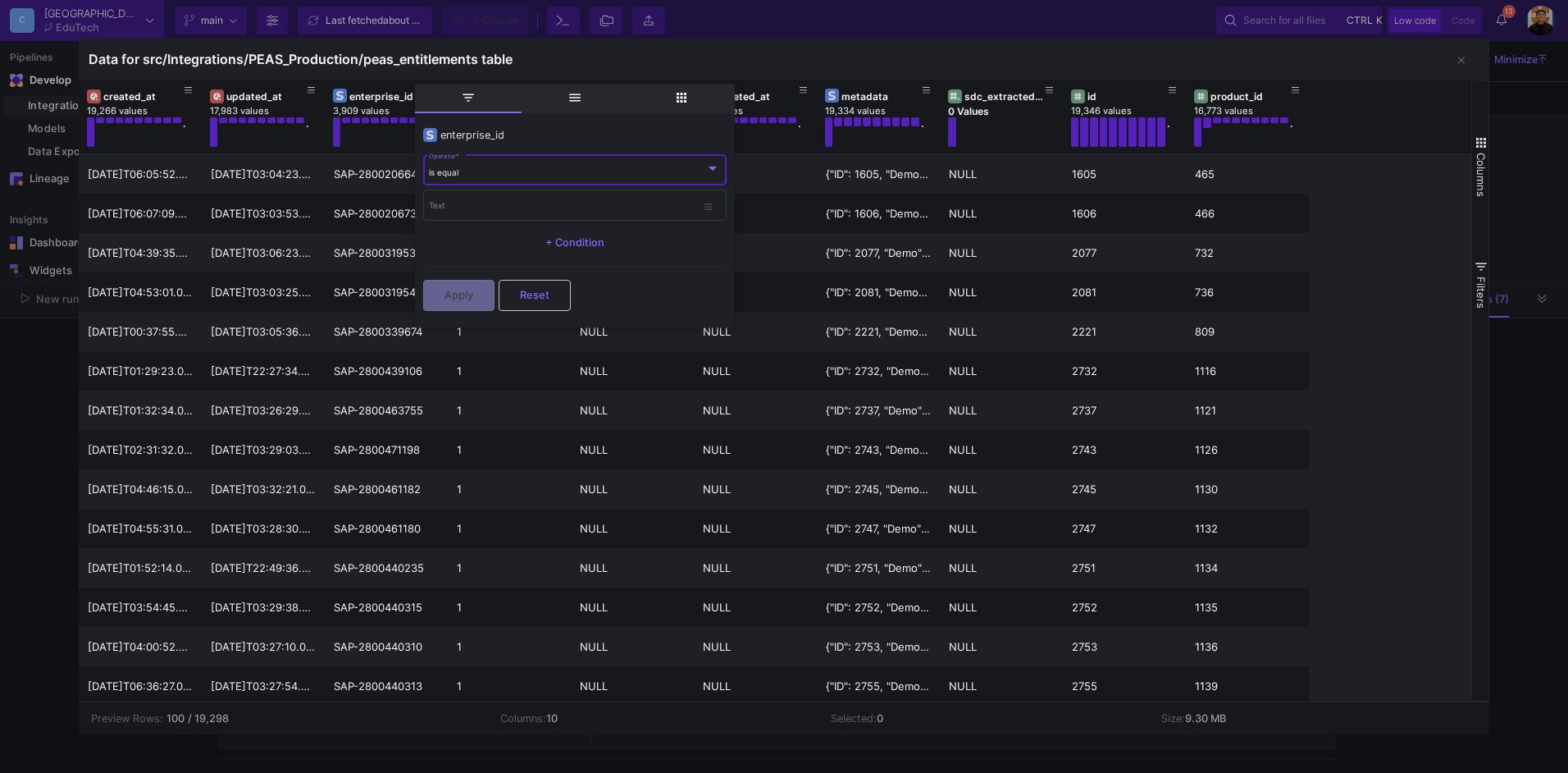
click at [502, 152] on div "is equal Operator *" at bounding box center [575, 169] width 291 height 33
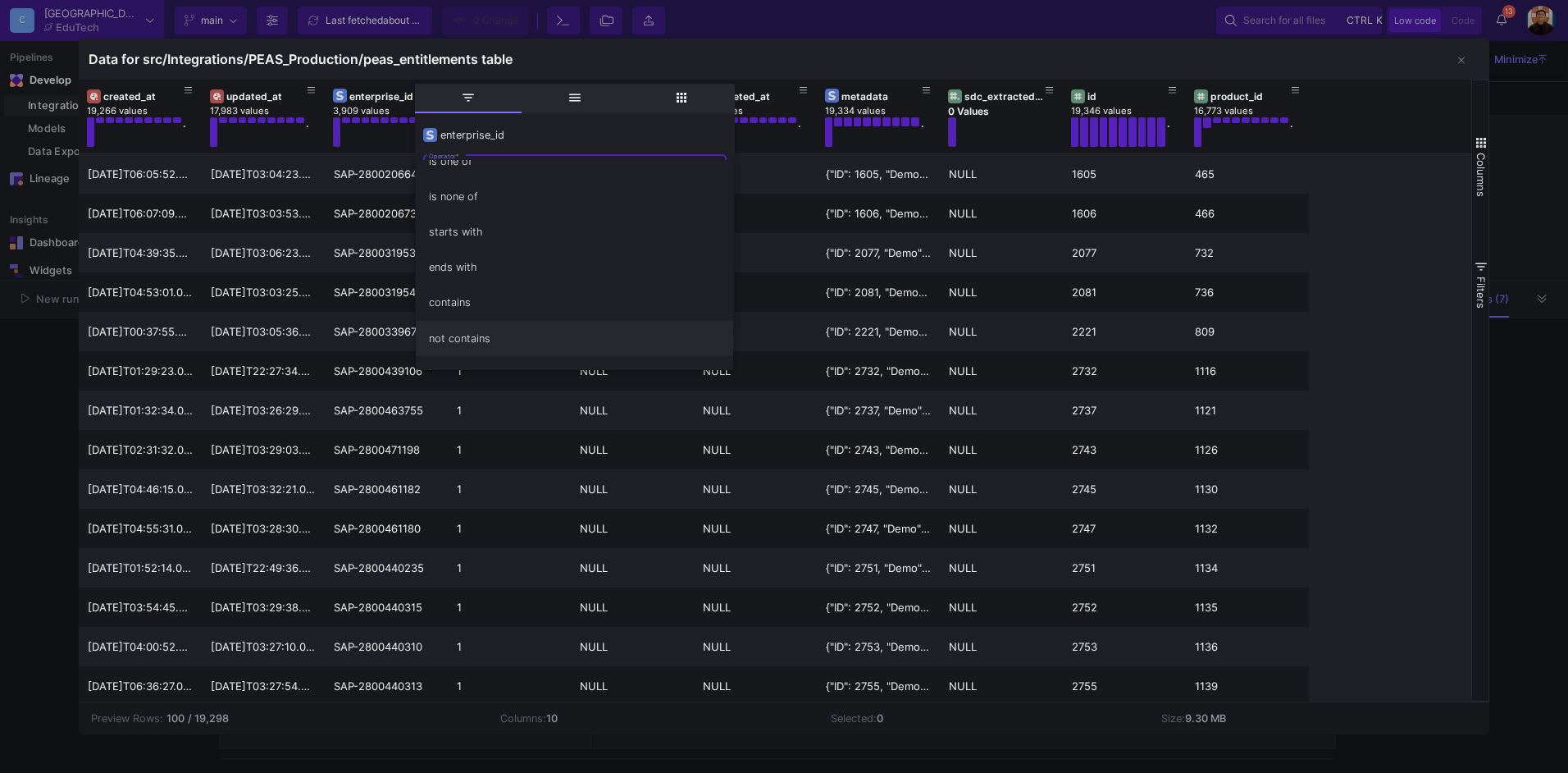
scroll to position [145, 0]
click at [465, 254] on span "contains" at bounding box center [575, 246] width 291 height 35
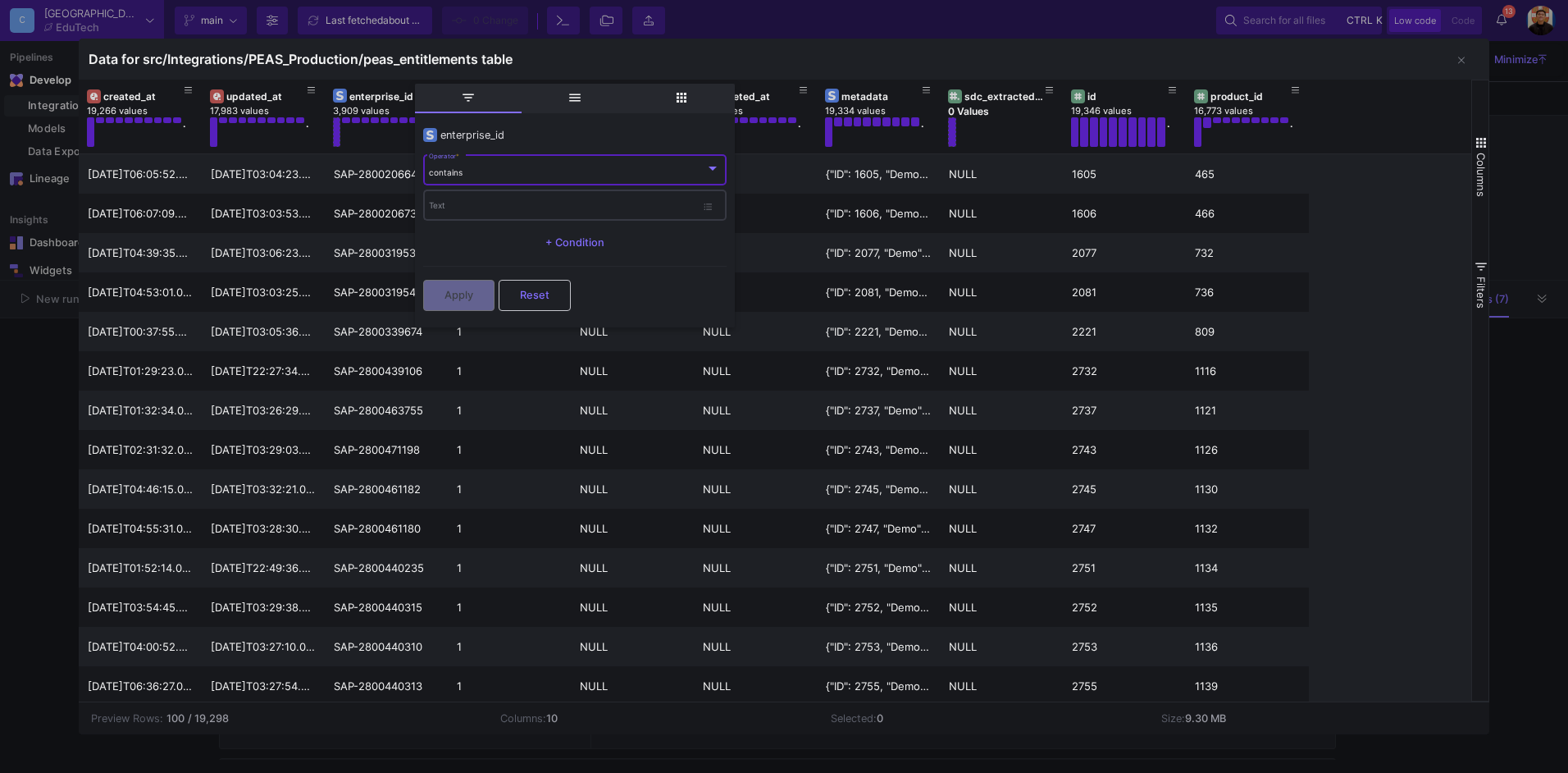
click at [490, 195] on div "Text" at bounding box center [562, 204] width 266 height 33
paste input "2800474895"
type input "2800474895"
click at [493, 285] on button "Apply" at bounding box center [458, 293] width 71 height 31
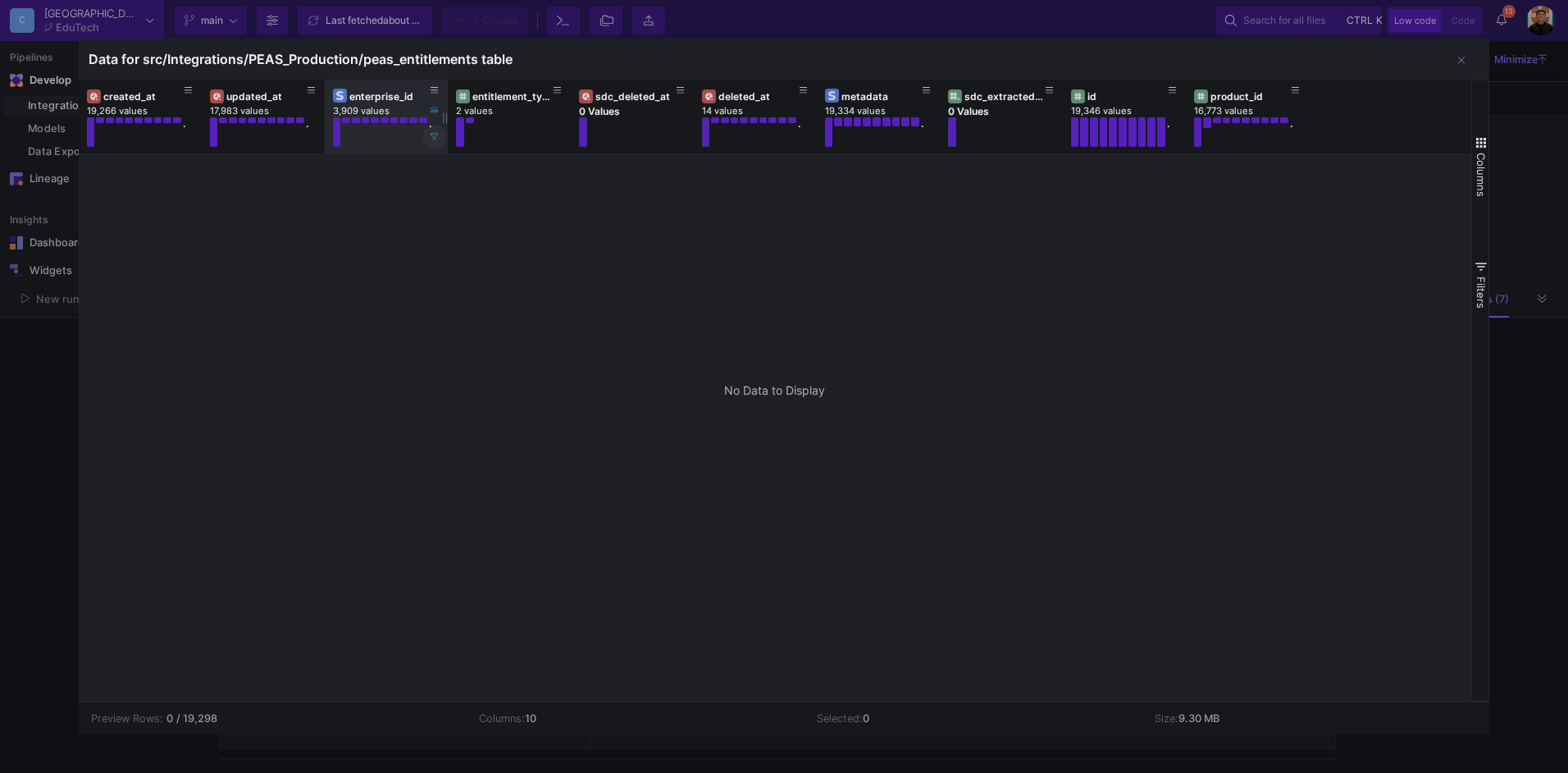
click at [436, 139] on icon at bounding box center [435, 137] width 8 height 8
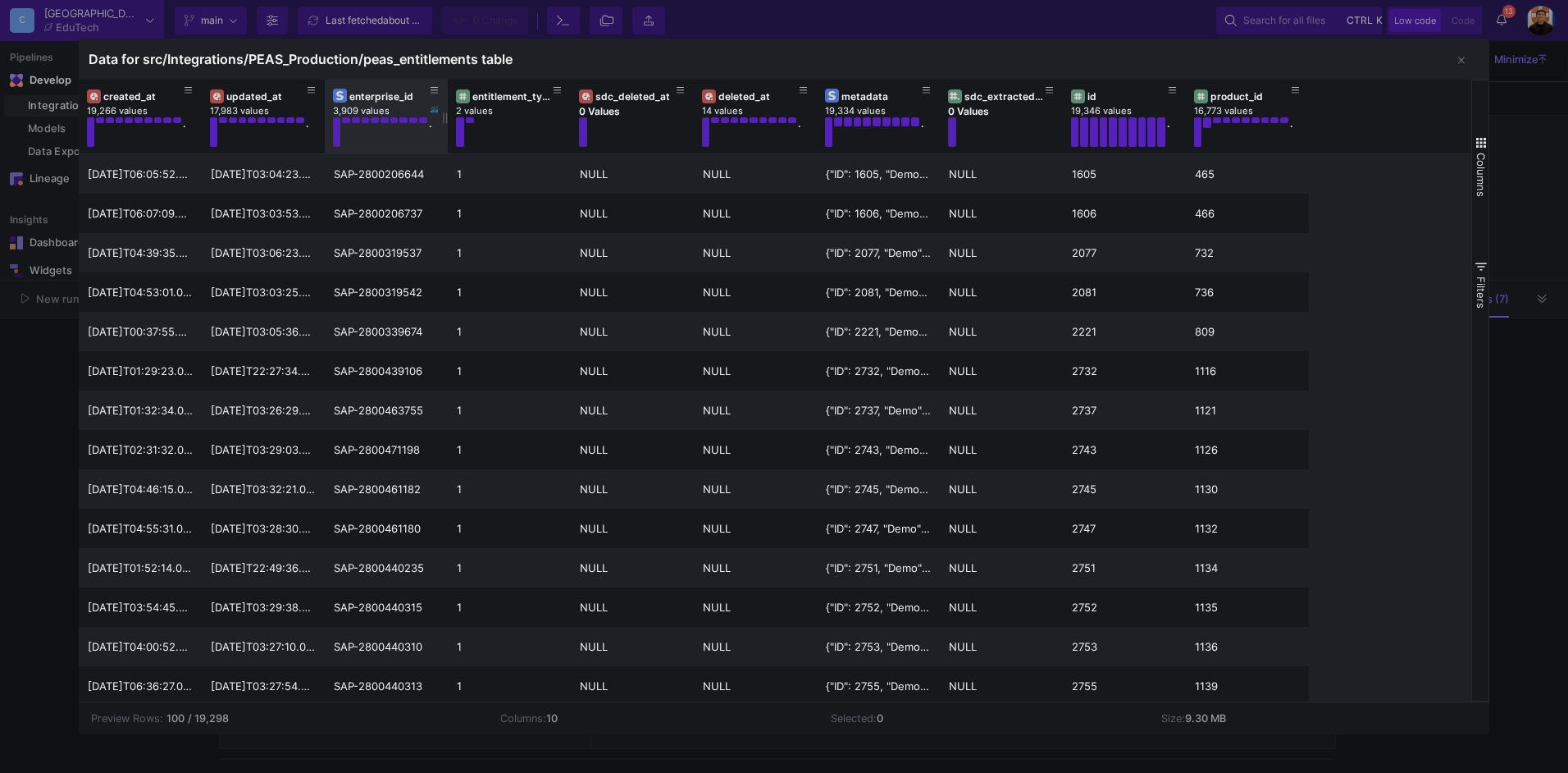
click at [1516, 169] on div at bounding box center [784, 386] width 1568 height 773
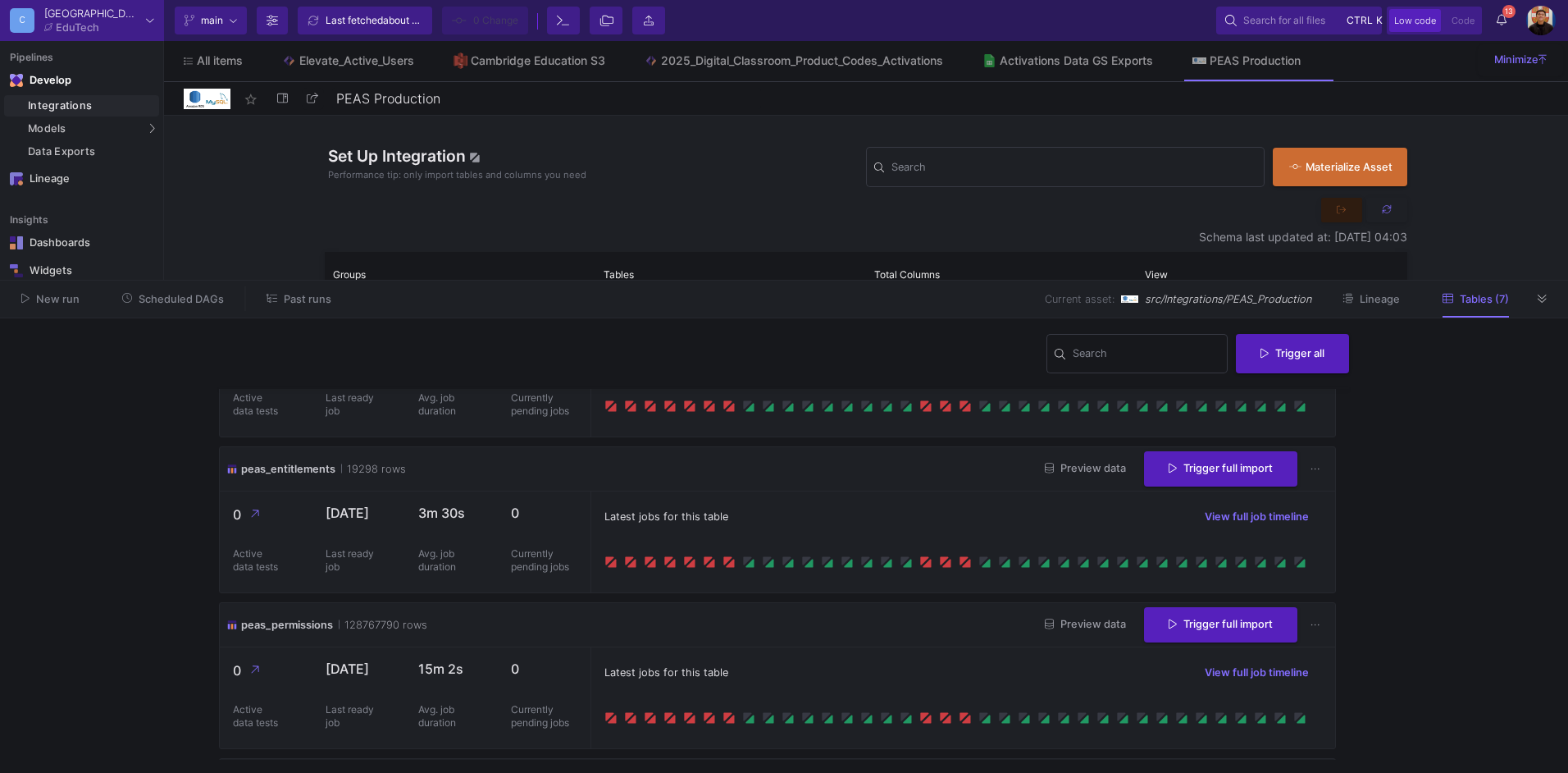
drag, startPoint x: 1464, startPoint y: 468, endPoint x: 1497, endPoint y: 362, distance: 111.0
click at [1465, 465] on y42-wrapper "Search Trigger all peas_activations 21230398 rows Preview data Trigger full imp…" at bounding box center [784, 546] width 1568 height 455
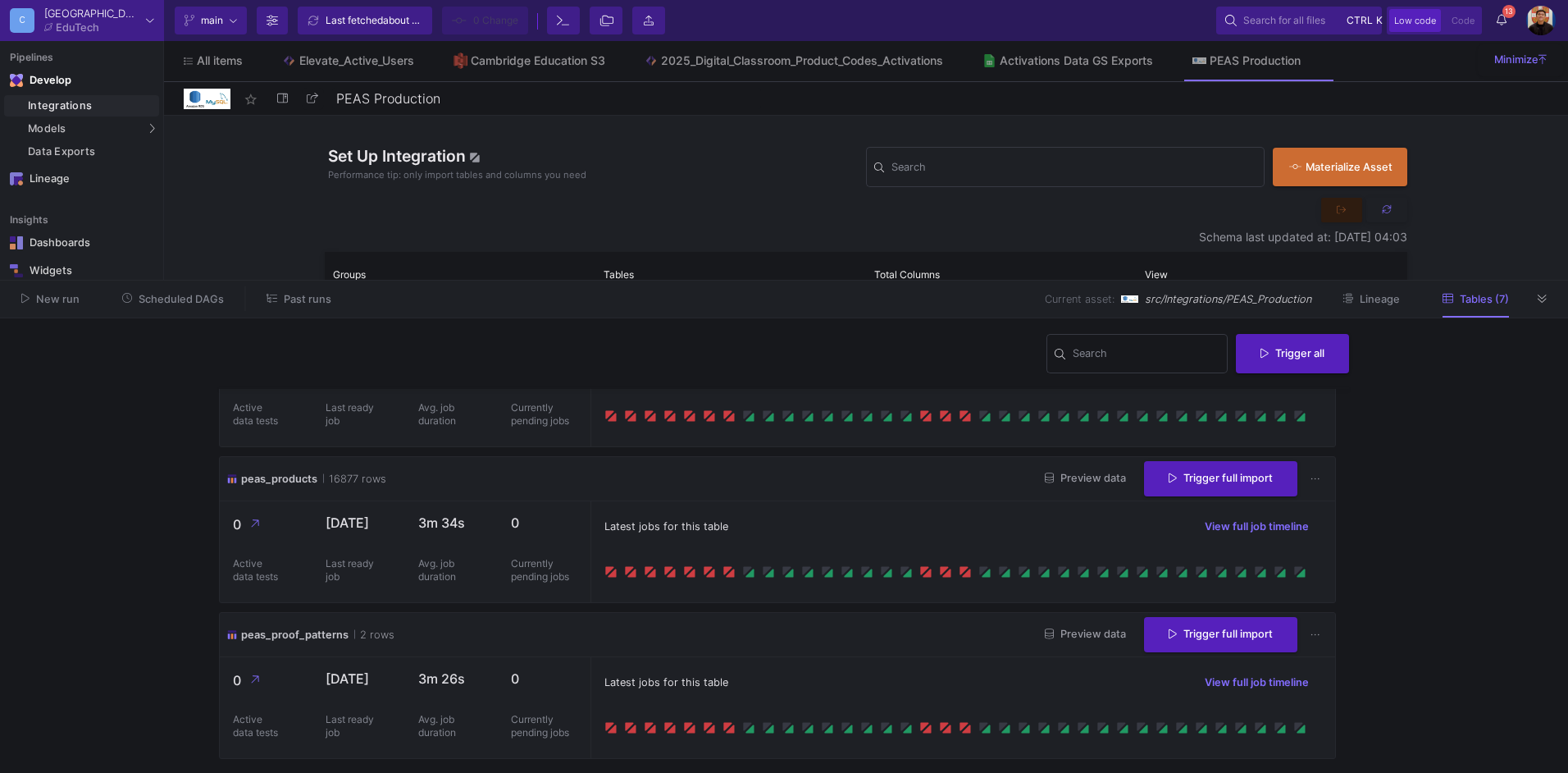
click at [874, 630] on div "peas_proof_patterns 2 rows Preview data Trigger full import" at bounding box center [777, 635] width 1116 height 44
click at [1075, 472] on span "Preview data" at bounding box center [1085, 478] width 81 height 12
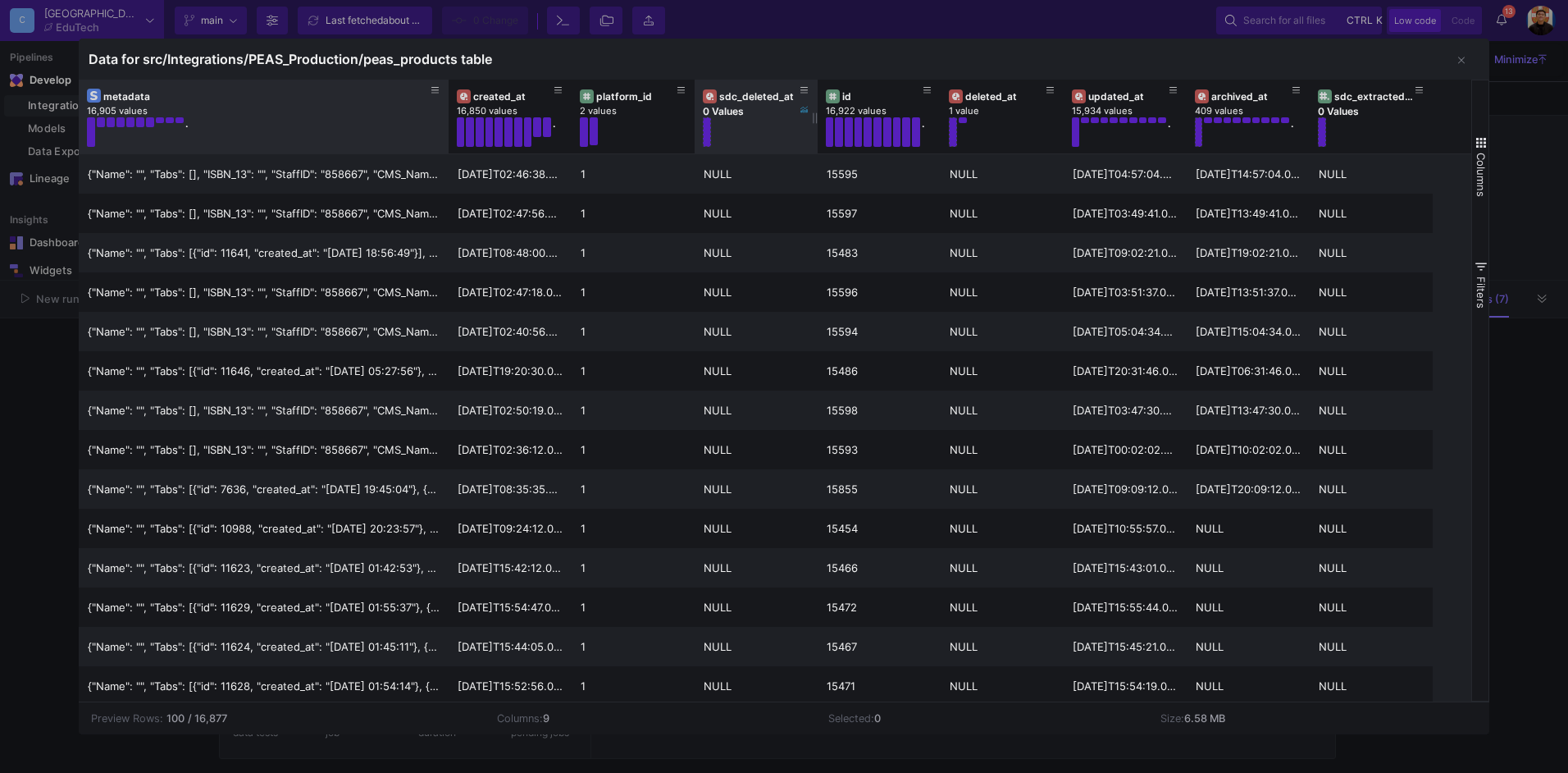
drag, startPoint x: 197, startPoint y: 108, endPoint x: 749, endPoint y: 87, distance: 552.4
click at [749, 87] on div "metadata 16,905 values . created_at 16,850 values . platform_id 2 values sdc_de…" at bounding box center [755, 116] width 1354 height 74
click at [434, 86] on icon at bounding box center [435, 91] width 8 height 9
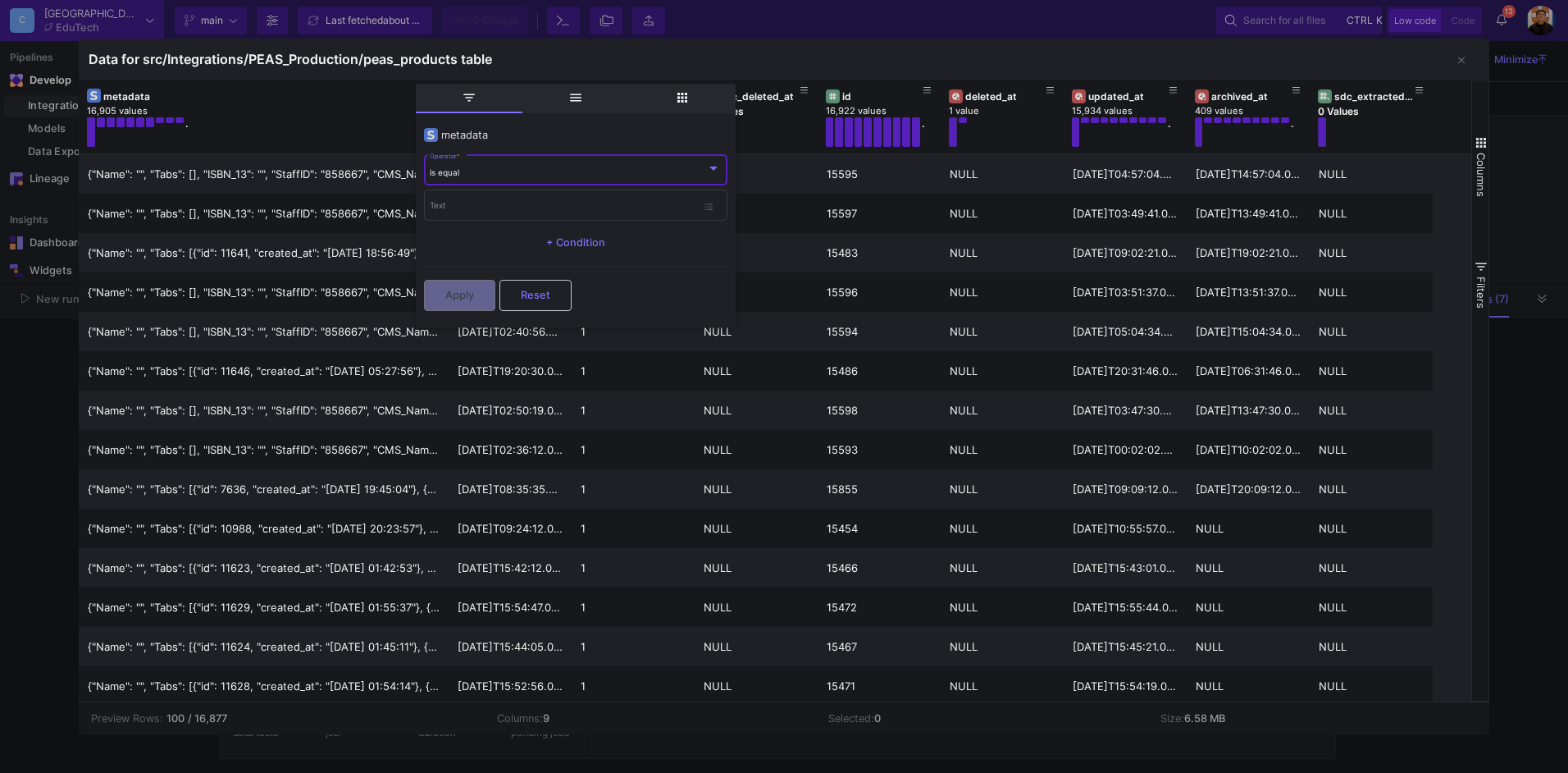
click at [530, 165] on div "is equal Operator *" at bounding box center [576, 169] width 291 height 33
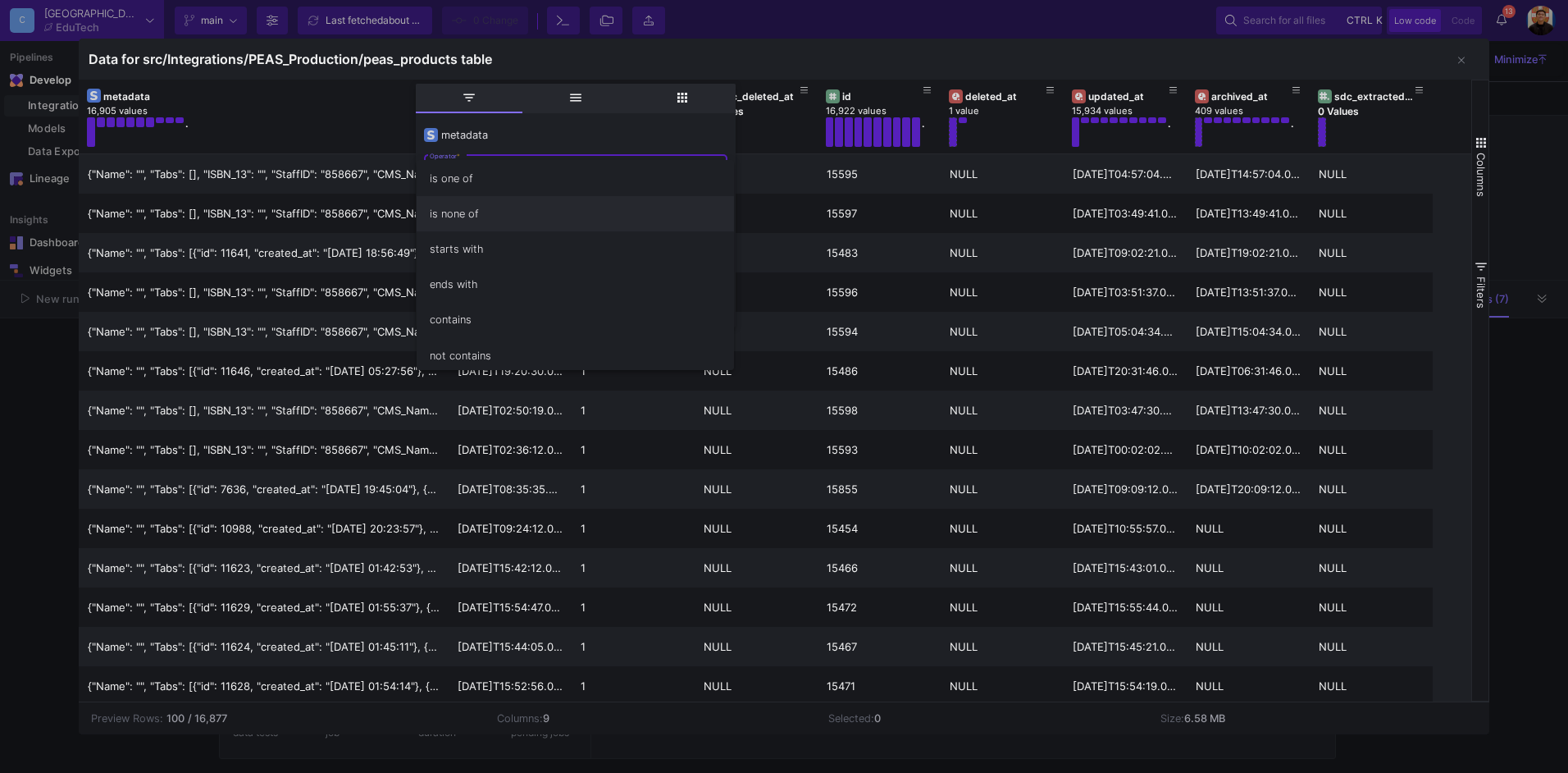
scroll to position [145, 0]
click at [479, 242] on span "contains" at bounding box center [576, 246] width 291 height 35
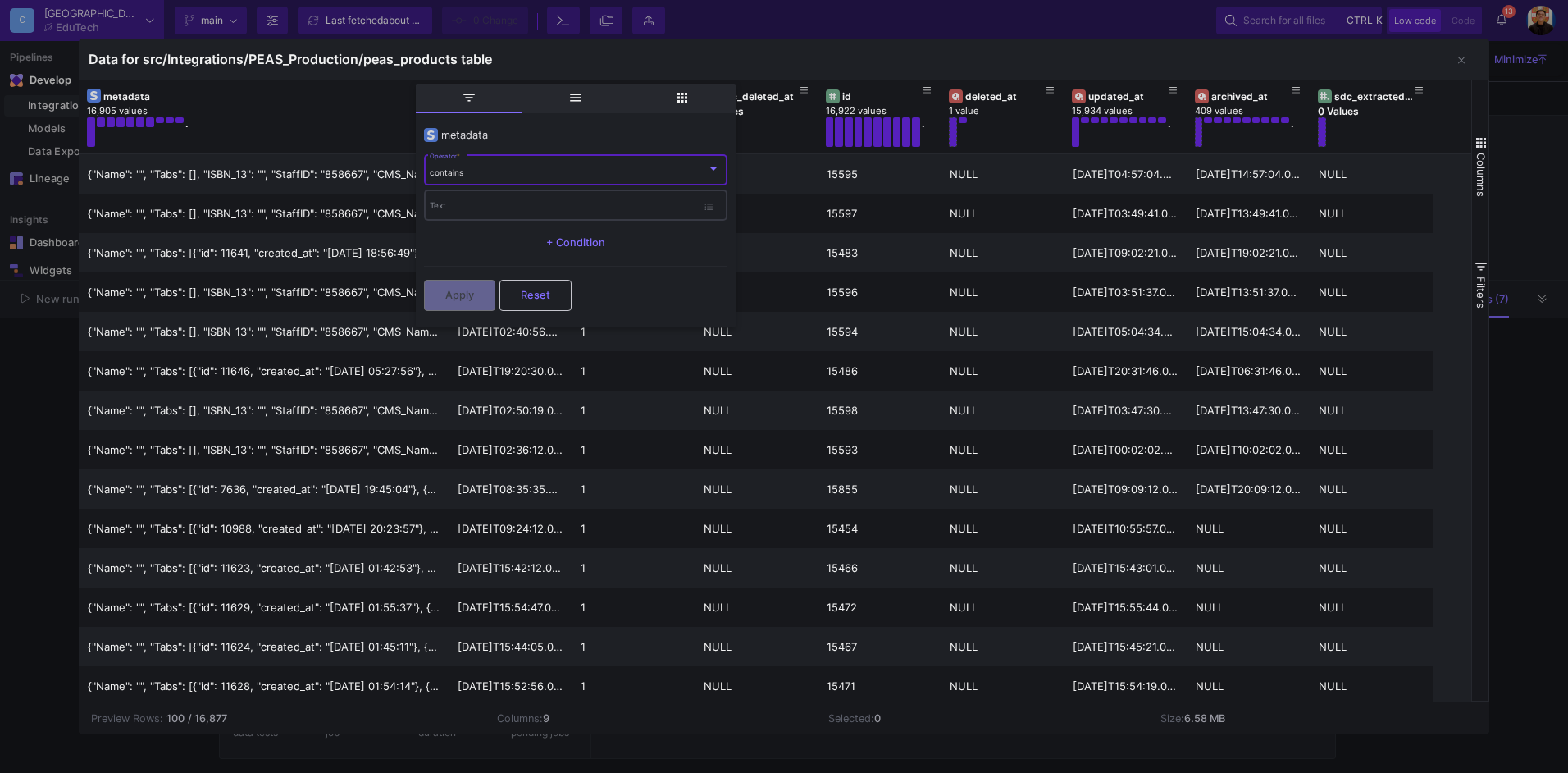
click at [485, 209] on input "Text" at bounding box center [563, 208] width 266 height 11
paste input "2800474895"
type input "2800474895"
click at [466, 288] on span "Apply" at bounding box center [459, 294] width 29 height 12
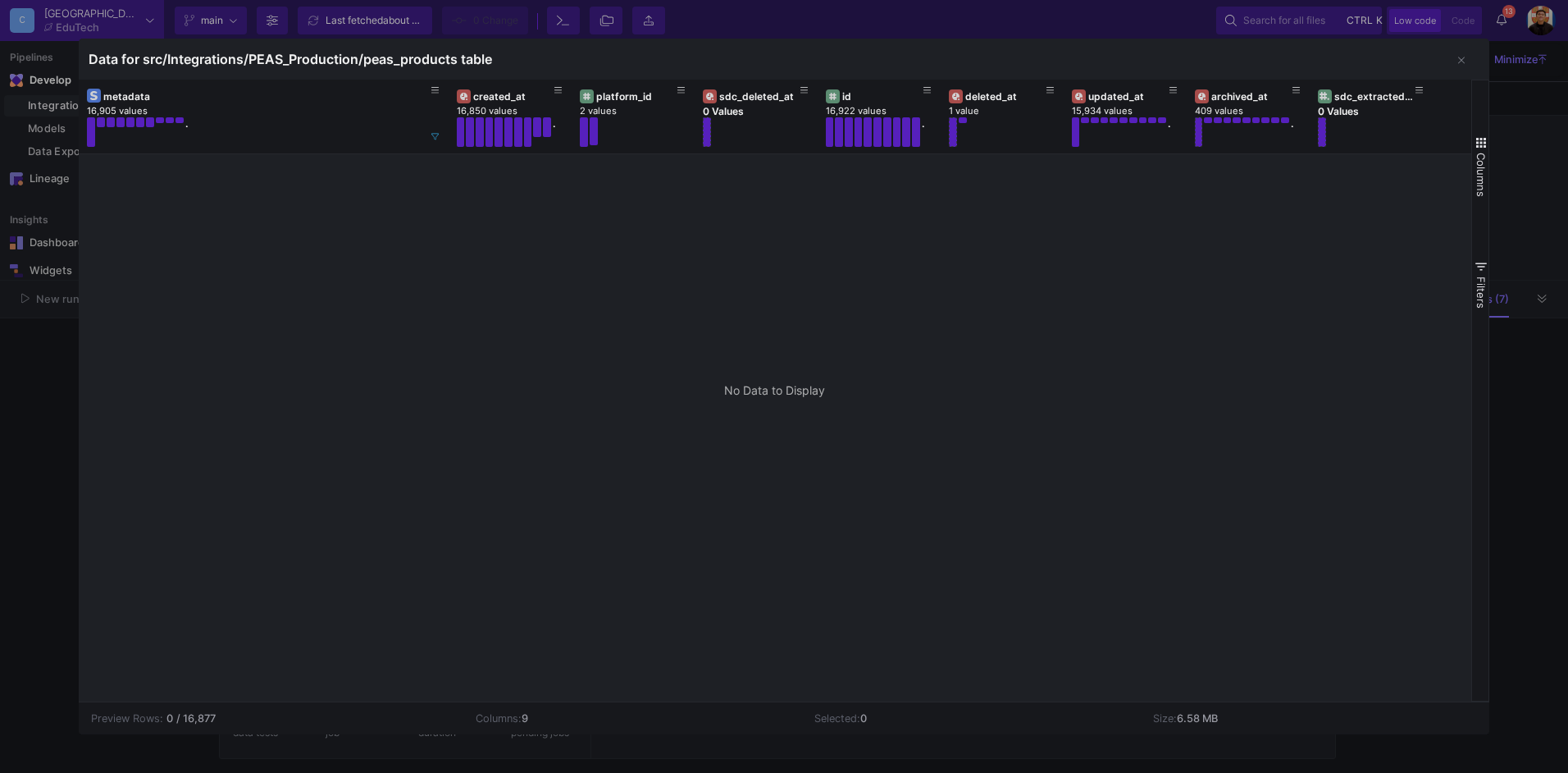
click at [1529, 152] on div at bounding box center [784, 386] width 1568 height 773
